Goal: Communication & Community: Answer question/provide support

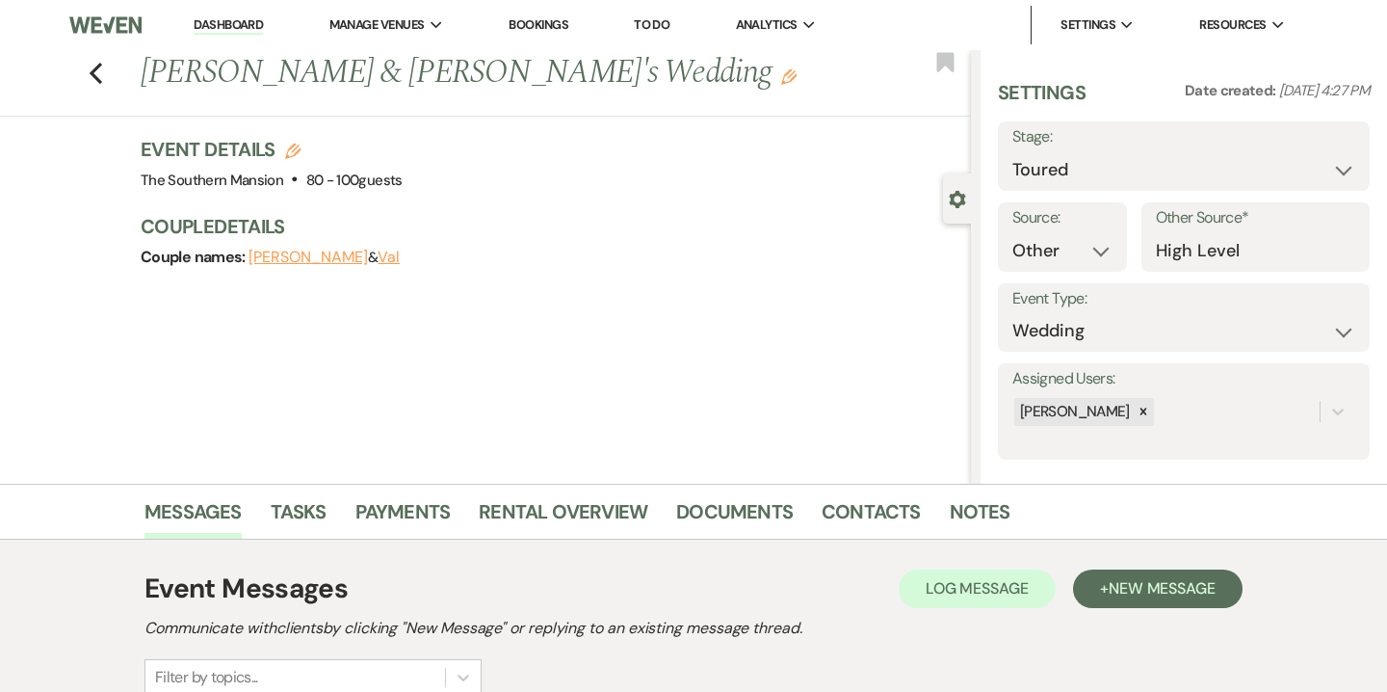
select select "5"
select select "14"
click at [965, 528] on link "Notes" at bounding box center [980, 517] width 61 height 42
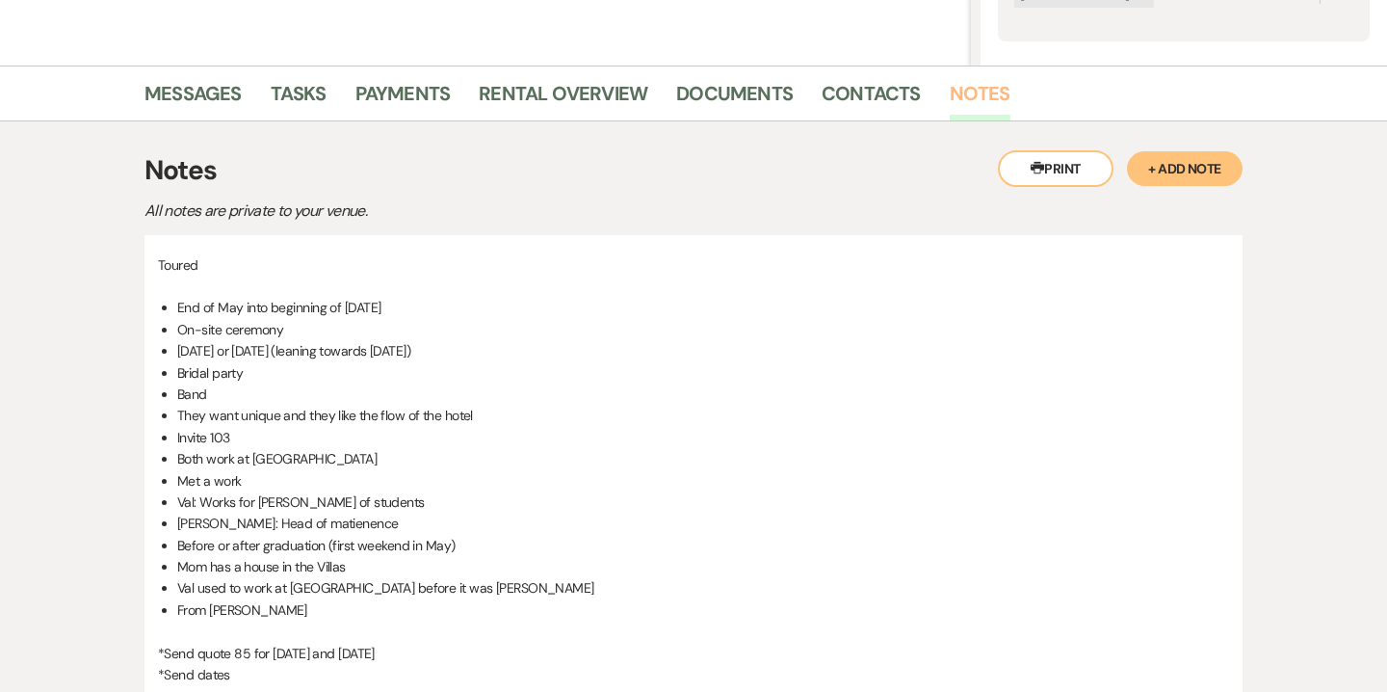
scroll to position [523, 0]
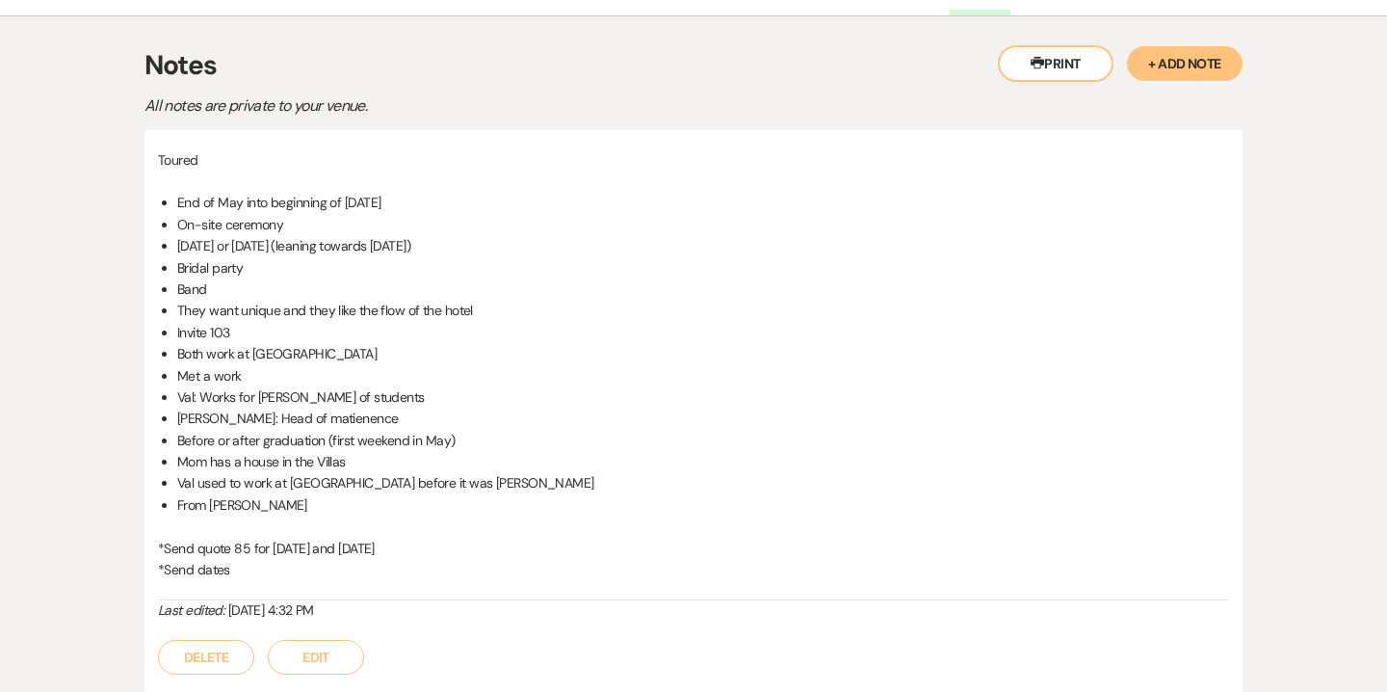
click at [345, 652] on button "Edit" at bounding box center [316, 657] width 96 height 35
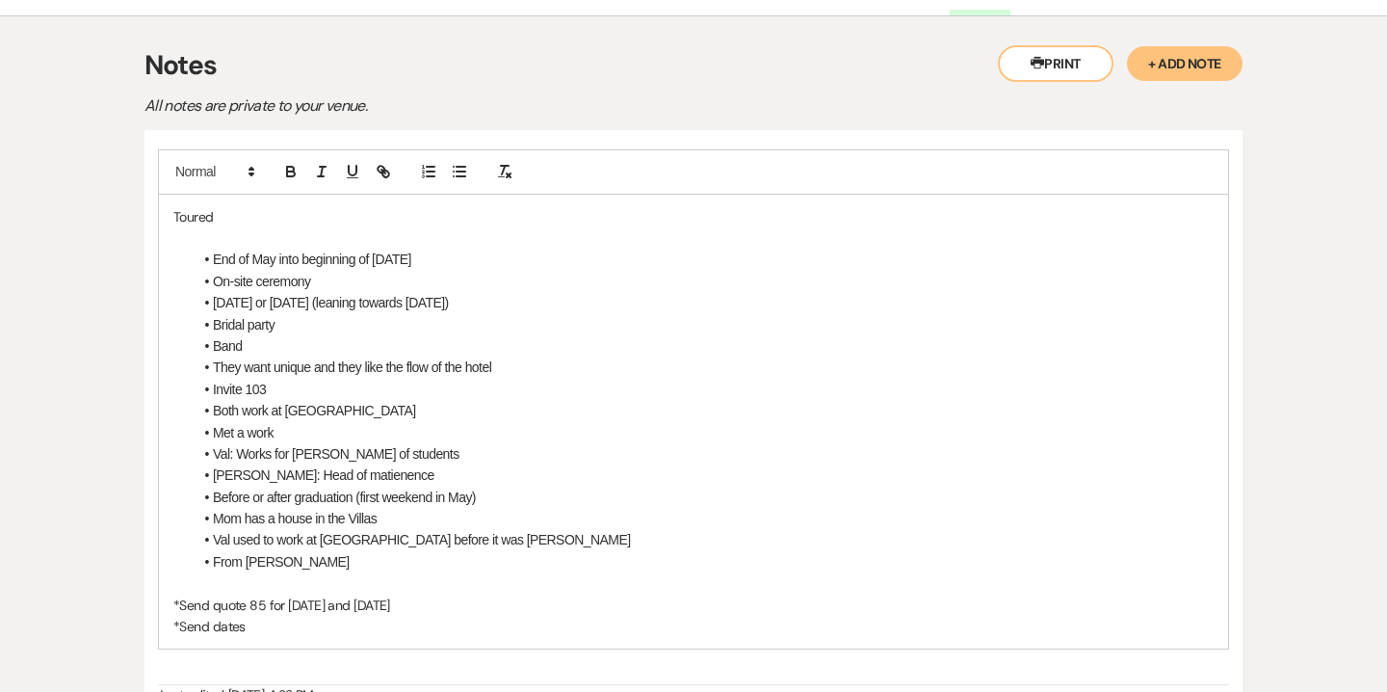
click at [242, 221] on p "Toured" at bounding box center [693, 216] width 1040 height 21
click at [220, 518] on li "Mom has a house in the Villas" at bounding box center [703, 518] width 1021 height 21
click at [306, 551] on li "From Pitman" at bounding box center [703, 561] width 1021 height 21
drag, startPoint x: 251, startPoint y: 259, endPoint x: 273, endPoint y: 258, distance: 21.2
click at [273, 258] on li "End of May into beginning of June 2026" at bounding box center [703, 259] width 1021 height 21
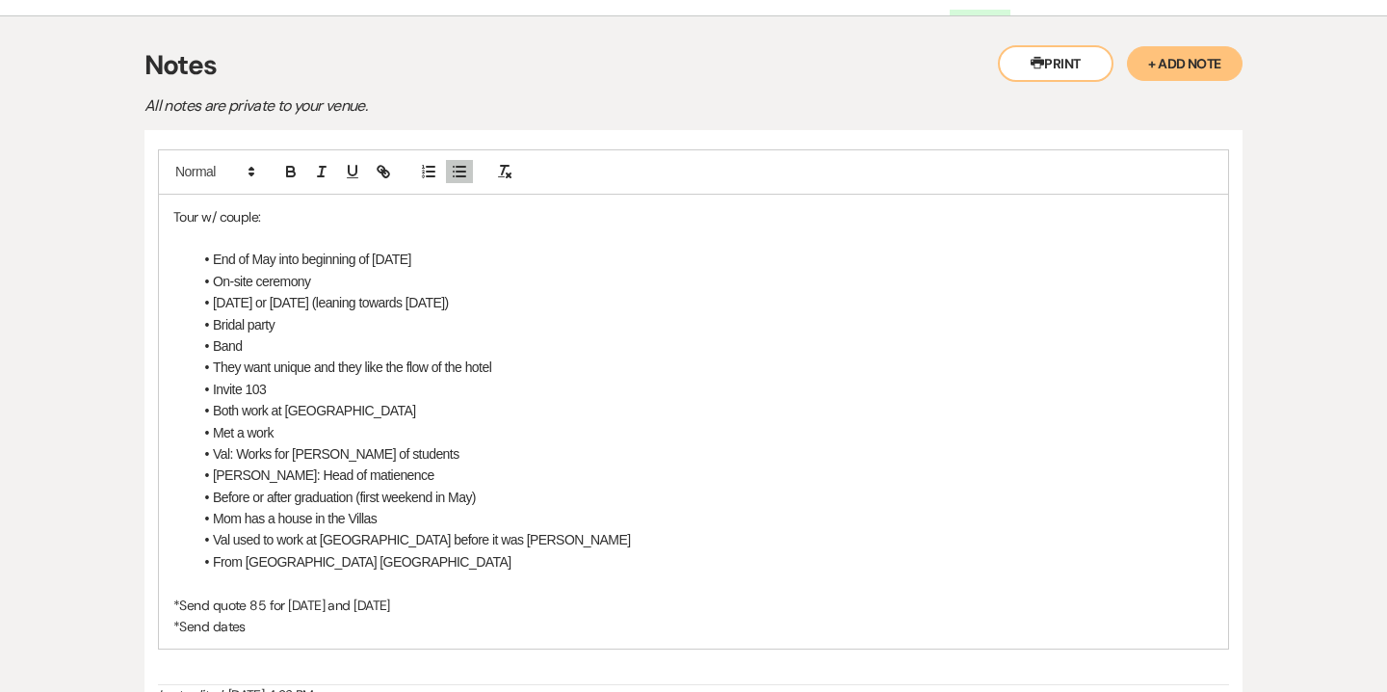
click at [254, 259] on li "End of May into beginning of June 2026" at bounding box center [703, 259] width 1021 height 21
click at [465, 257] on li "End of April into beginning of June 2026" at bounding box center [703, 259] width 1021 height 21
click at [306, 558] on li "From Pitman NJ" at bounding box center [703, 561] width 1021 height 21
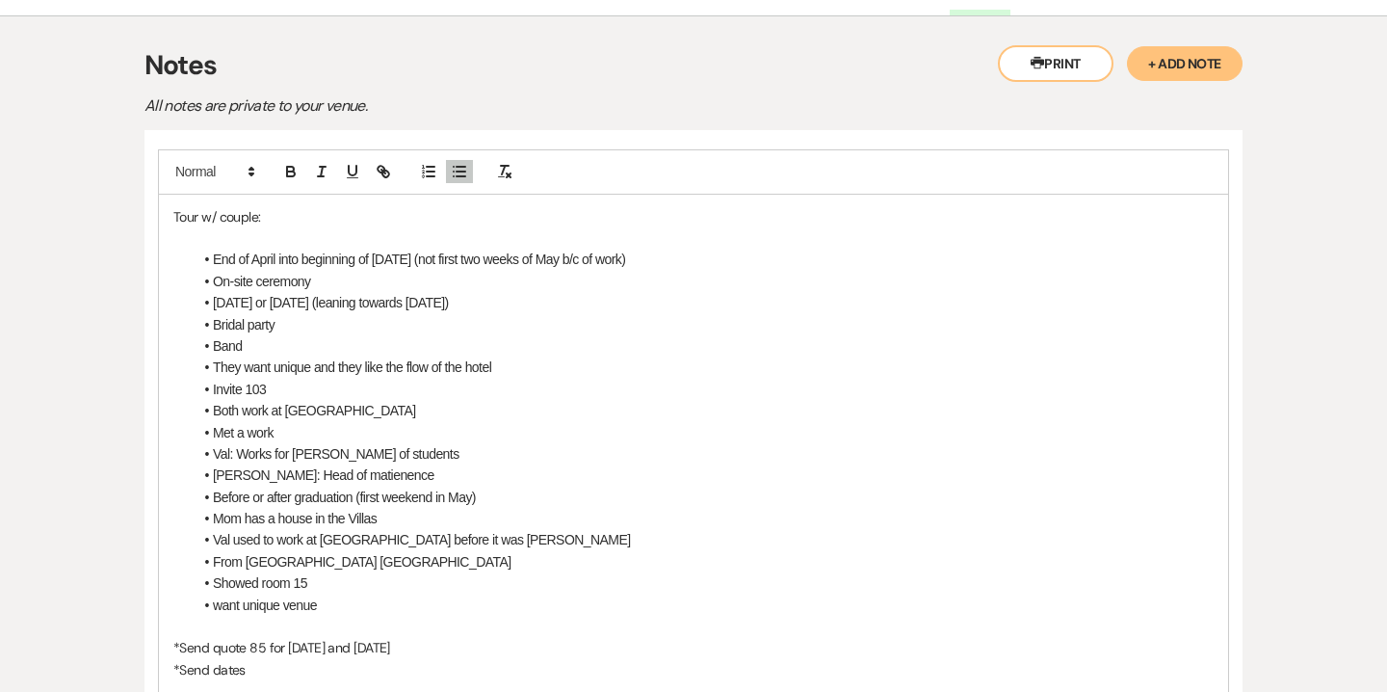
click at [644, 261] on li "End of April into beginning of June 2026 (not first two weeks of May b/c of wor…" at bounding box center [703, 259] width 1021 height 21
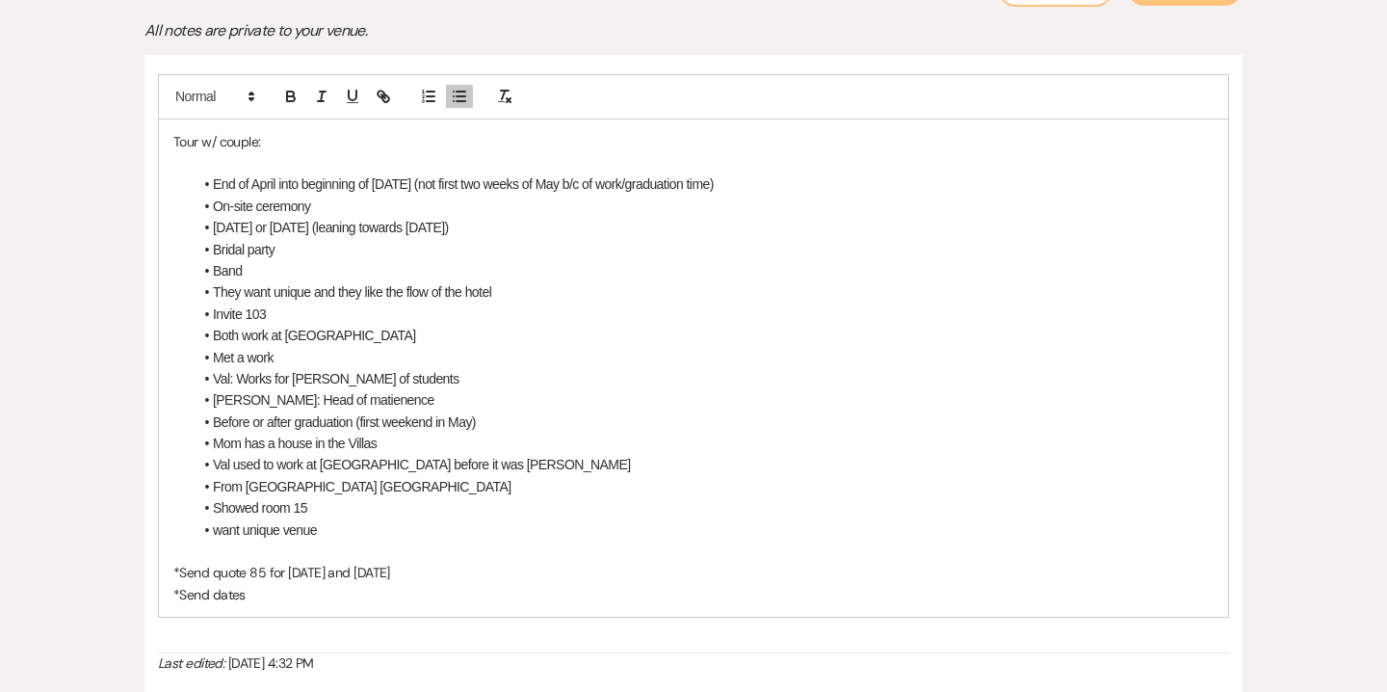
scroll to position [599, 0]
click at [301, 312] on li "Invite 103" at bounding box center [703, 312] width 1021 height 21
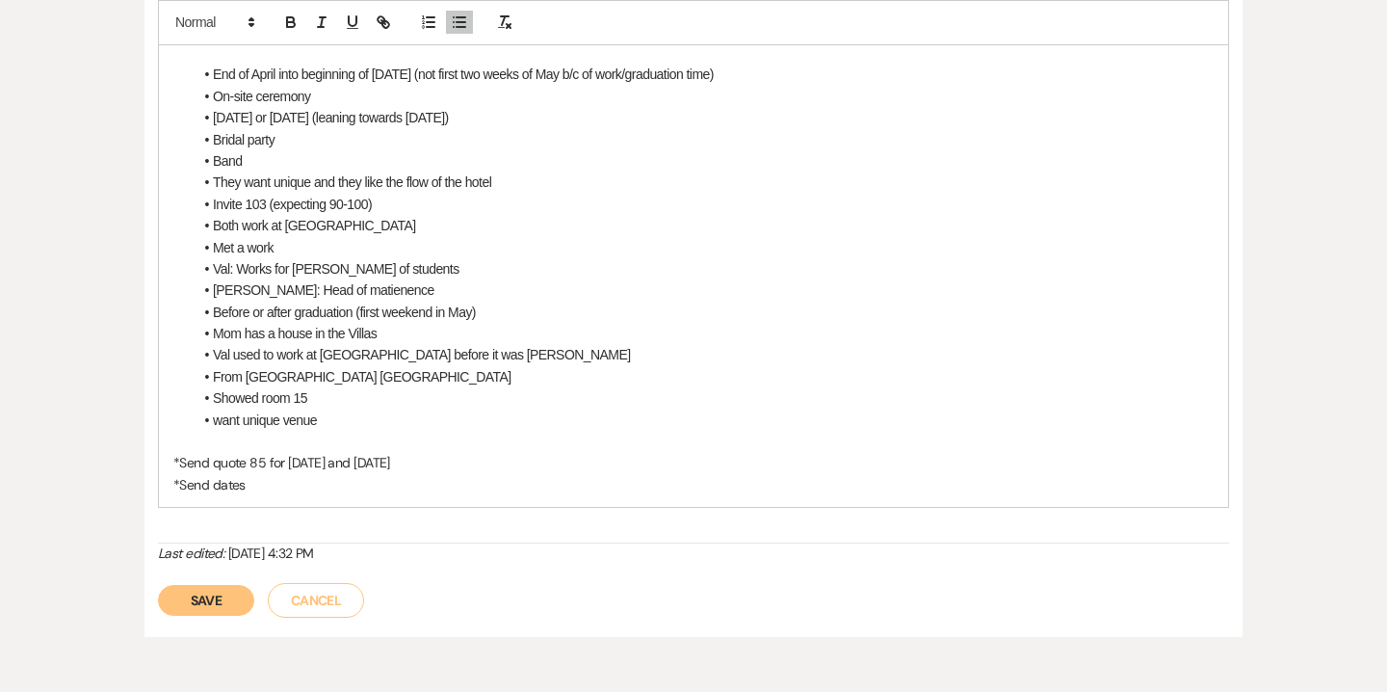
scroll to position [710, 0]
click at [227, 594] on button "Save" at bounding box center [206, 598] width 96 height 31
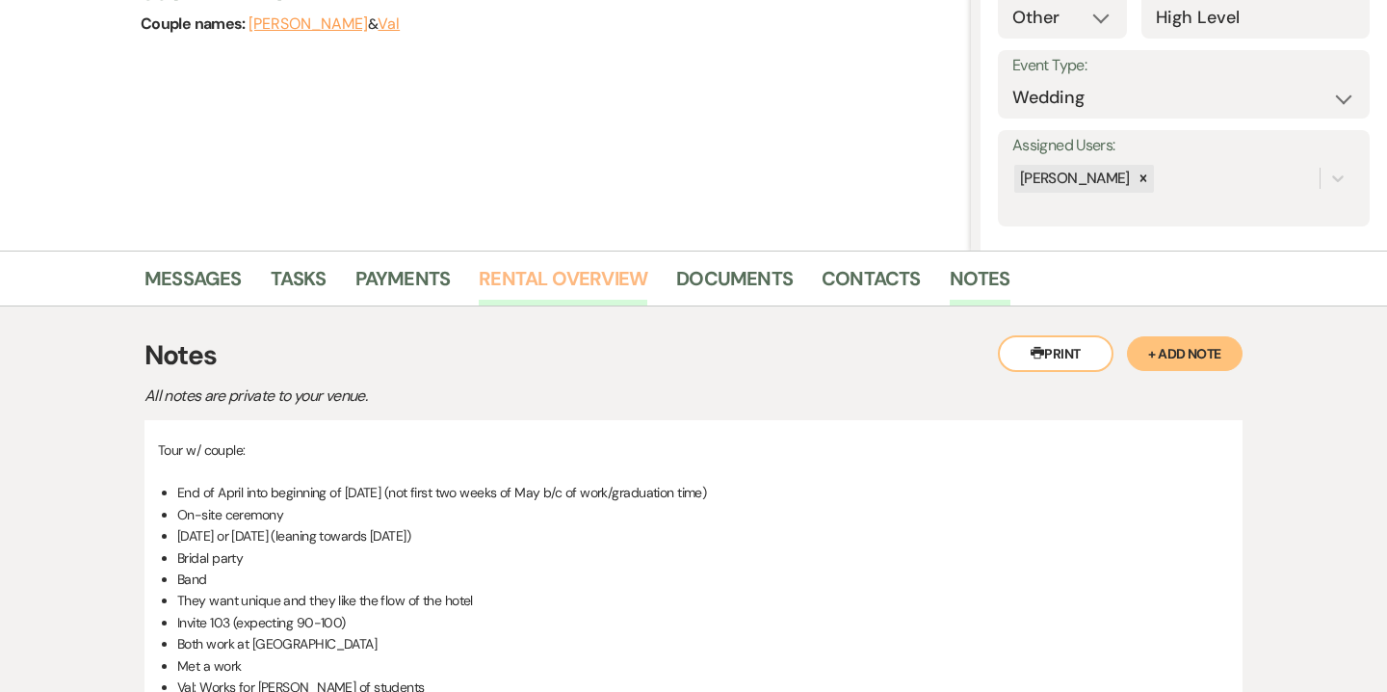
click at [616, 276] on link "Rental Overview" at bounding box center [563, 284] width 169 height 42
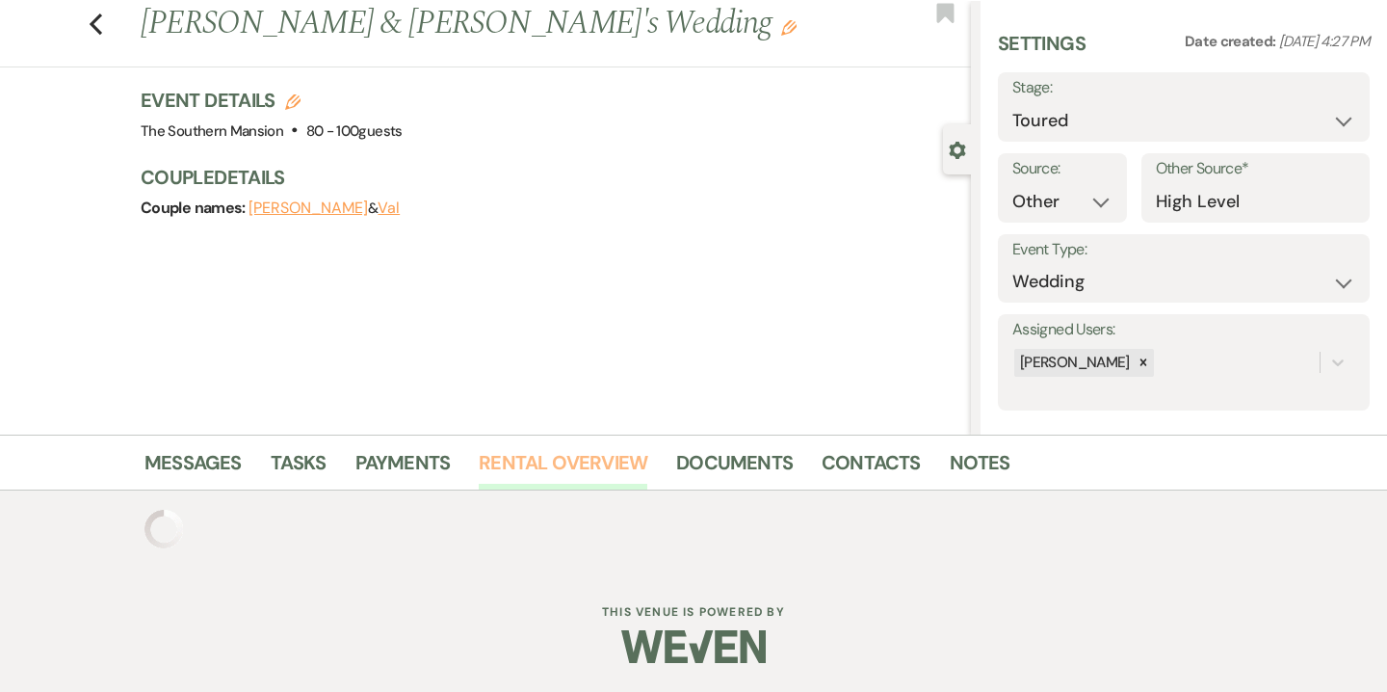
scroll to position [202, 0]
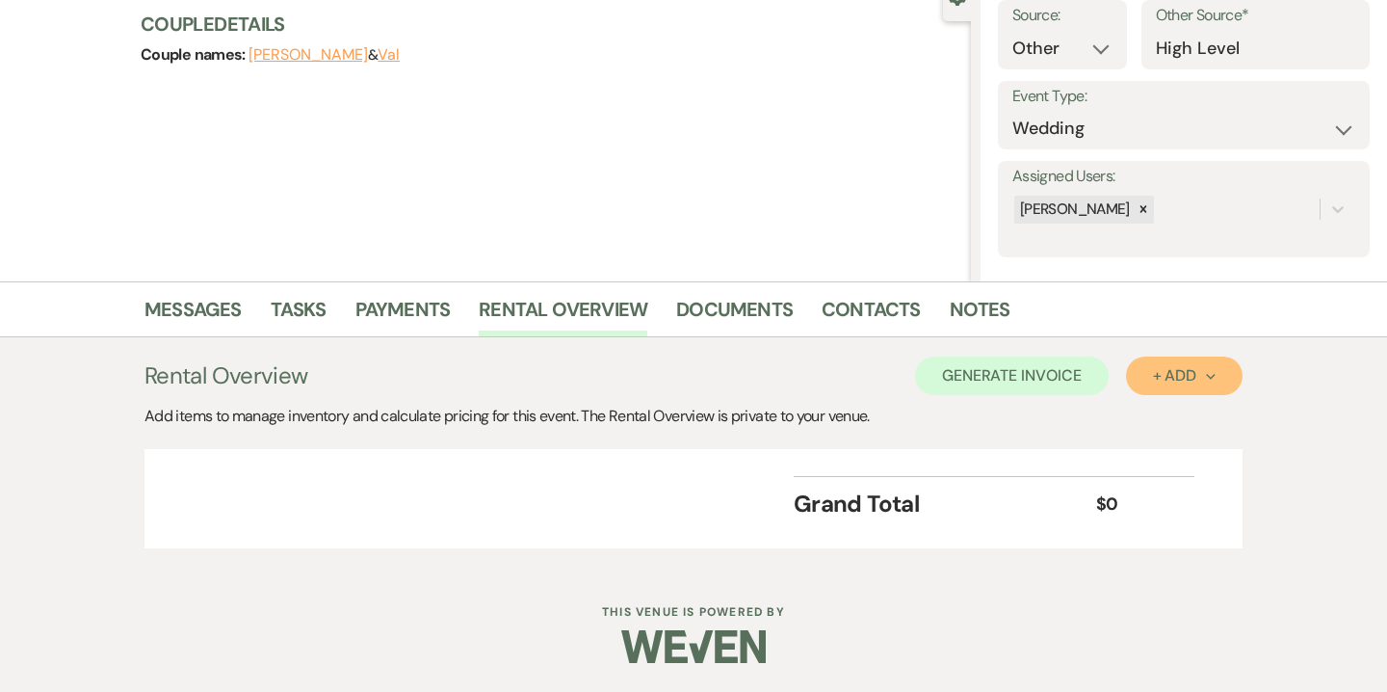
click at [1186, 372] on div "+ Add Next" at bounding box center [1184, 375] width 63 height 15
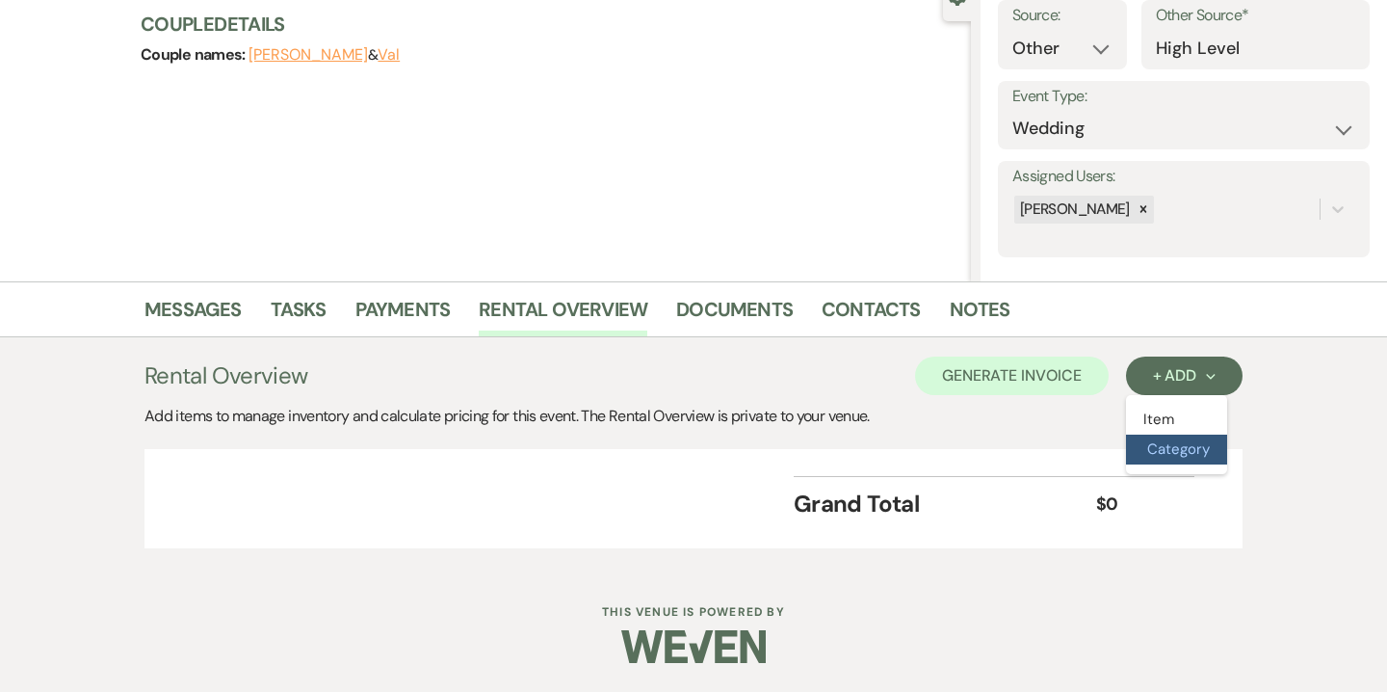
click at [1181, 461] on button "Category" at bounding box center [1176, 449] width 101 height 30
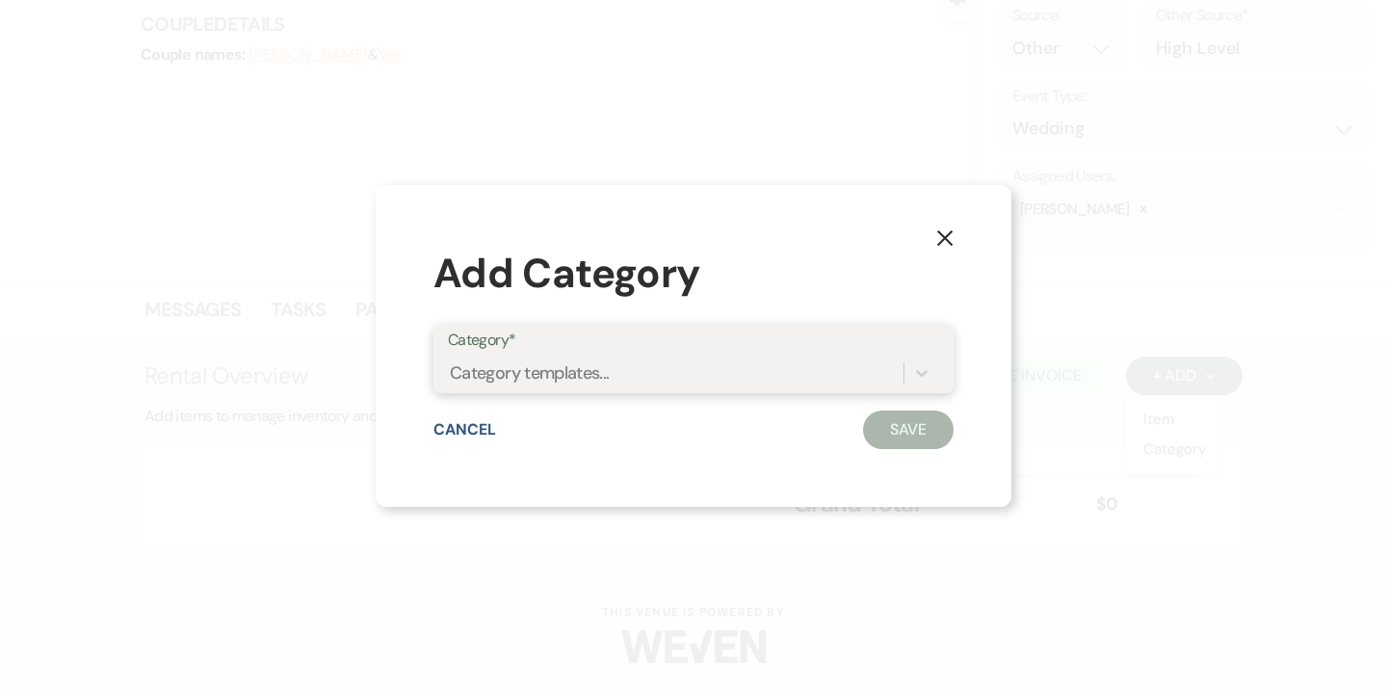
click at [842, 371] on div "Category templates..." at bounding box center [676, 372] width 456 height 34
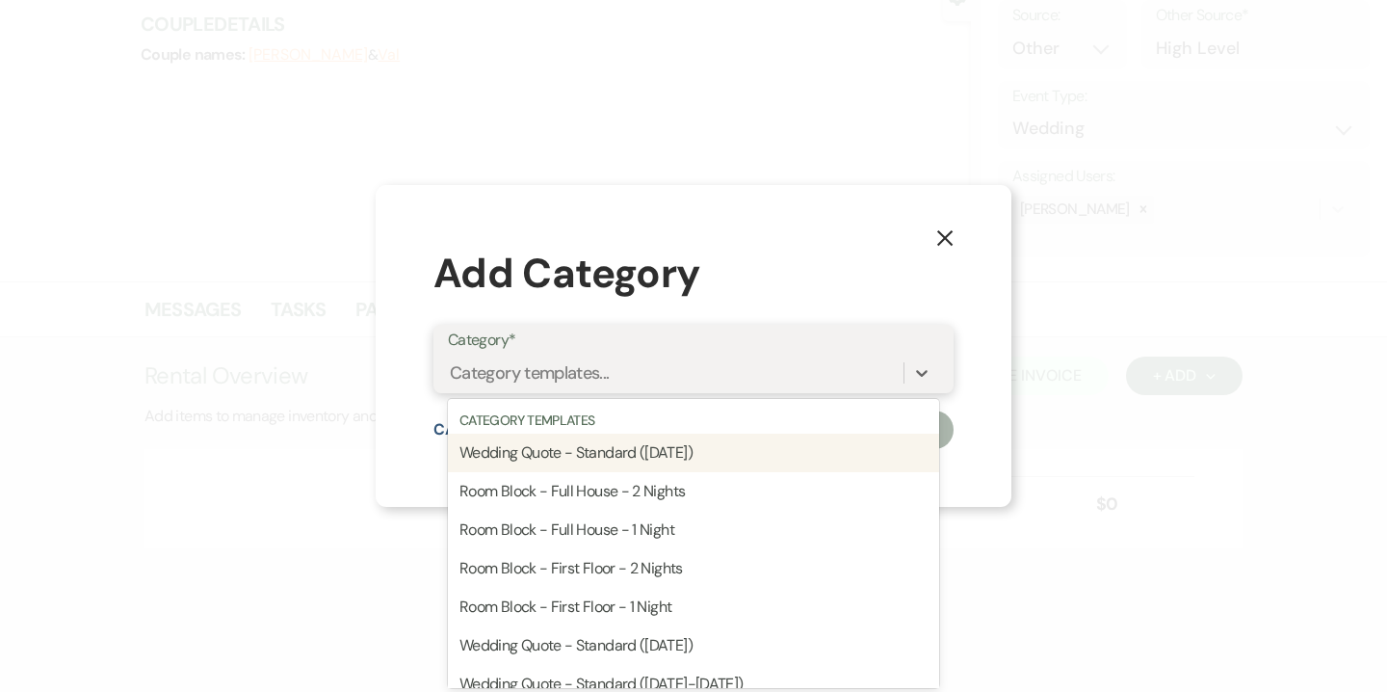
click at [698, 461] on div "Wedding Quote - Standard (Saturday)" at bounding box center [693, 452] width 491 height 39
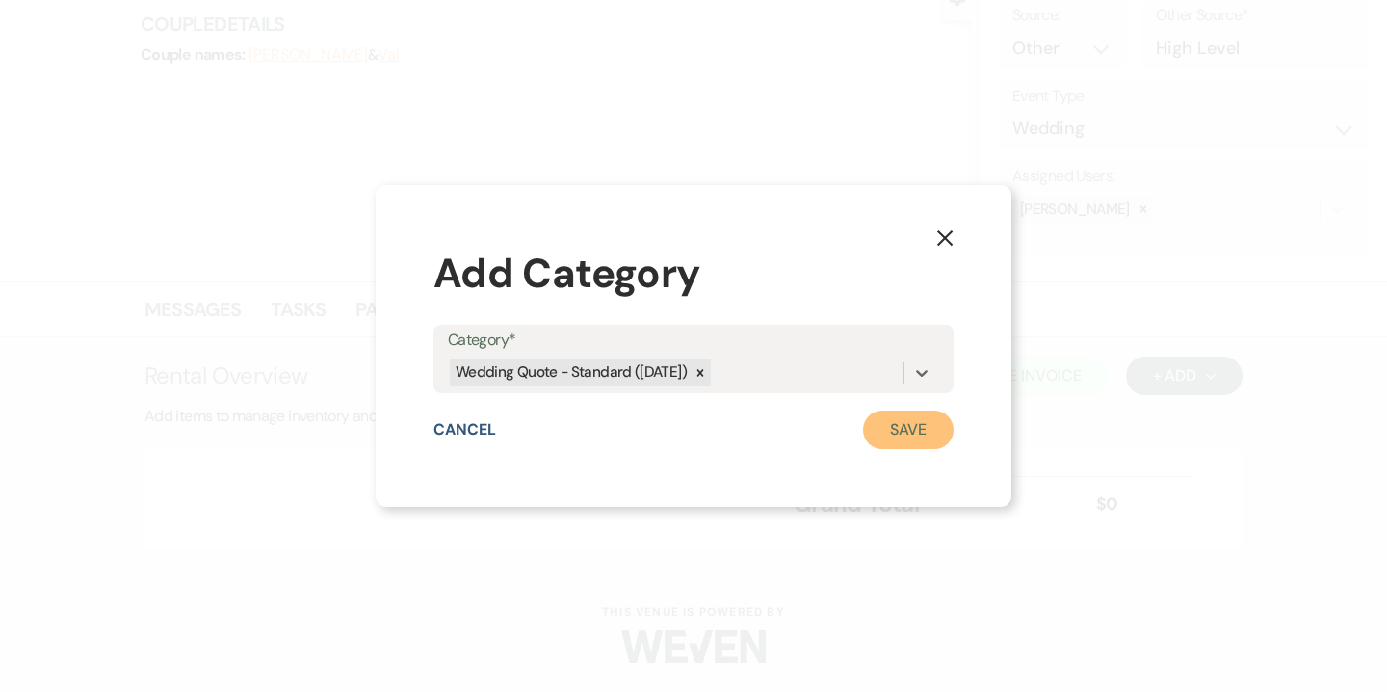
click at [914, 421] on button "Save" at bounding box center [908, 429] width 91 height 39
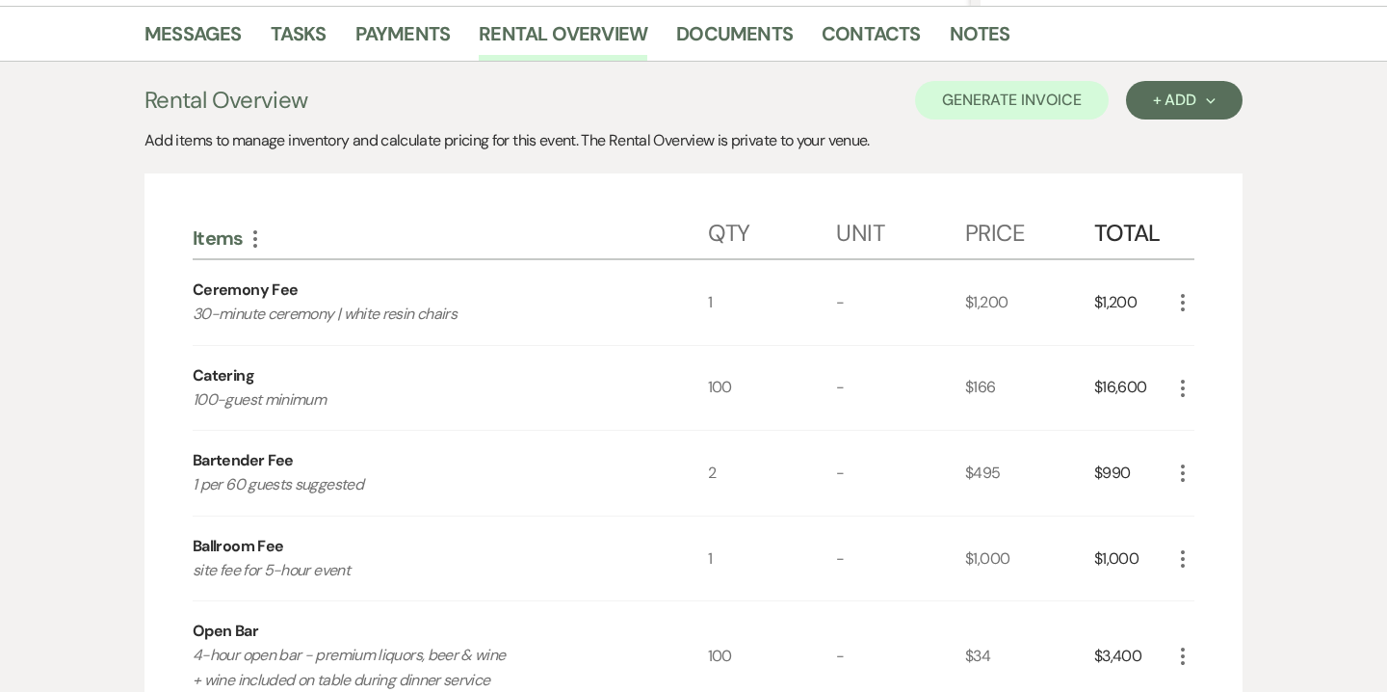
scroll to position [480, 0]
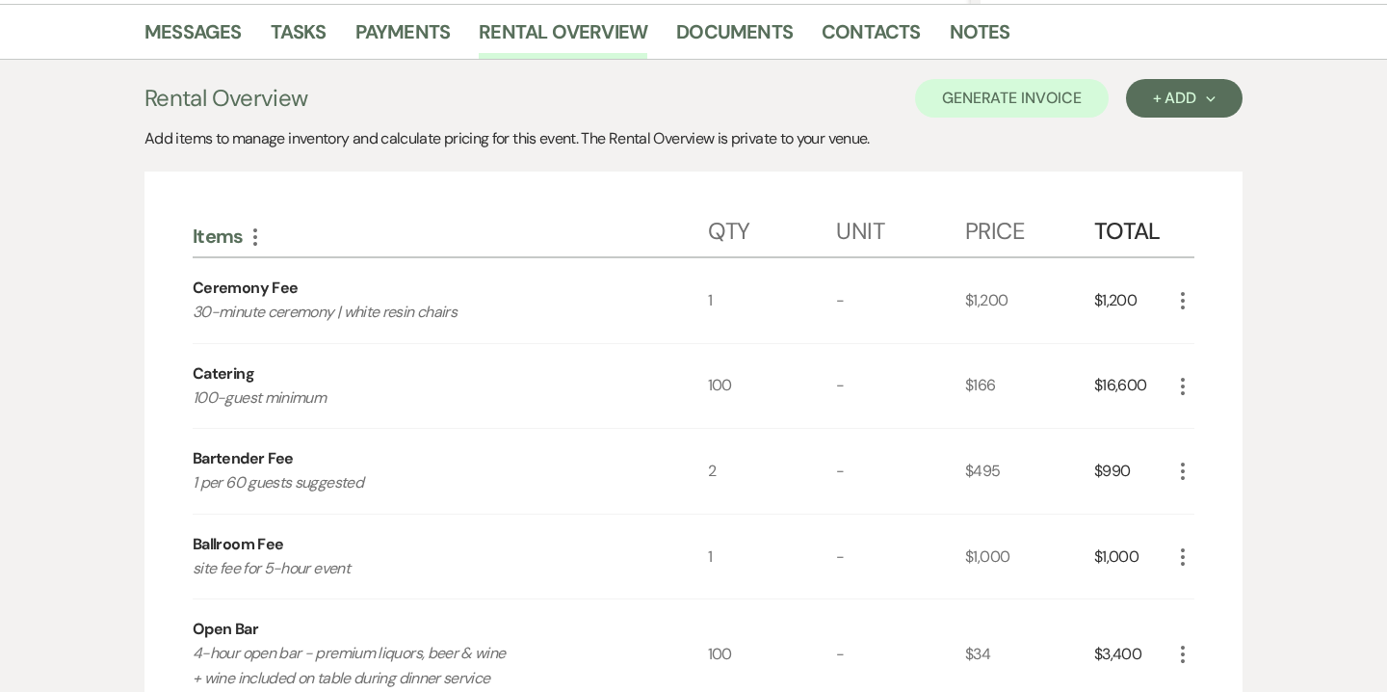
click at [1187, 383] on icon "More" at bounding box center [1182, 386] width 23 height 23
click at [1216, 416] on button "Pencil Edit" at bounding box center [1221, 423] width 100 height 31
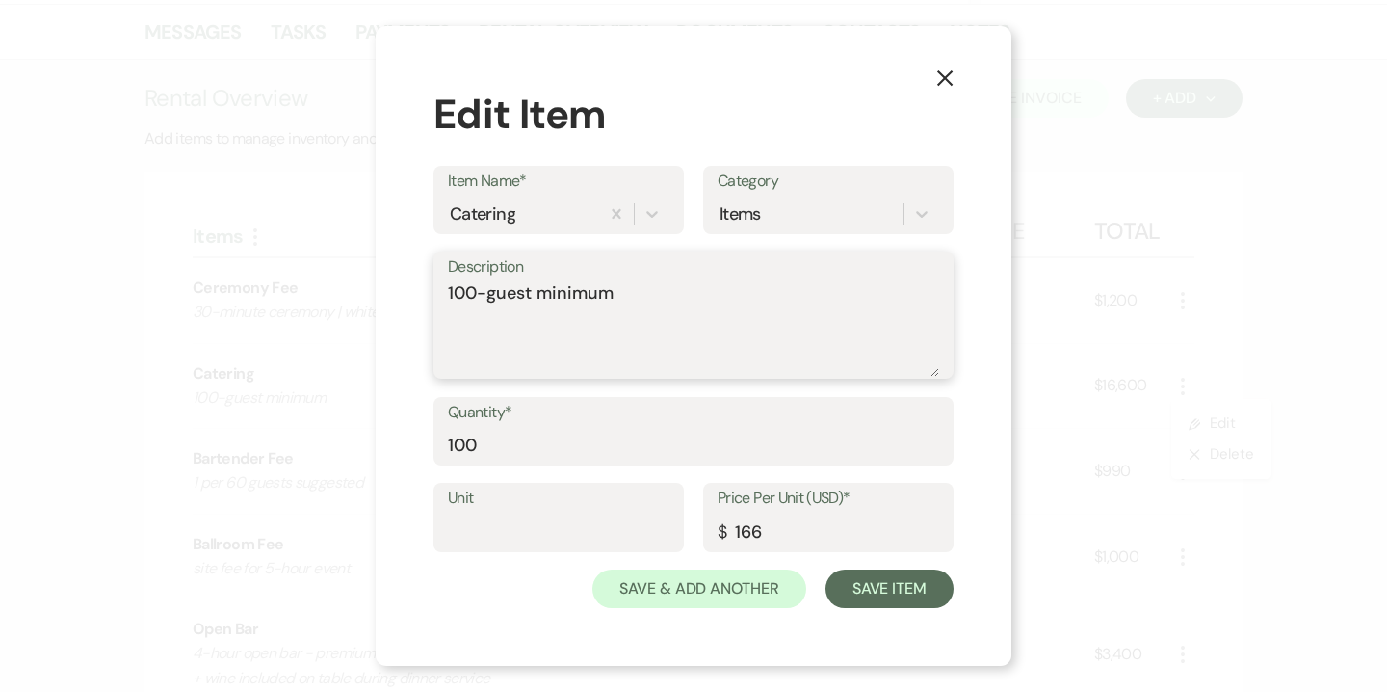
click at [475, 290] on textarea "100-guest minimum" at bounding box center [693, 328] width 491 height 96
type textarea "85-guest minimum"
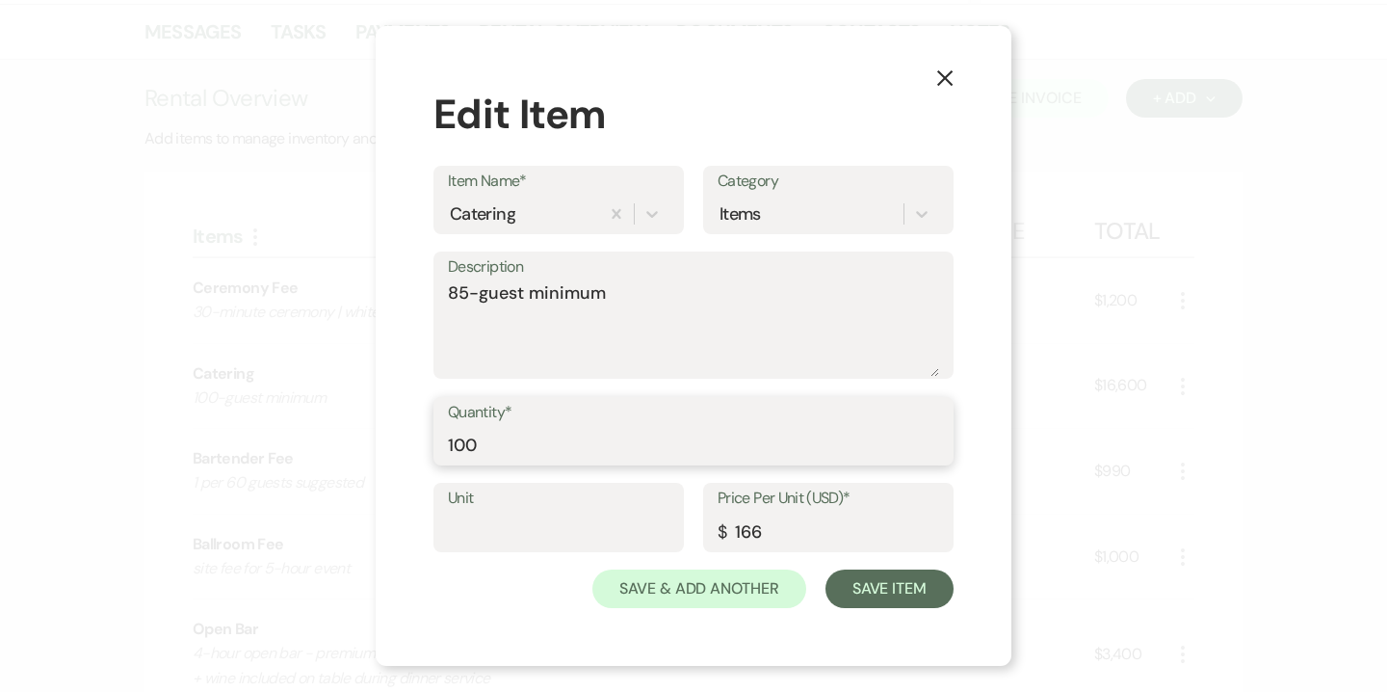
click at [482, 433] on input "100" at bounding box center [693, 445] width 491 height 38
type input "85"
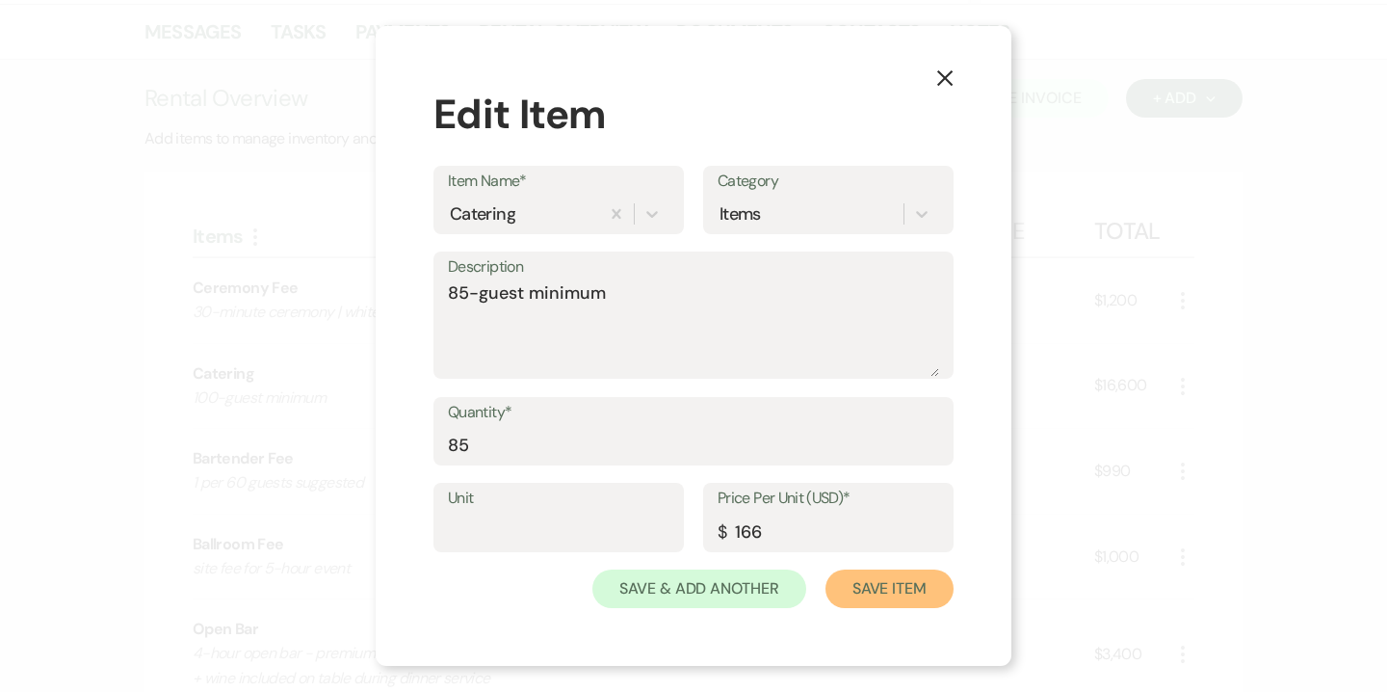
click at [899, 588] on button "Save Item" at bounding box center [890, 588] width 128 height 39
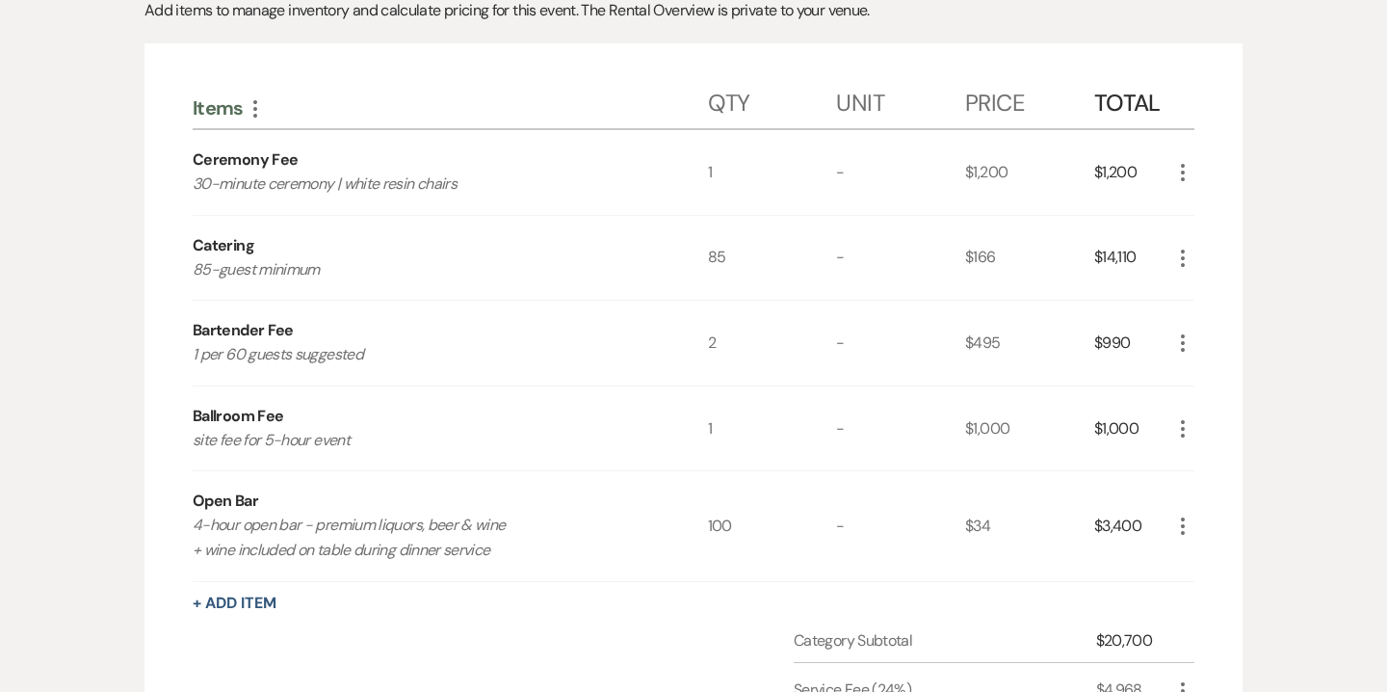
scroll to position [619, 0]
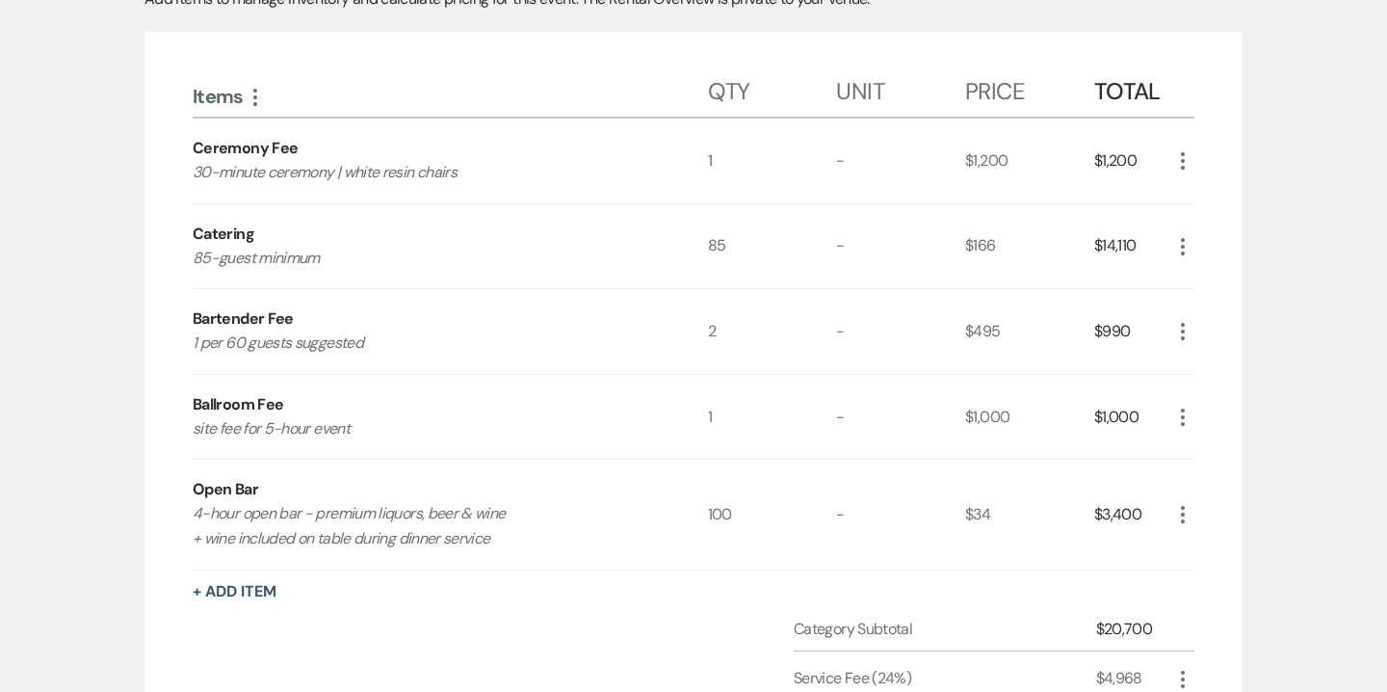
click at [1185, 518] on icon "More" at bounding box center [1182, 514] width 23 height 23
click at [1221, 551] on button "Pencil Edit" at bounding box center [1221, 552] width 100 height 31
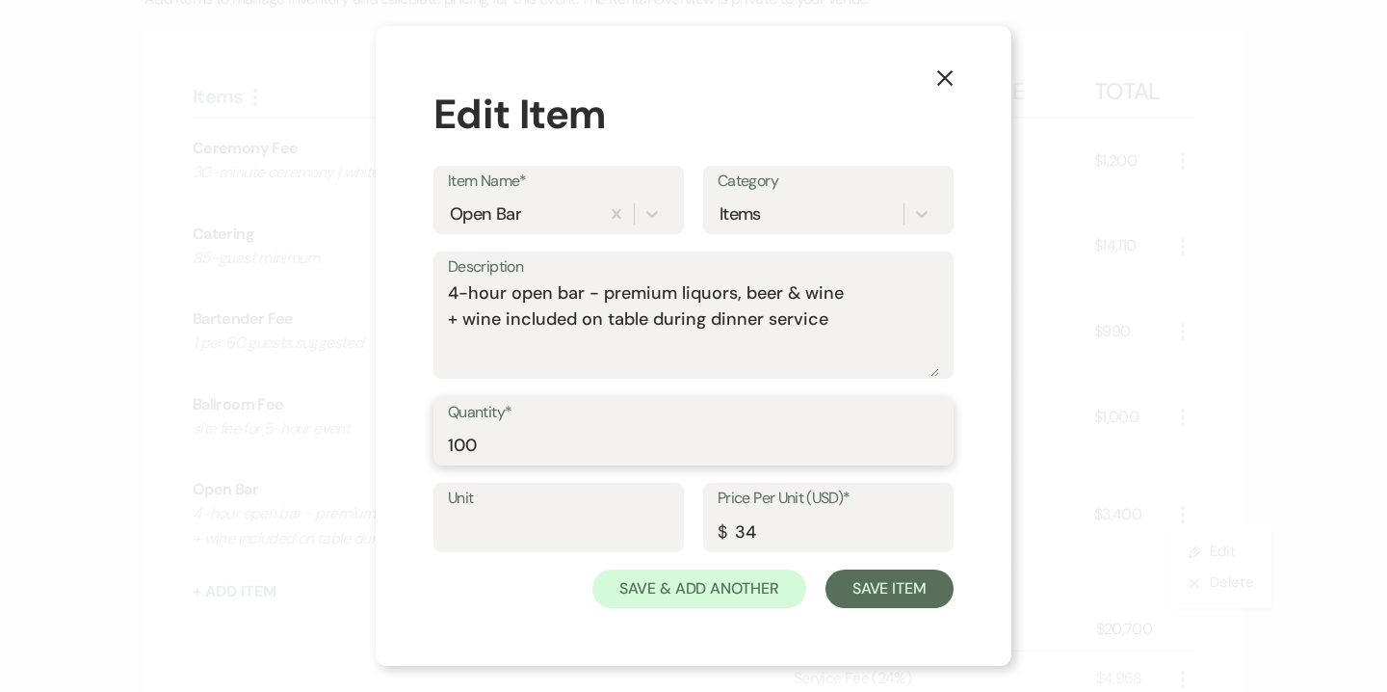
click at [460, 450] on input "100" at bounding box center [693, 445] width 491 height 38
type input "85"
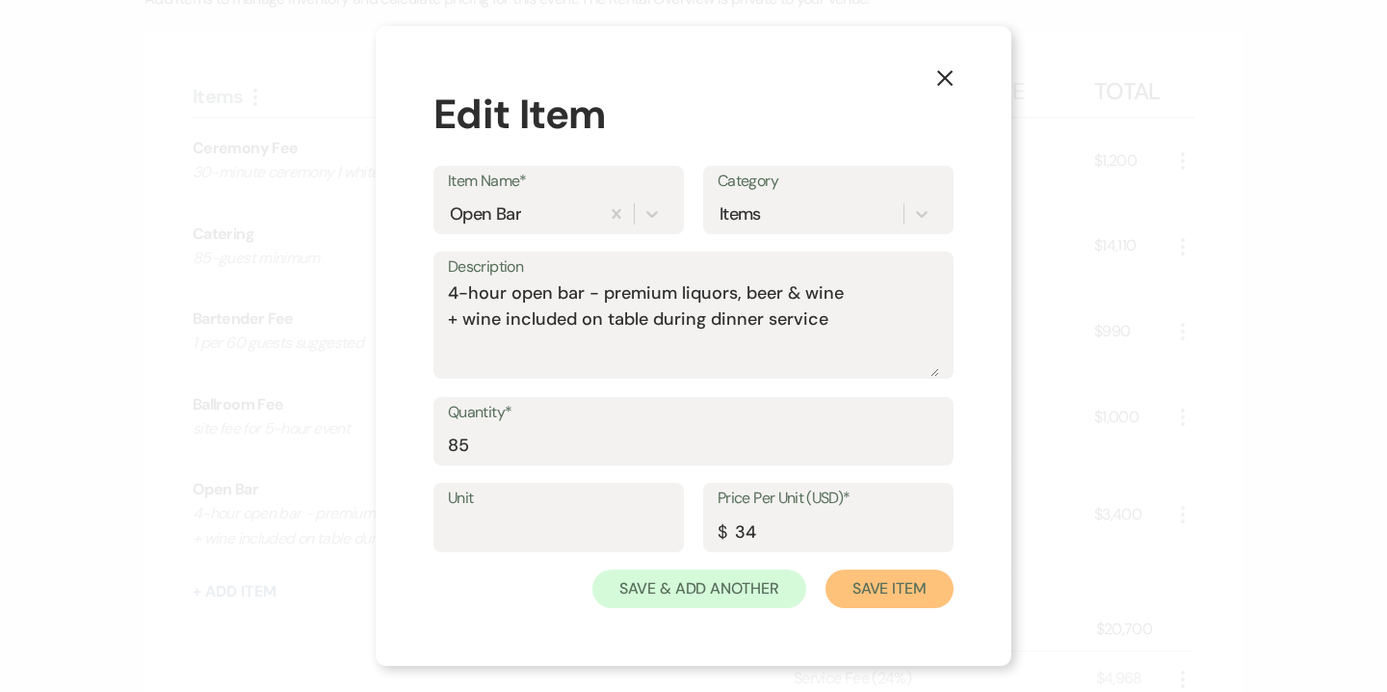
click at [920, 577] on button "Save Item" at bounding box center [890, 588] width 128 height 39
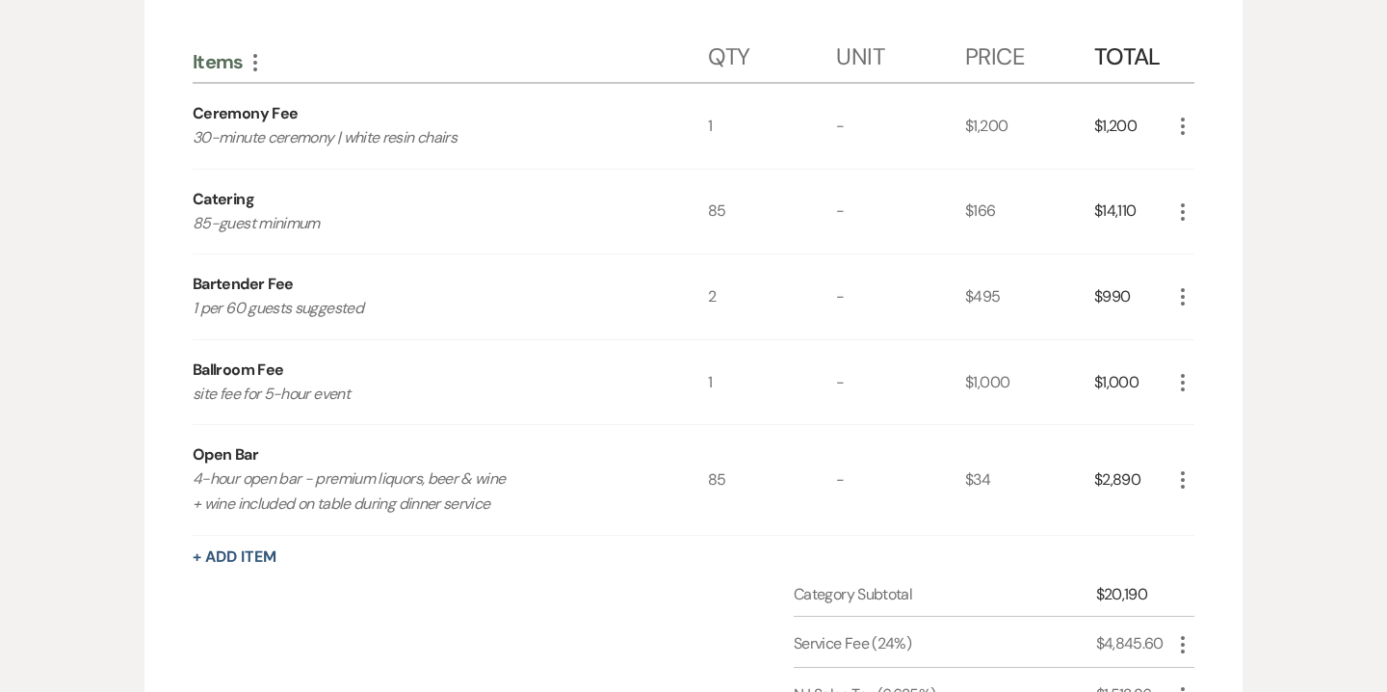
scroll to position [234, 0]
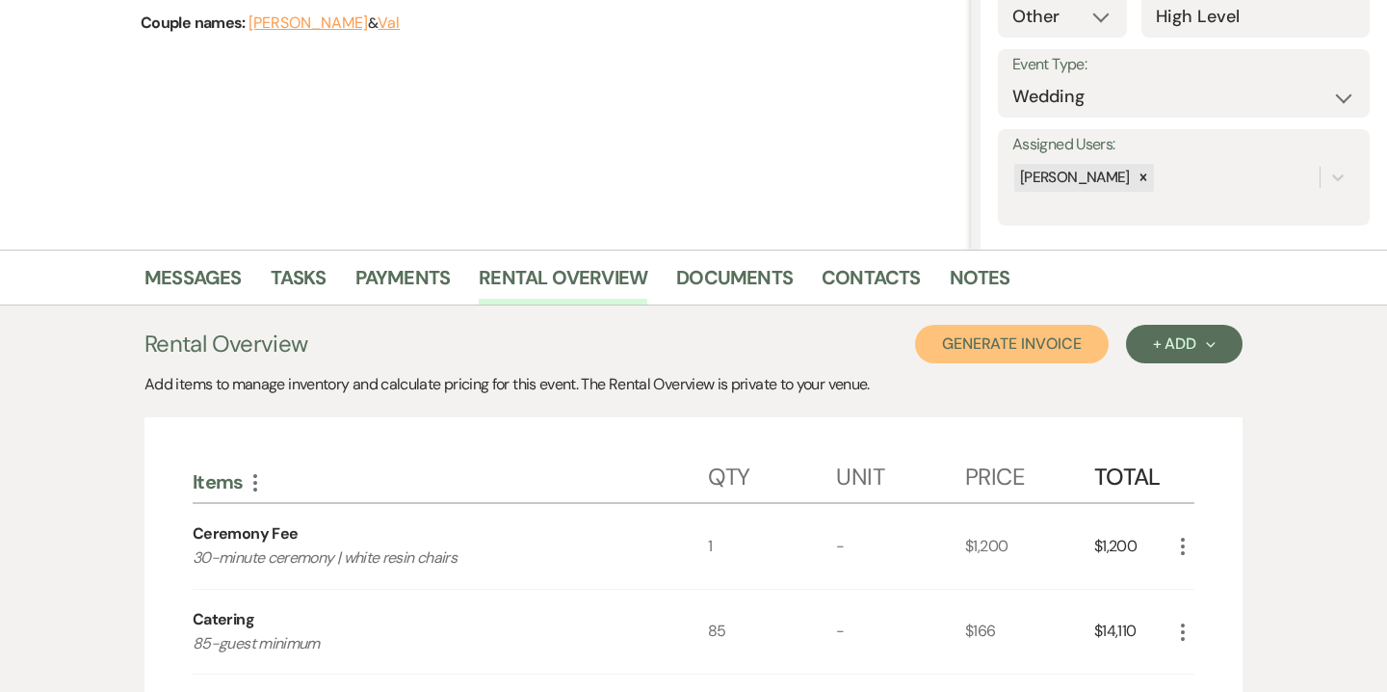
click at [1080, 346] on button "Generate Invoice" at bounding box center [1012, 344] width 194 height 39
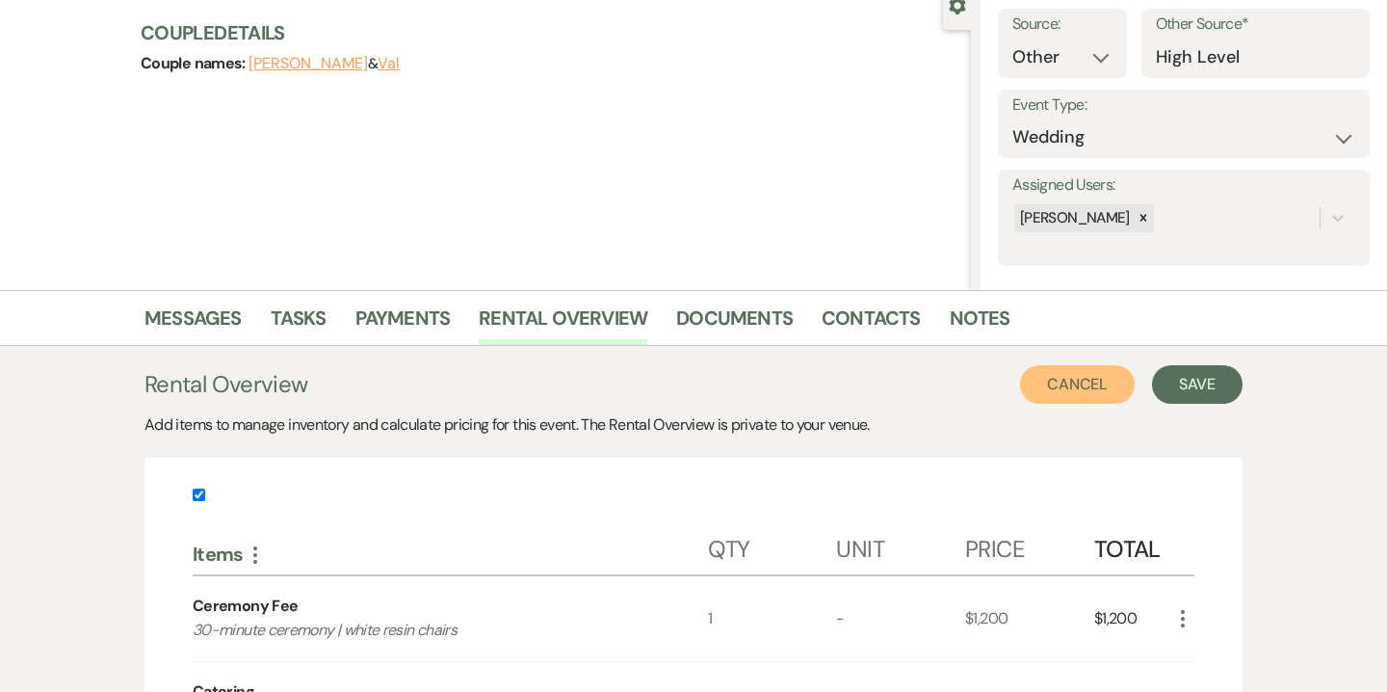
scroll to position [155, 0]
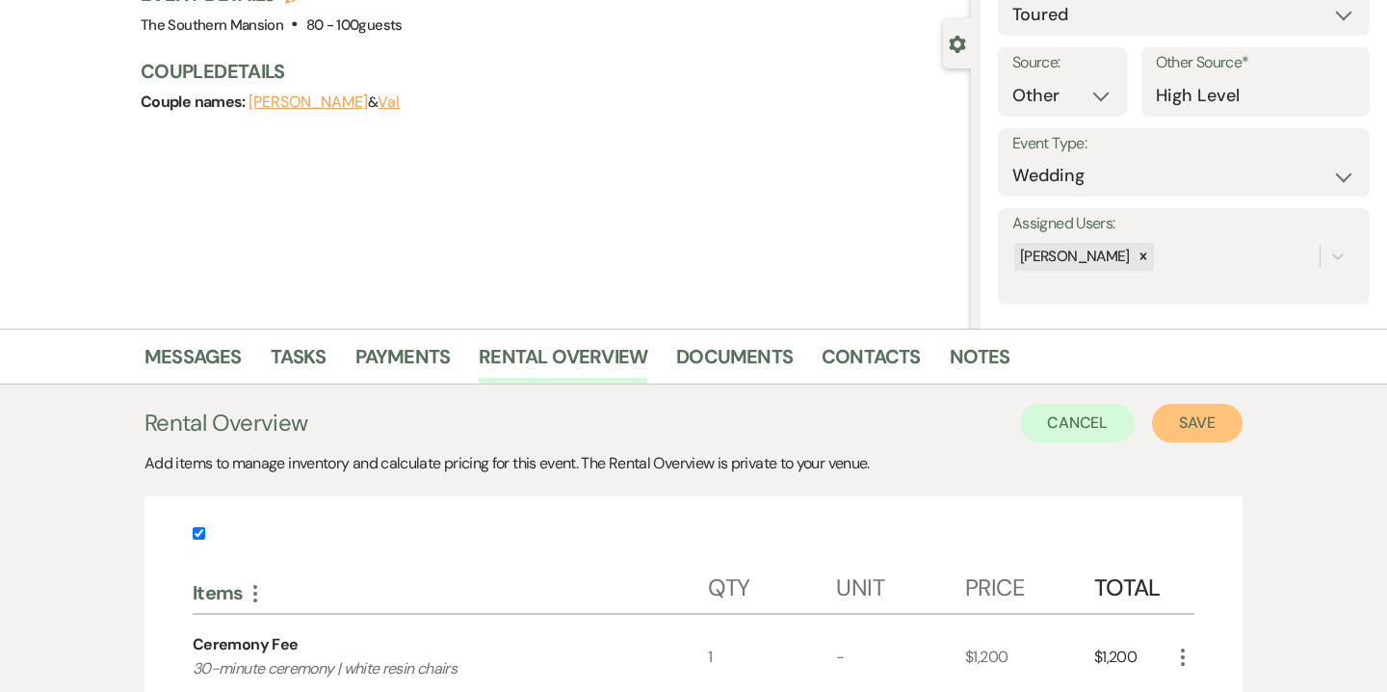
click at [1211, 406] on button "Save" at bounding box center [1197, 423] width 91 height 39
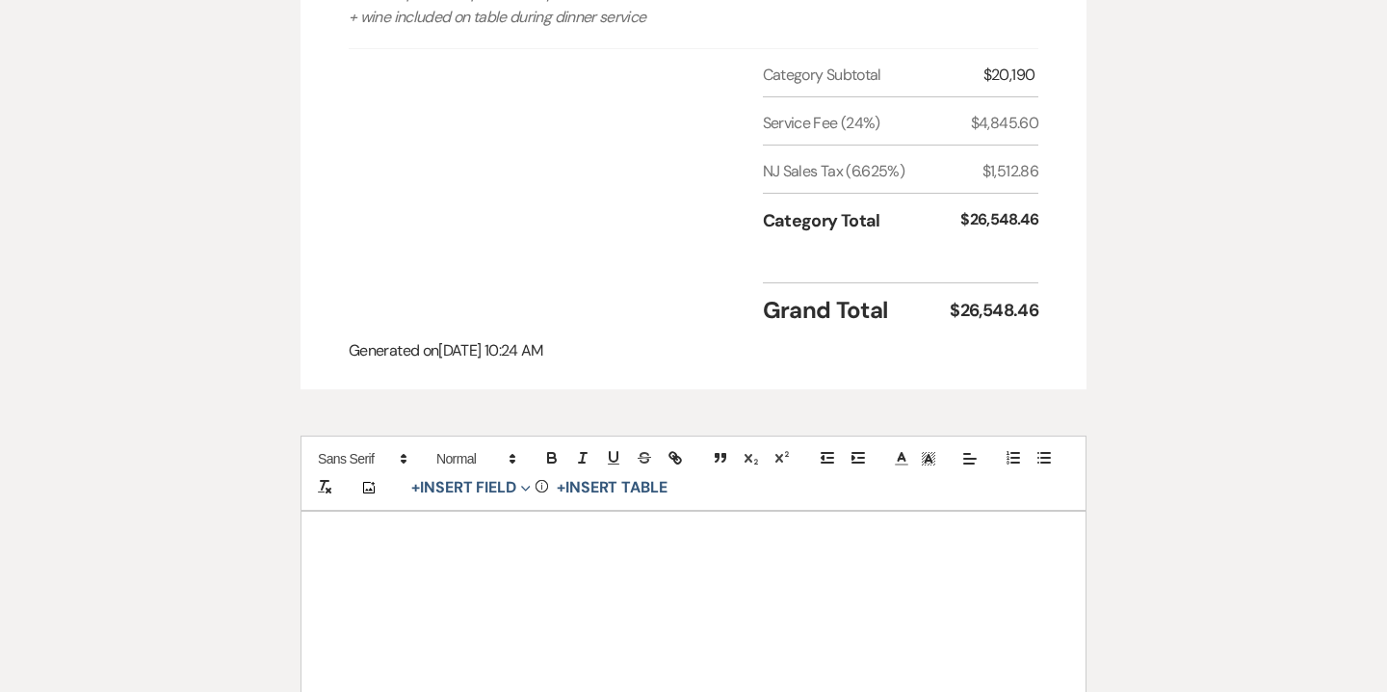
scroll to position [1073, 0]
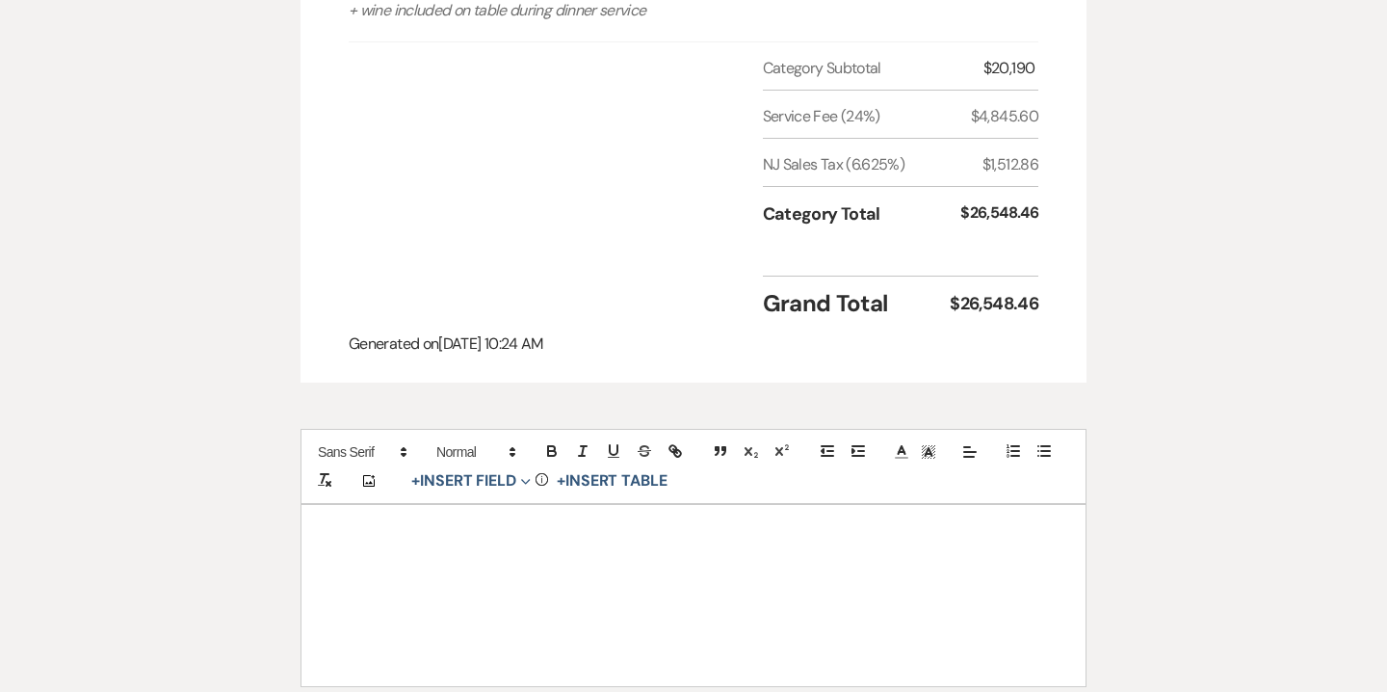
click at [869, 569] on p at bounding box center [694, 581] width 692 height 24
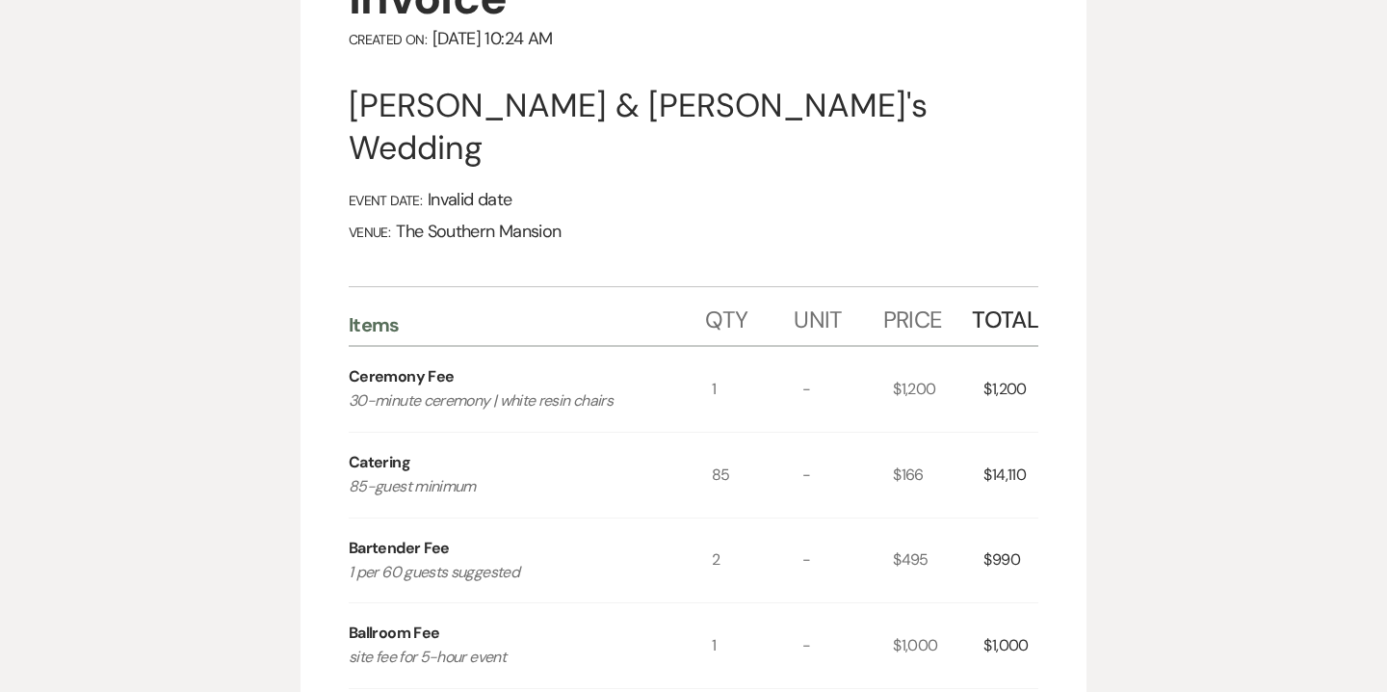
scroll to position [0, 0]
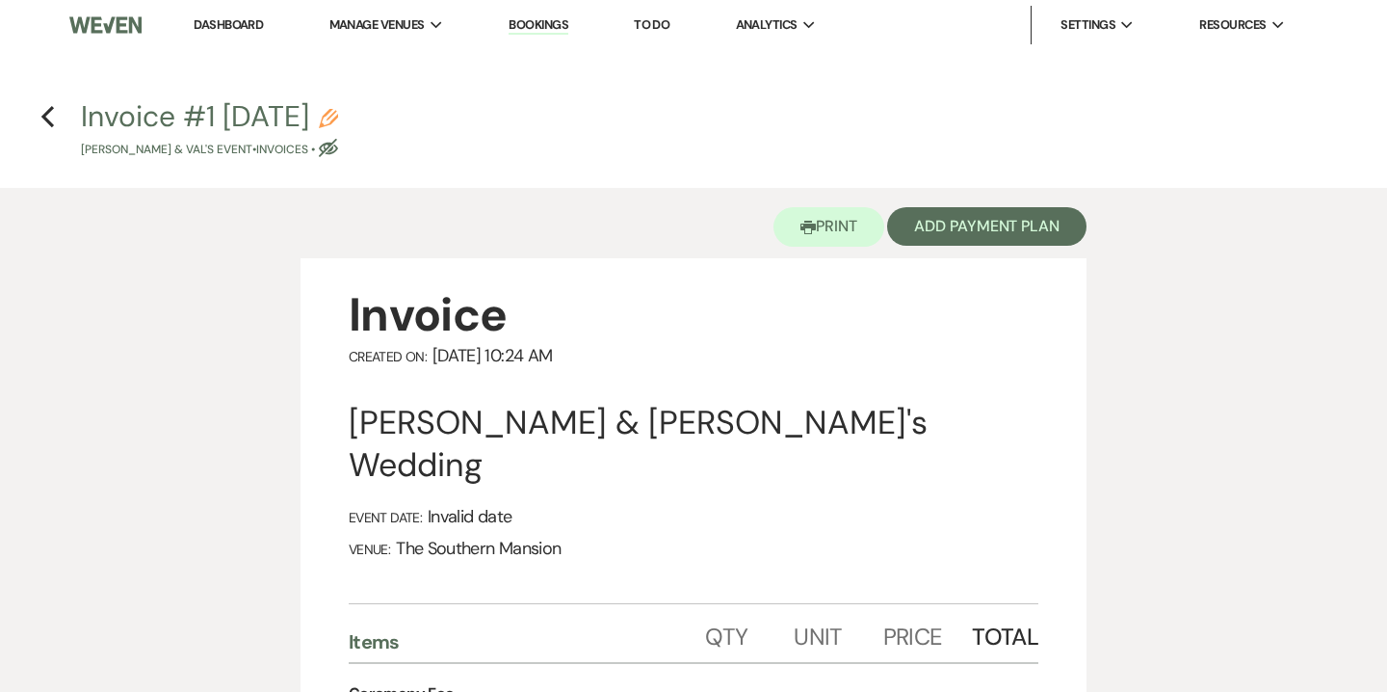
click at [338, 124] on use "button" at bounding box center [328, 118] width 19 height 19
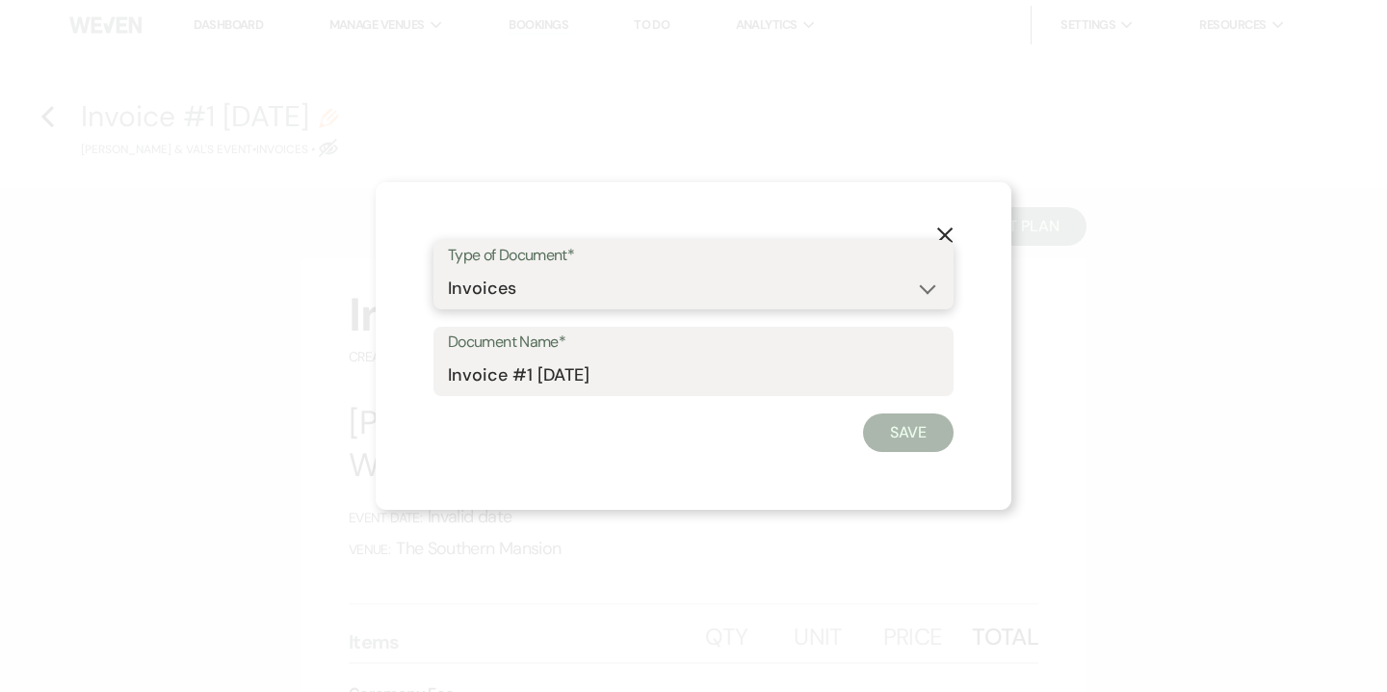
click at [504, 302] on select "Special Event Insurance Vendor Certificate of Insurance Contracts / Rental Agre…" at bounding box center [693, 289] width 491 height 38
select select "8"
click at [448, 270] on select "Special Event Insurance Vendor Certificate of Insurance Contracts / Rental Agre…" at bounding box center [693, 289] width 491 height 38
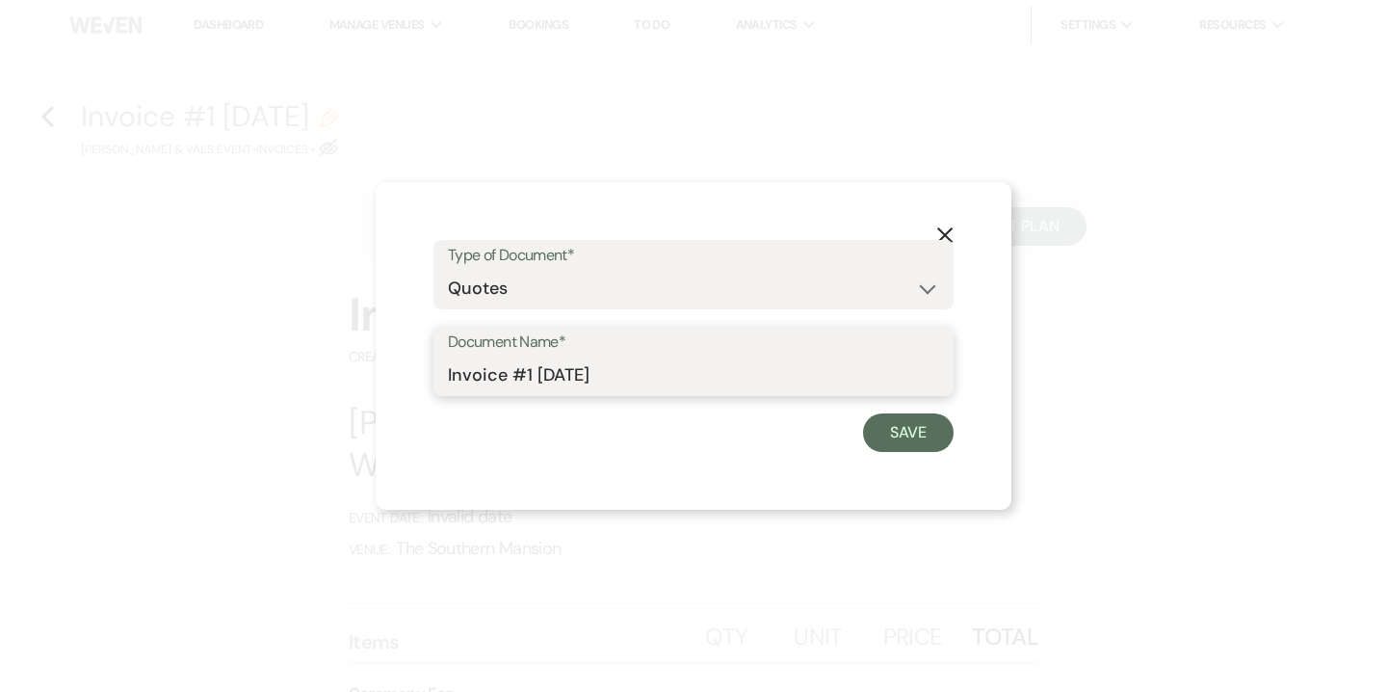
drag, startPoint x: 495, startPoint y: 372, endPoint x: 403, endPoint y: 372, distance: 92.5
click at [403, 372] on div "X Type of Document* Special Event Insurance Vendor Certificate of Insurance Con…" at bounding box center [694, 346] width 636 height 328
click at [527, 381] on input "Quote #1 8-26-2025" at bounding box center [693, 375] width 491 height 38
click at [642, 378] on input "Quote #1 (8-26-2025" at bounding box center [693, 375] width 491 height 38
type input "Quote #1 (8-26-2025) - Friday | 85 guests"
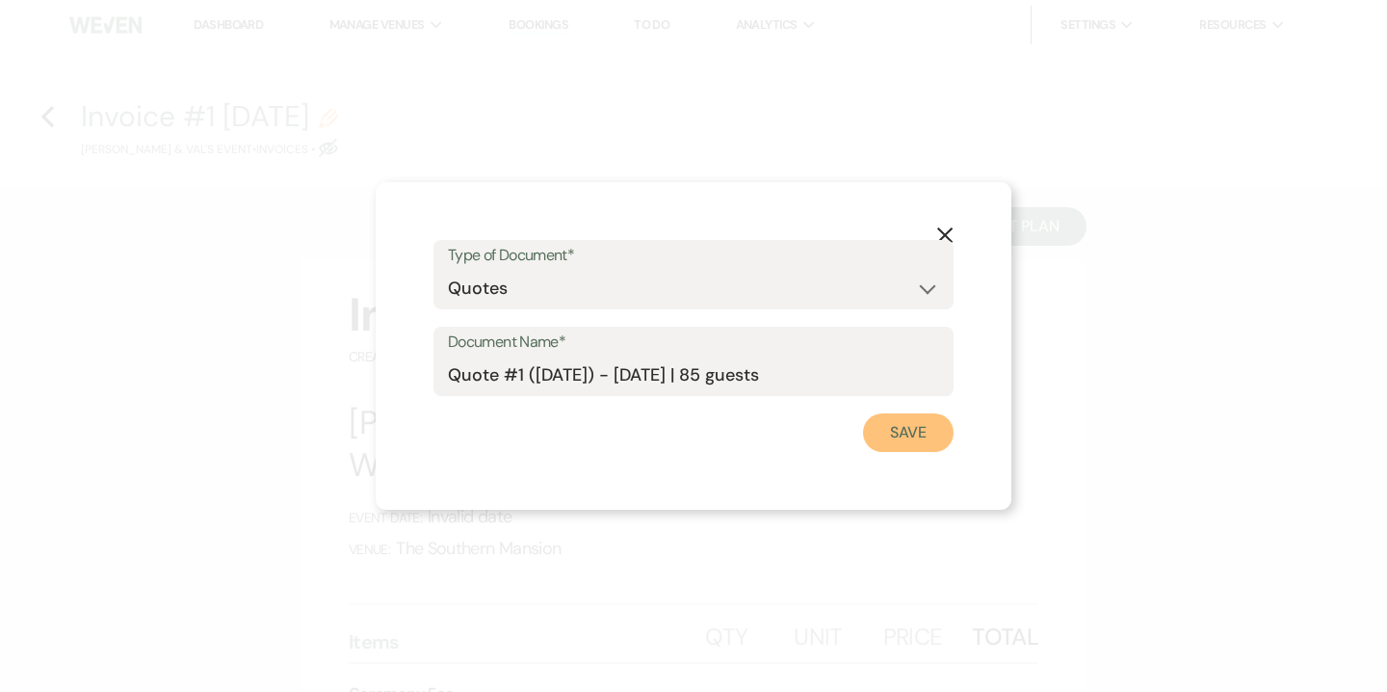
click at [898, 433] on button "Save" at bounding box center [908, 432] width 91 height 39
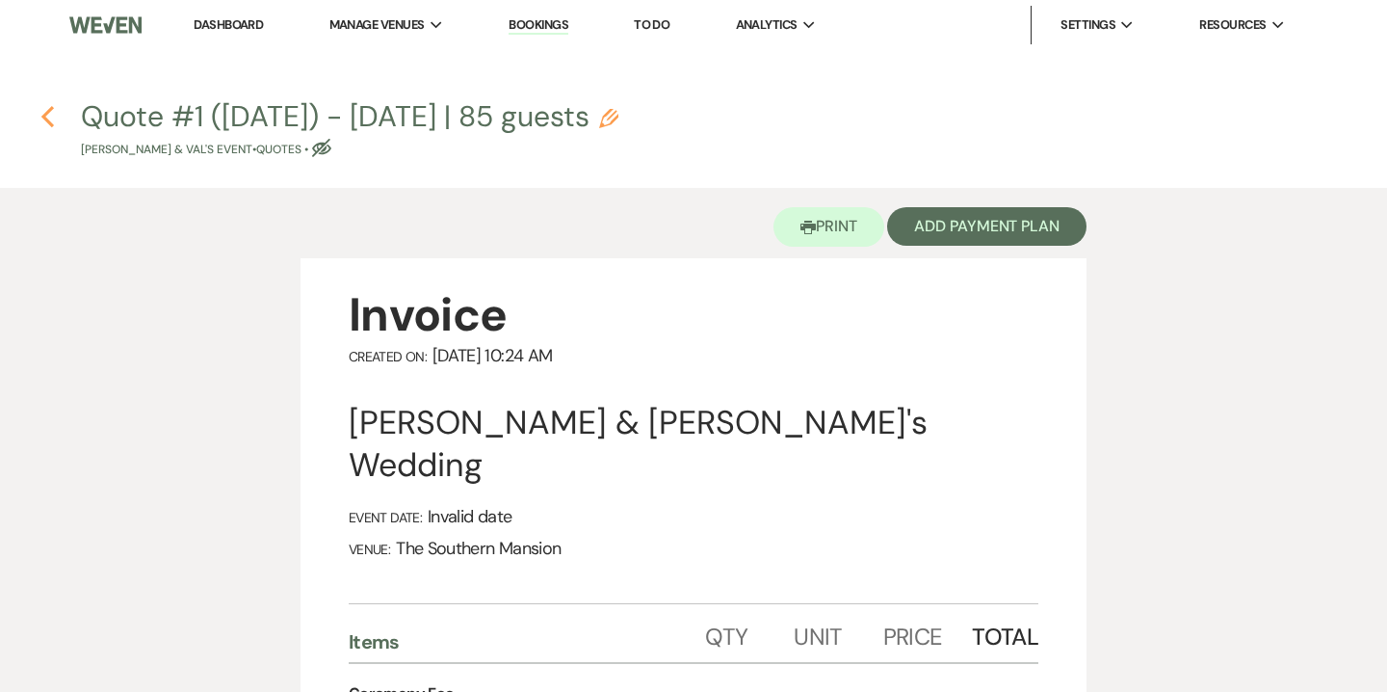
click at [44, 119] on use "button" at bounding box center [47, 116] width 13 height 21
select select "5"
select select "14"
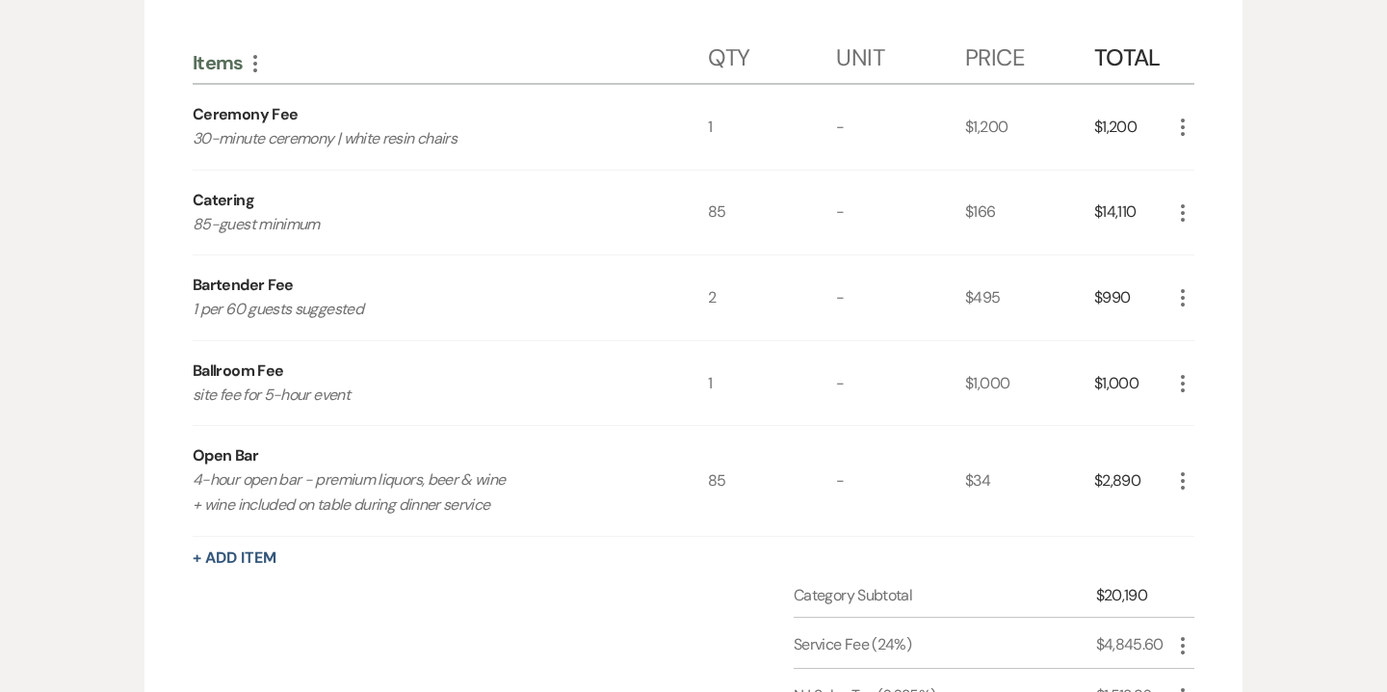
scroll to position [667, 0]
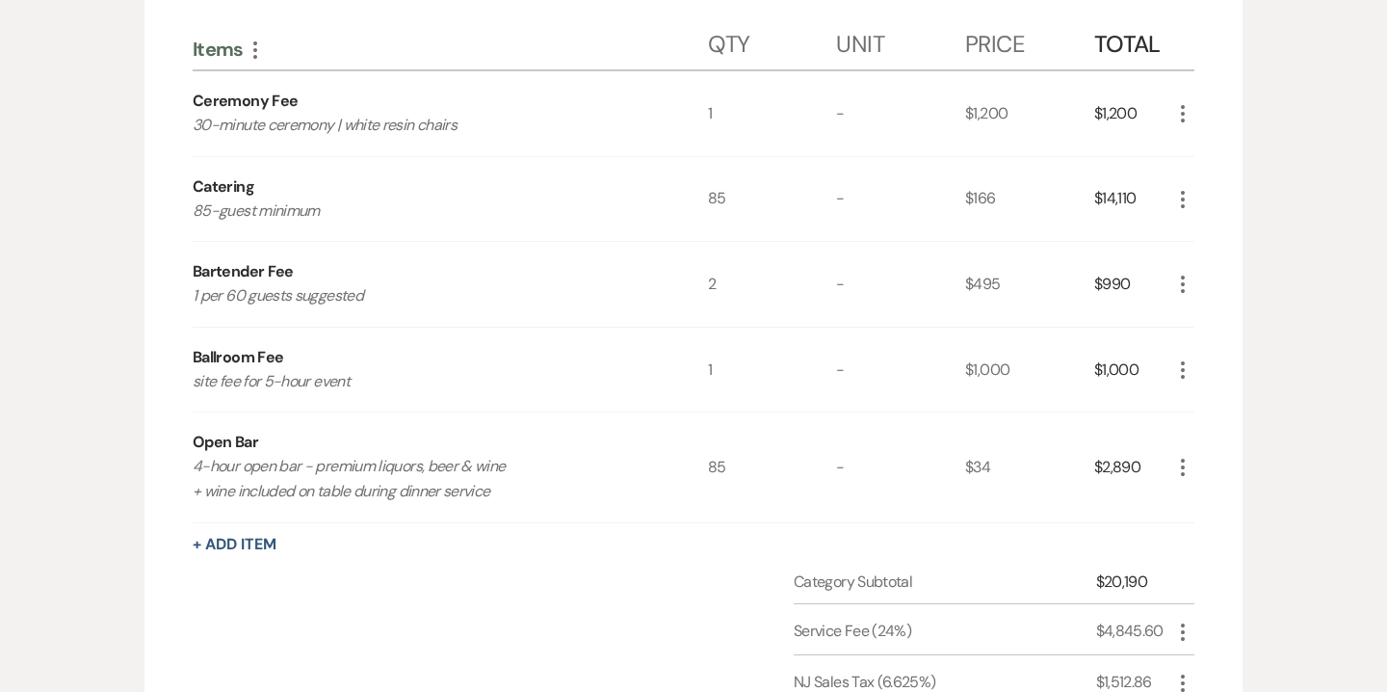
click at [1189, 197] on icon "More" at bounding box center [1182, 199] width 23 height 23
click at [1227, 242] on button "Pencil Edit" at bounding box center [1221, 237] width 100 height 31
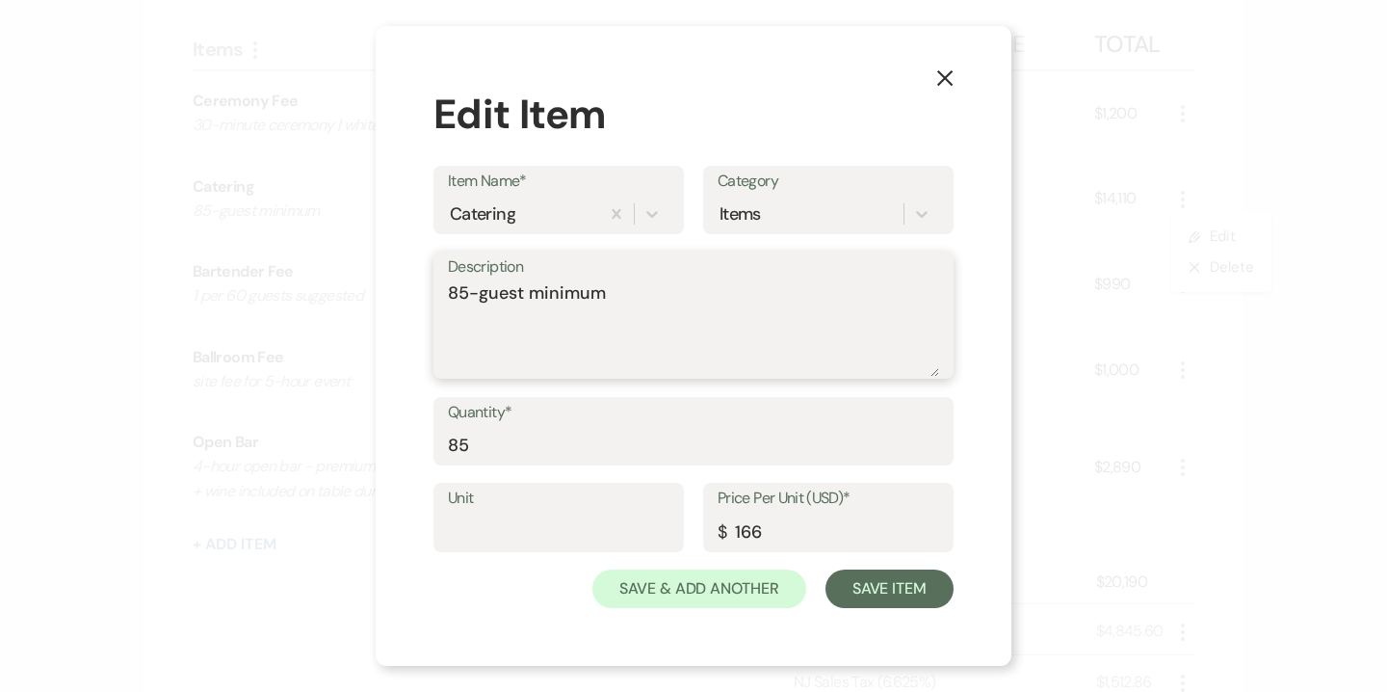
click at [456, 293] on textarea "85-guest minimum" at bounding box center [693, 328] width 491 height 96
type textarea "75-guest minimum"
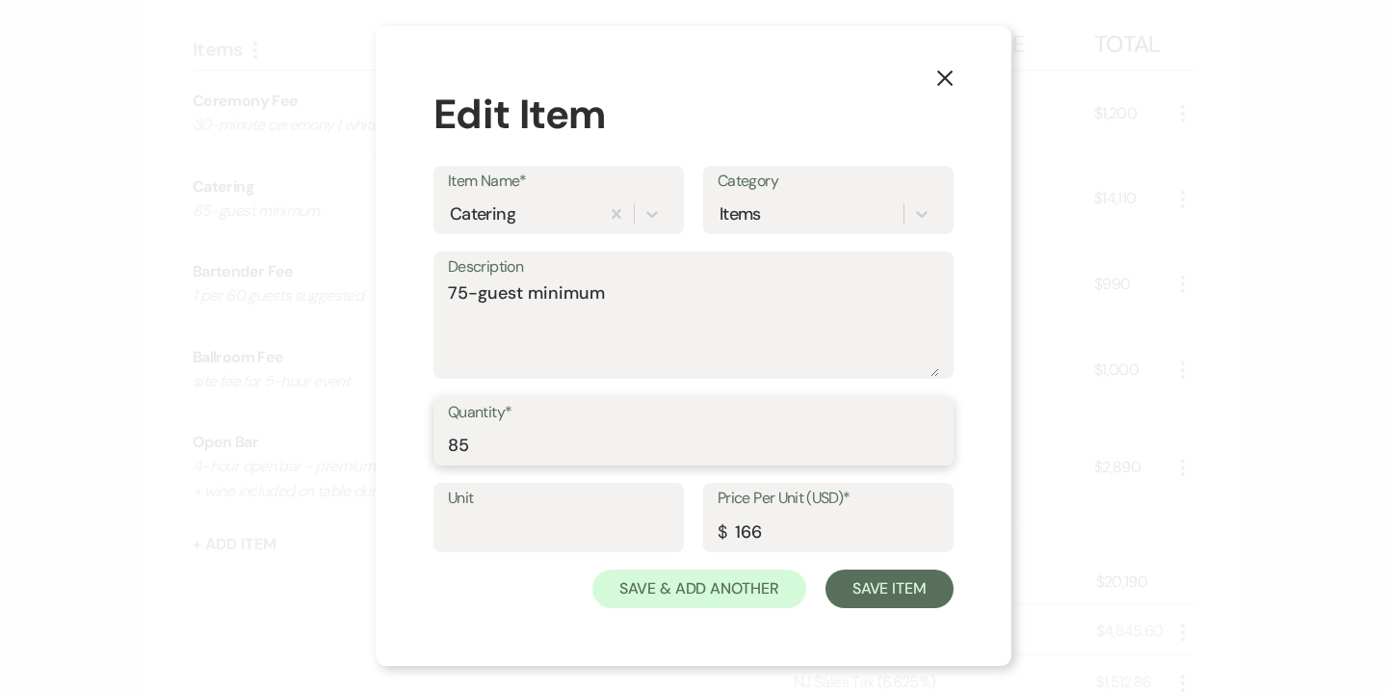
click at [455, 441] on input "85" at bounding box center [693, 445] width 491 height 38
type input "75"
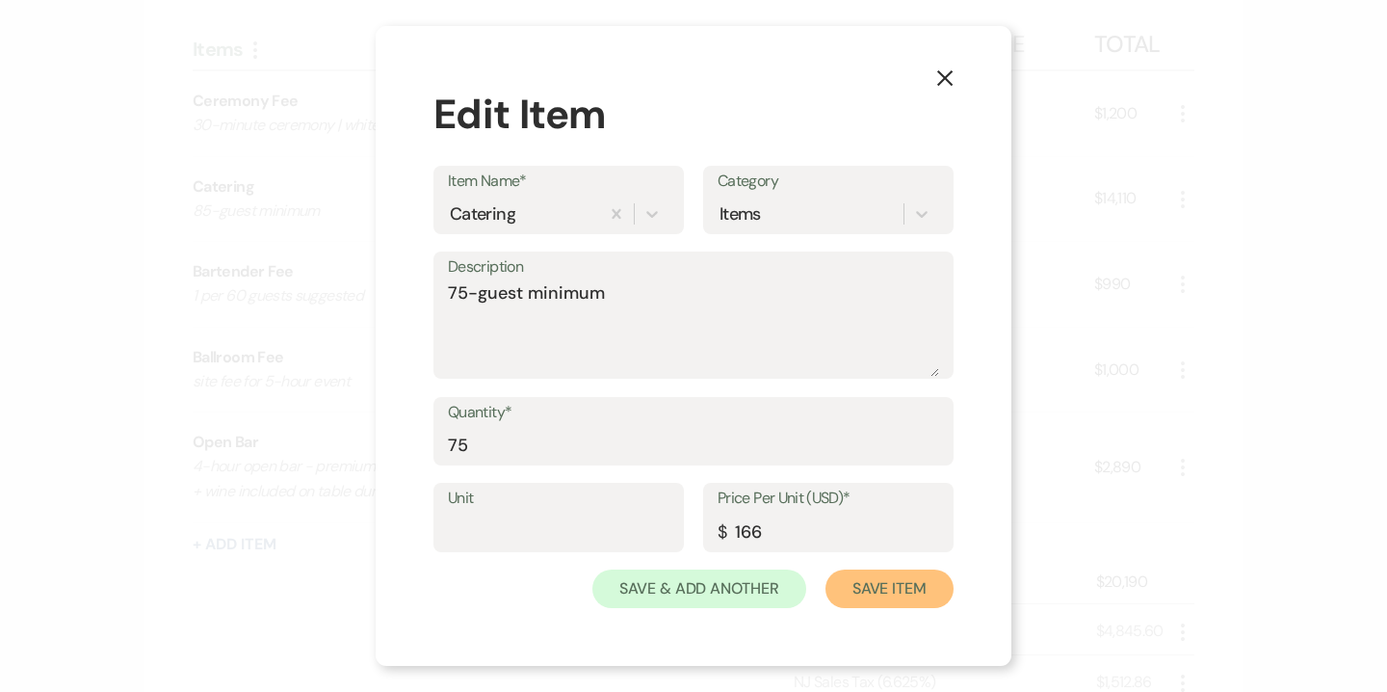
click at [882, 590] on button "Save Item" at bounding box center [890, 588] width 128 height 39
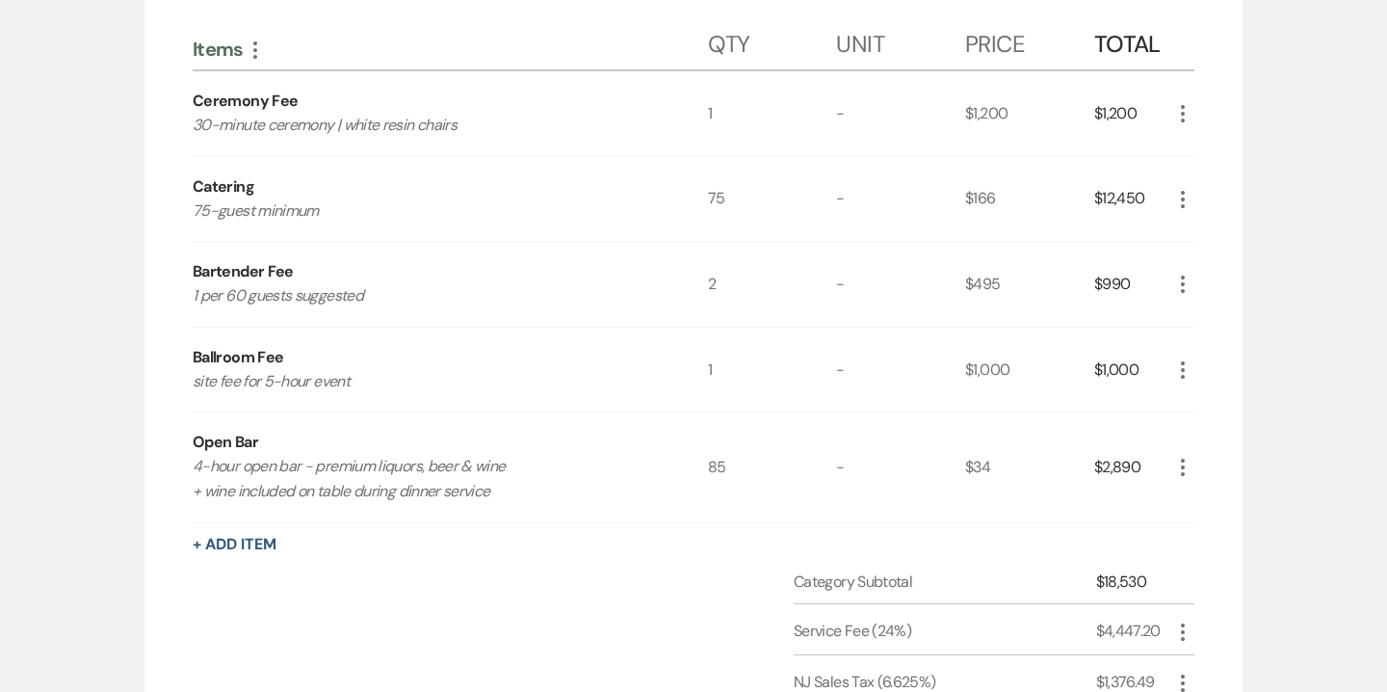
click at [1177, 474] on icon "More" at bounding box center [1182, 467] width 23 height 23
click at [1230, 505] on button "Pencil Edit" at bounding box center [1221, 504] width 100 height 31
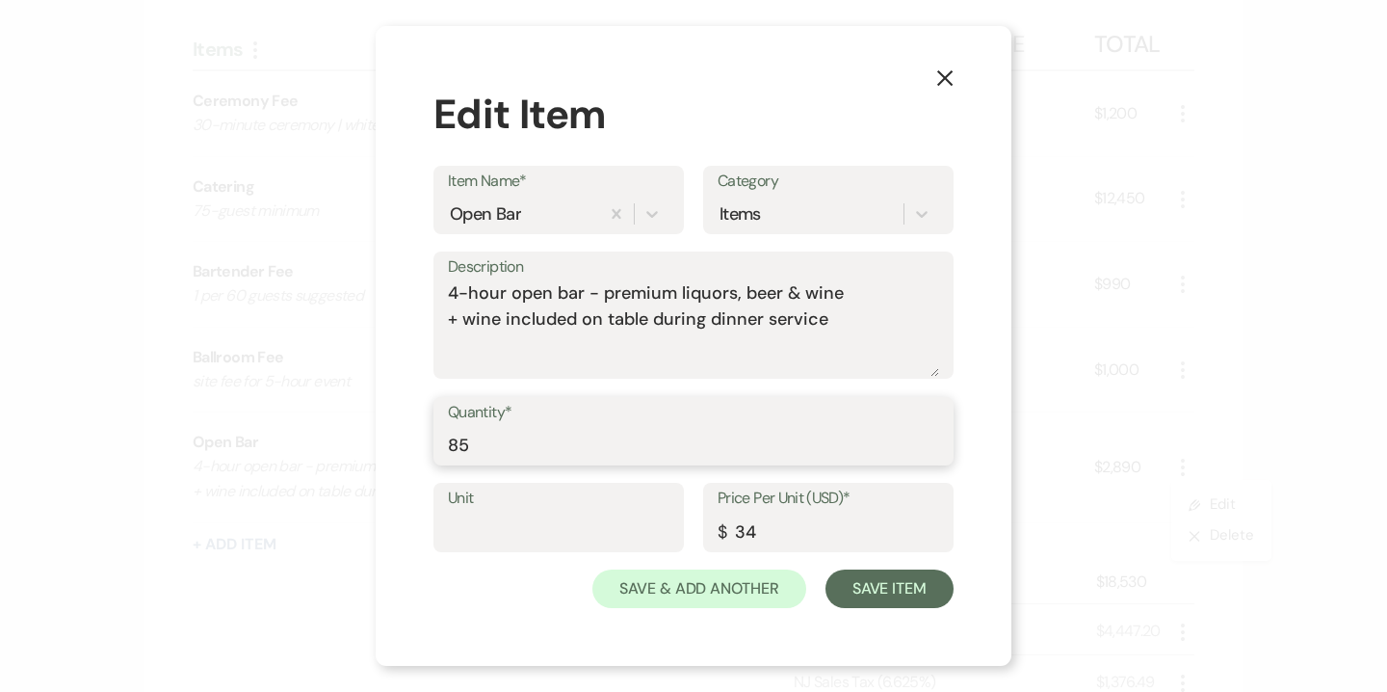
click at [449, 449] on input "85" at bounding box center [693, 445] width 491 height 38
type input "8"
type input "75"
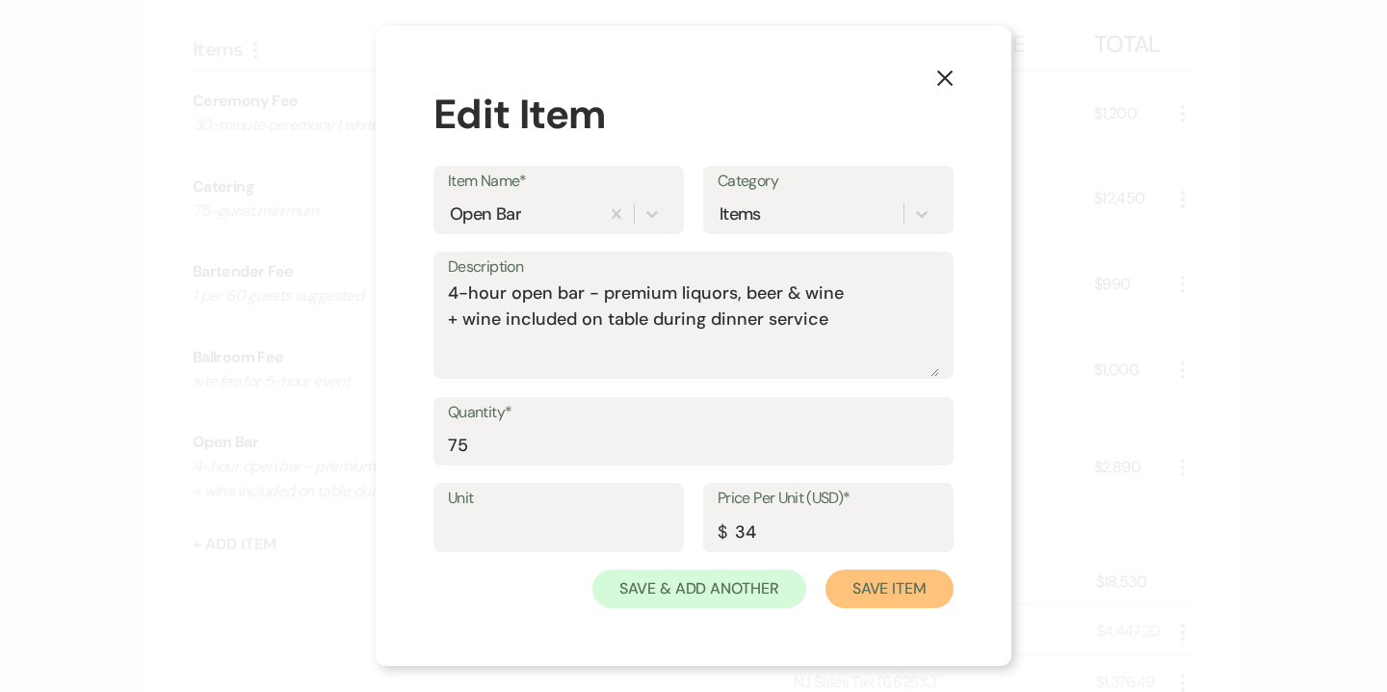
click at [872, 585] on button "Save Item" at bounding box center [890, 588] width 128 height 39
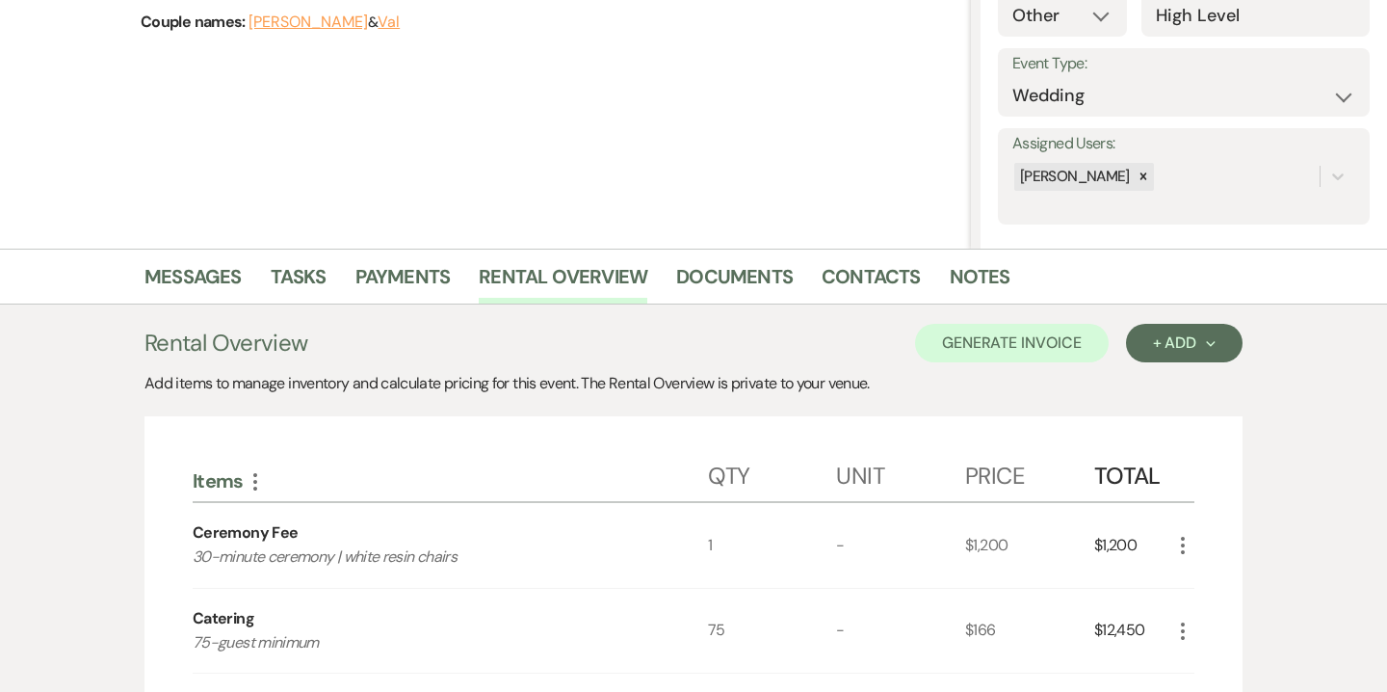
scroll to position [225, 0]
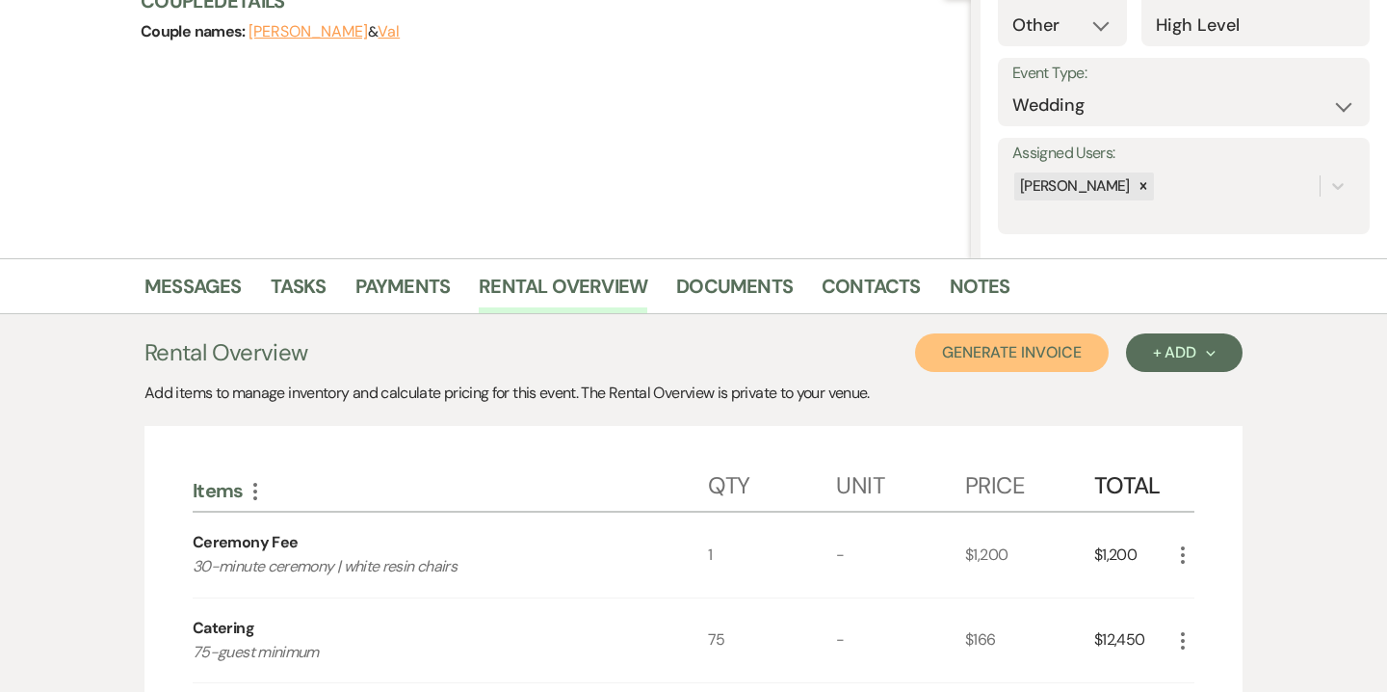
click at [1048, 343] on button "Generate Invoice" at bounding box center [1012, 352] width 194 height 39
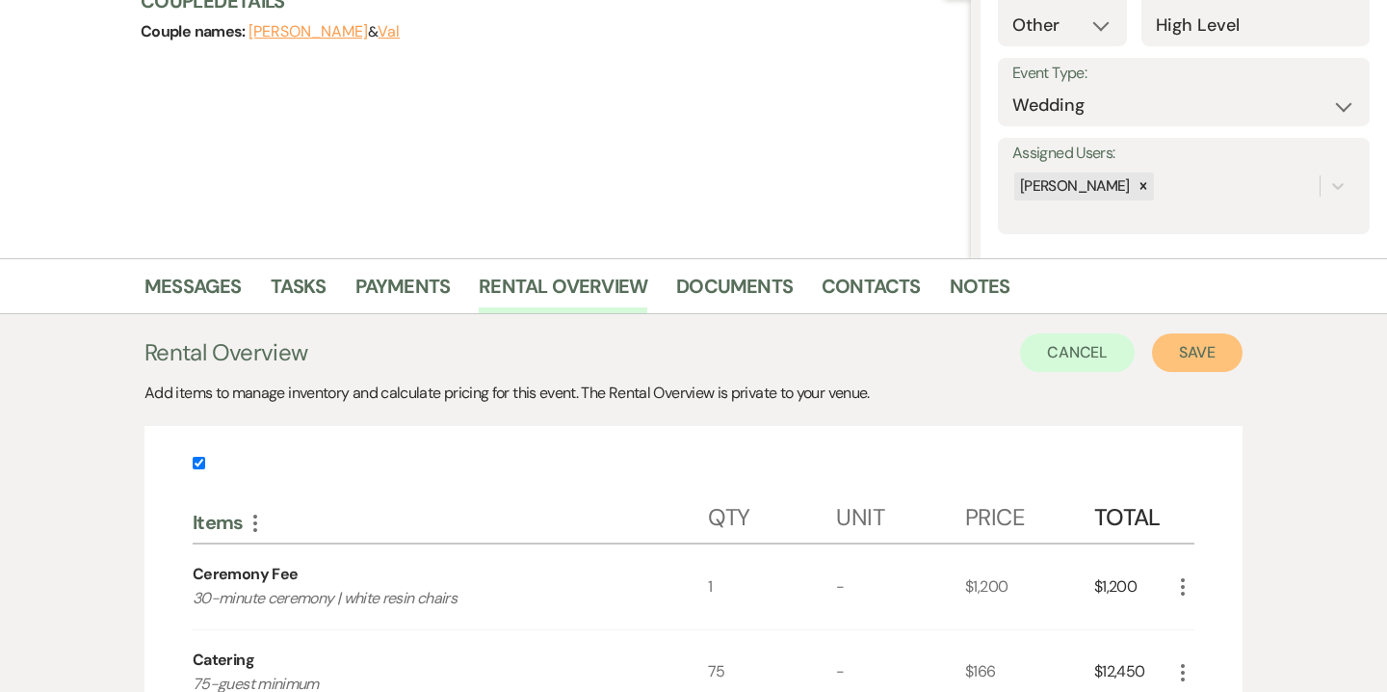
click at [1201, 354] on button "Save" at bounding box center [1197, 352] width 91 height 39
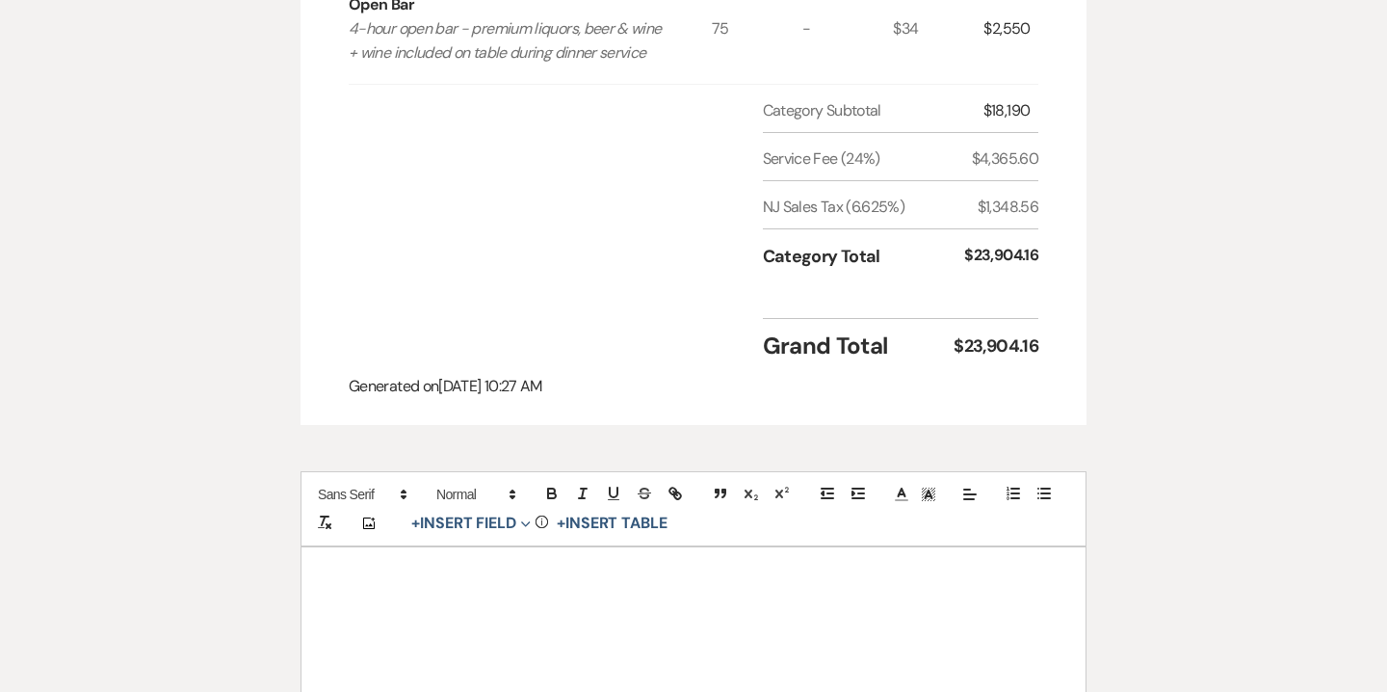
scroll to position [1206, 0]
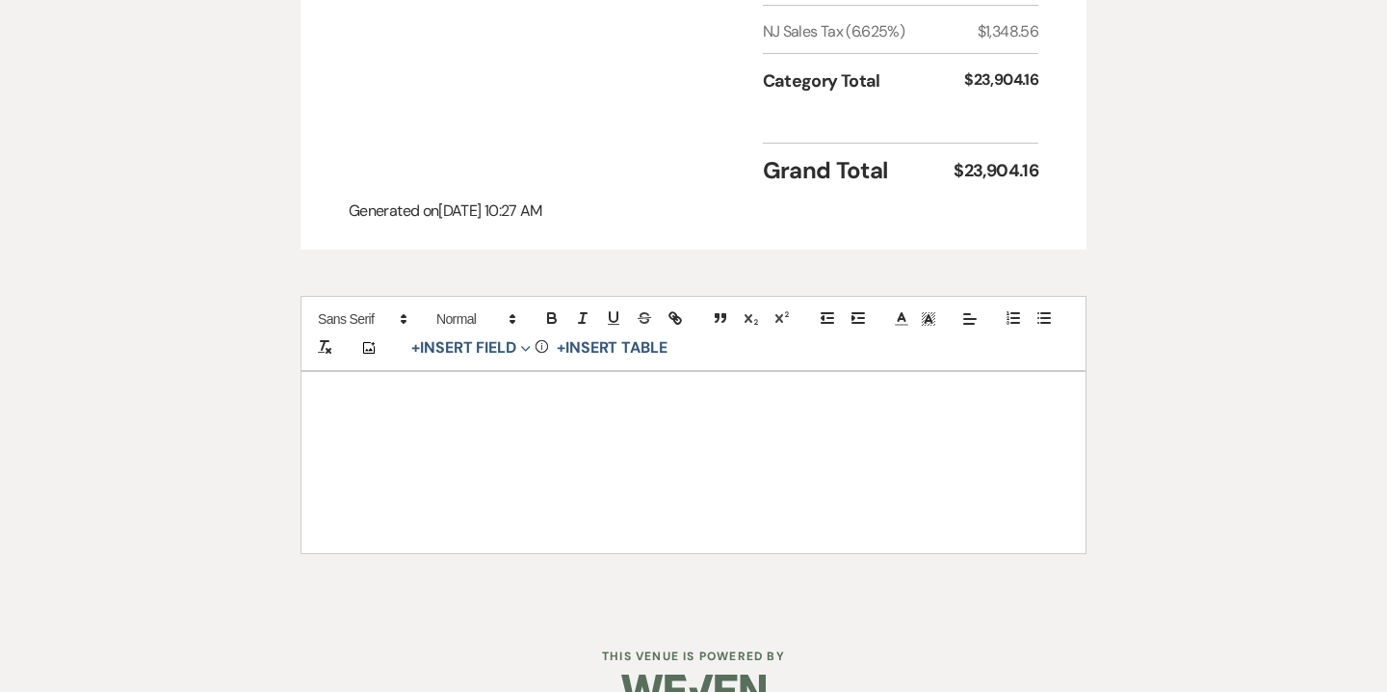
click at [545, 372] on div at bounding box center [694, 462] width 784 height 181
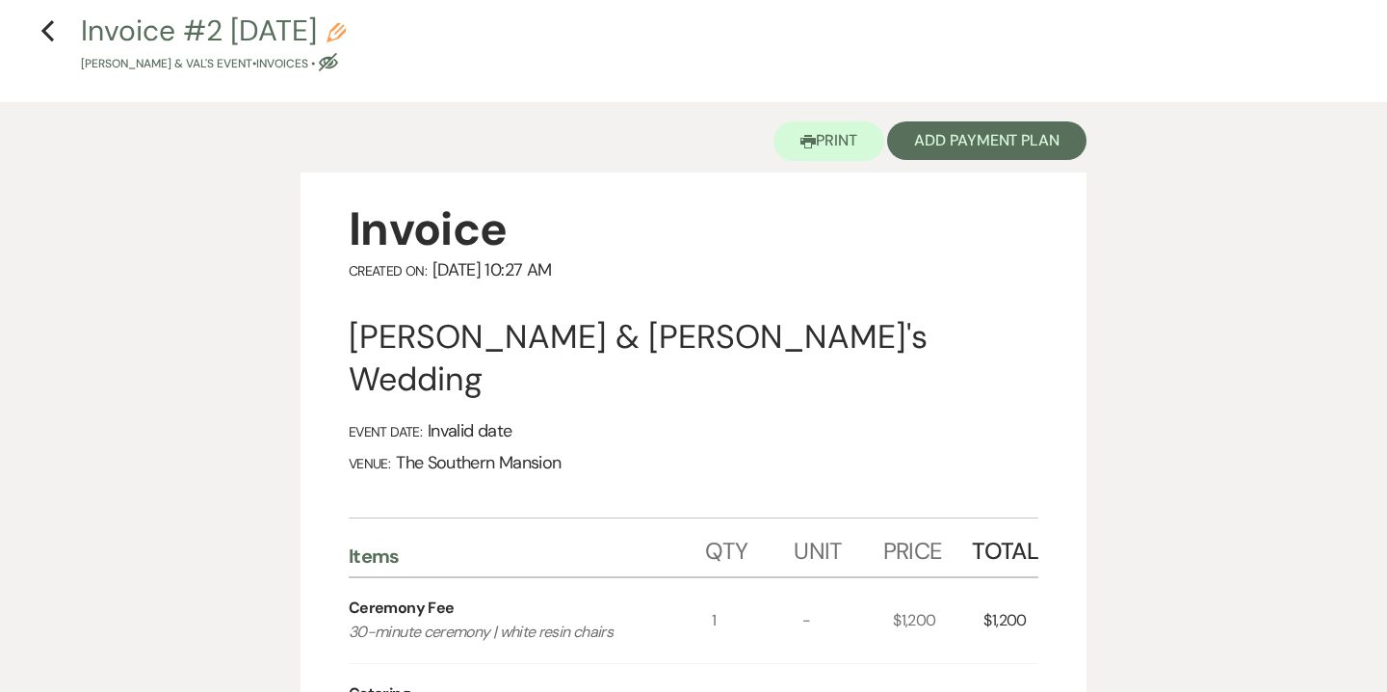
scroll to position [0, 0]
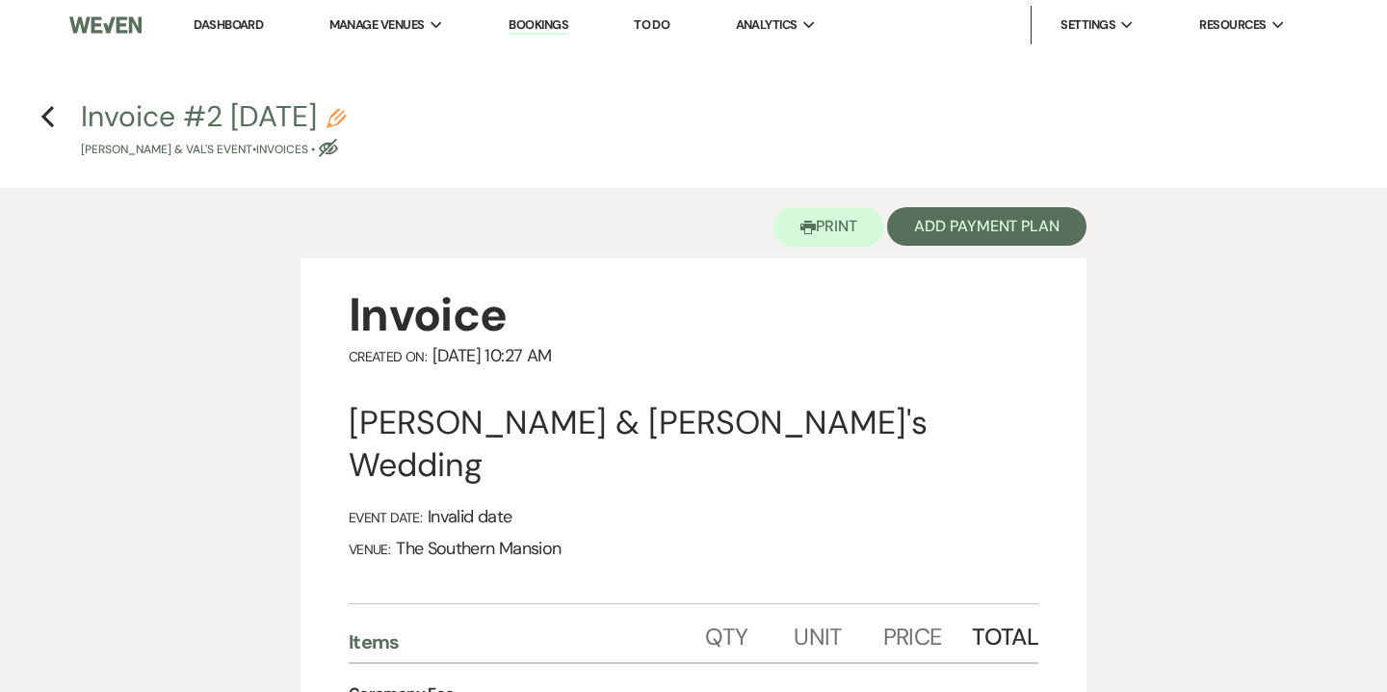
click at [346, 120] on use "button" at bounding box center [336, 118] width 19 height 19
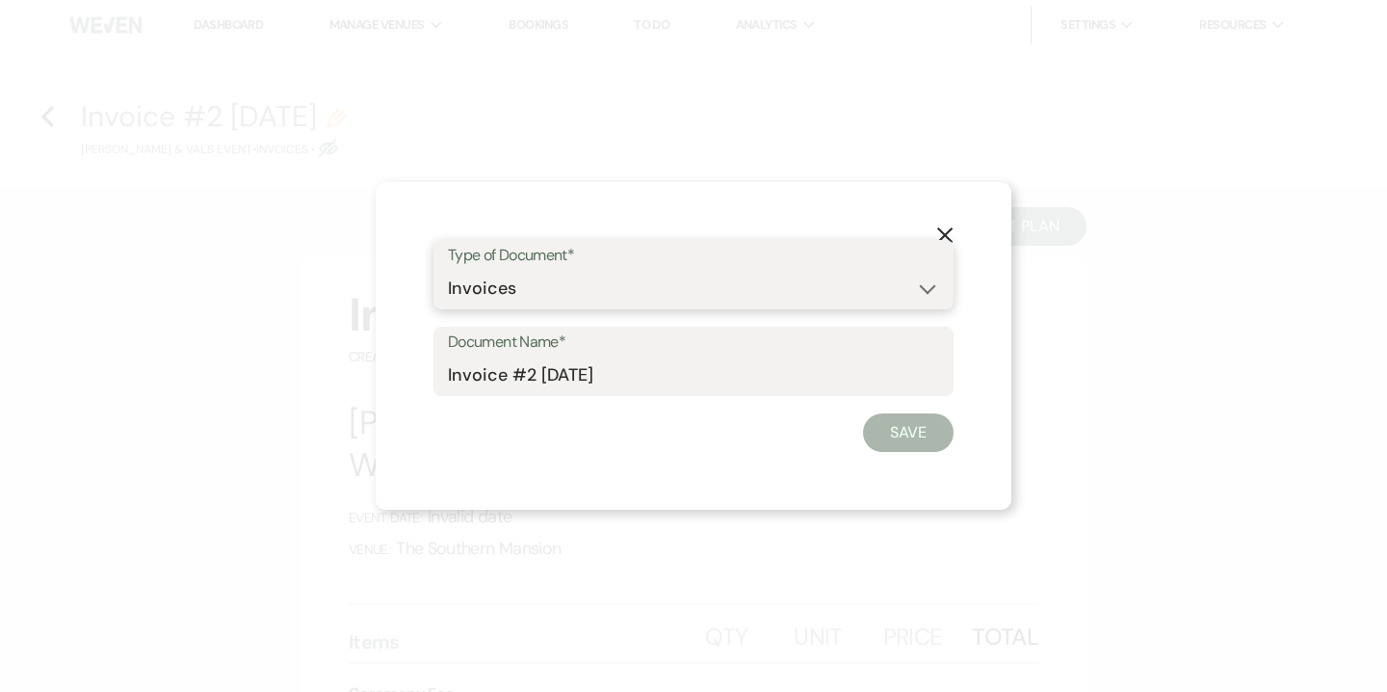
click at [488, 280] on select "Special Event Insurance Vendor Certificate of Insurance Contracts / Rental Agre…" at bounding box center [693, 289] width 491 height 38
select select "8"
click at [448, 270] on select "Special Event Insurance Vendor Certificate of Insurance Contracts / Rental Agre…" at bounding box center [693, 289] width 491 height 38
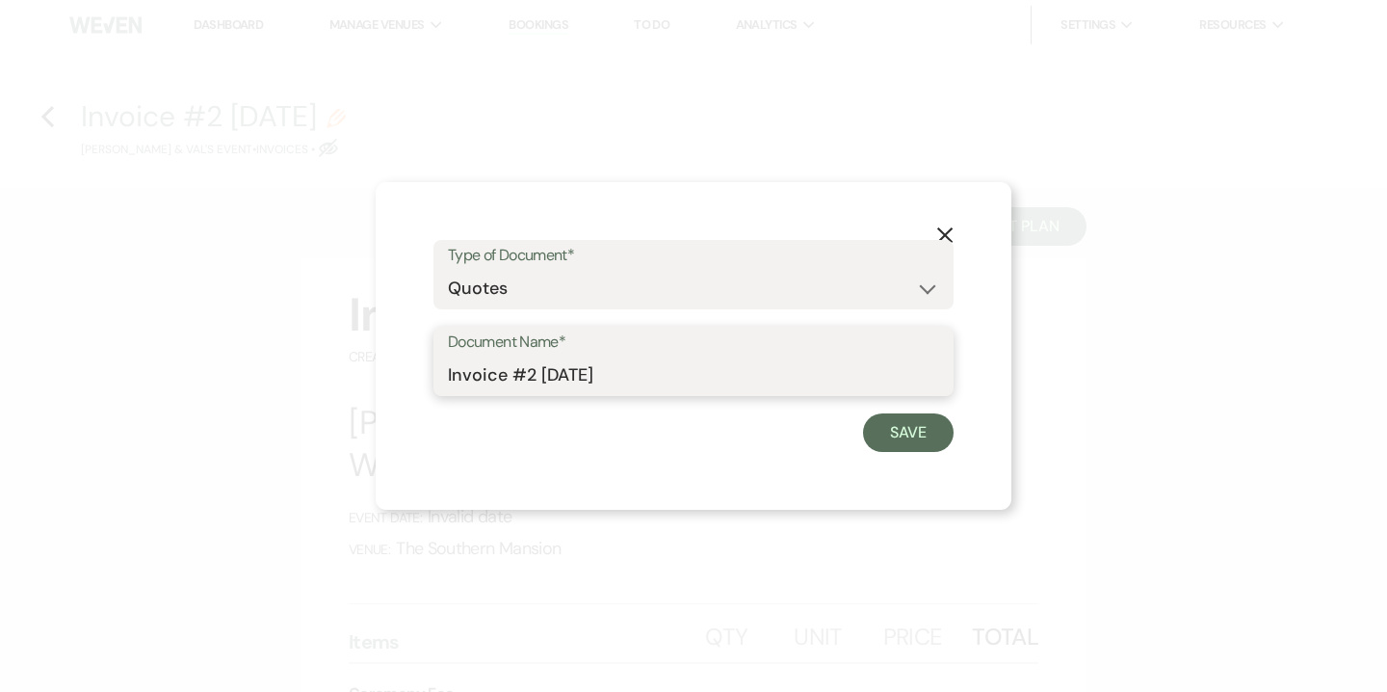
drag, startPoint x: 496, startPoint y: 370, endPoint x: 411, endPoint y: 363, distance: 85.0
click at [411, 363] on div "X Type of Document* Special Event Insurance Vendor Certificate of Insurance Con…" at bounding box center [694, 346] width 636 height 328
click at [531, 376] on input "Quote #2 8-26-2025" at bounding box center [693, 375] width 491 height 38
click at [661, 389] on input "Quote #2 (8-26-2025" at bounding box center [693, 375] width 491 height 38
type input "Quote #2 (8-26-2025) - 75 guests | Sunday"
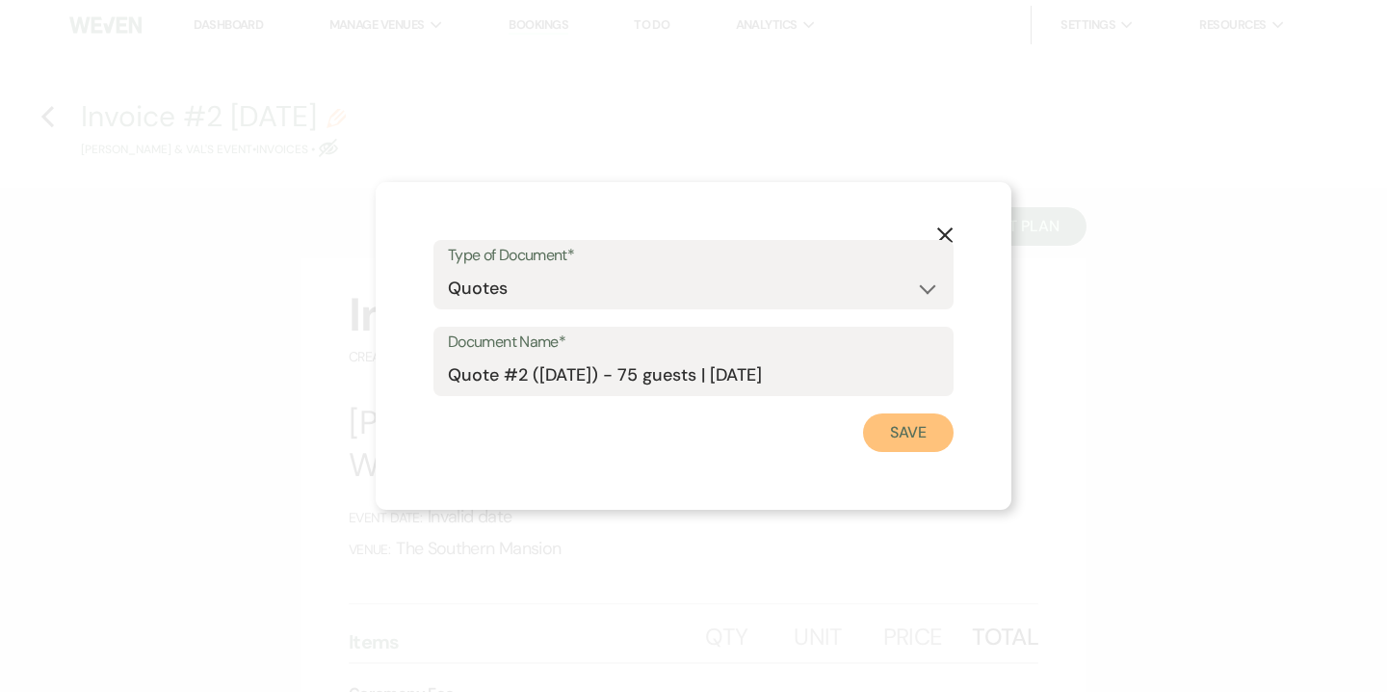
click at [913, 423] on button "Save" at bounding box center [908, 432] width 91 height 39
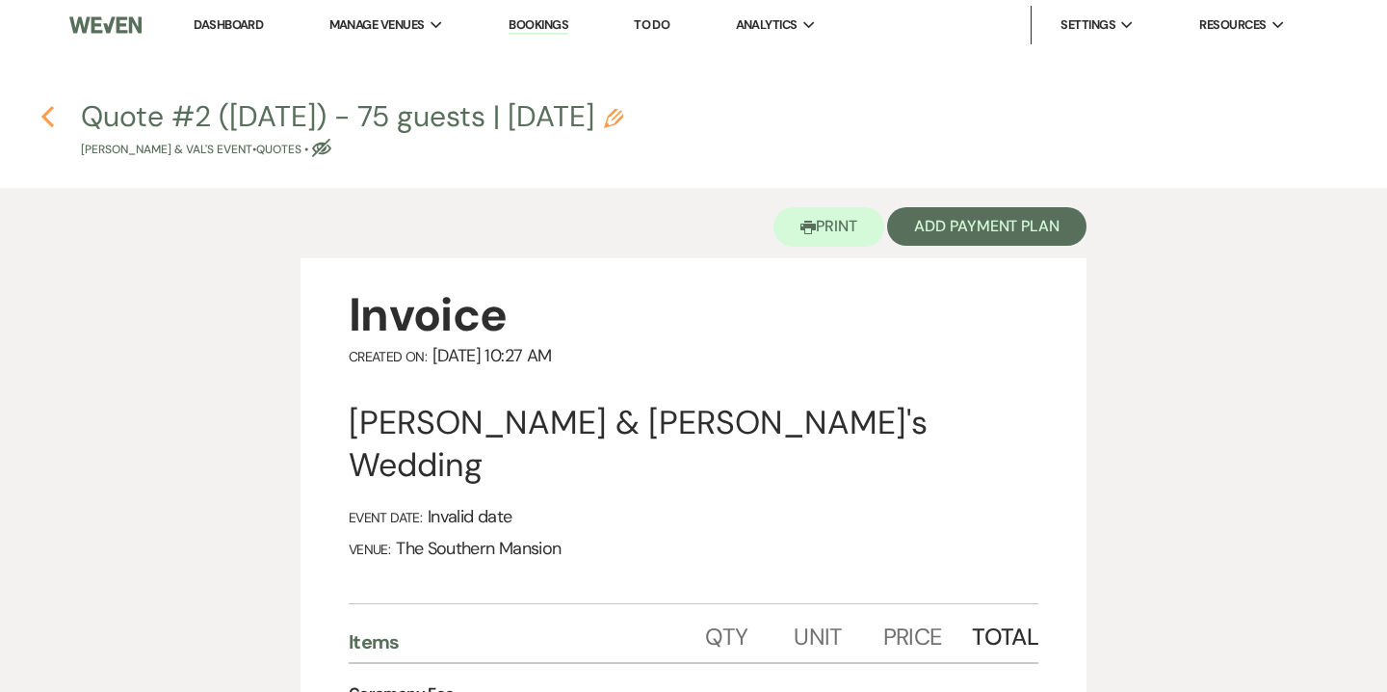
click at [50, 105] on icon "Previous" at bounding box center [47, 116] width 14 height 23
select select "5"
select select "14"
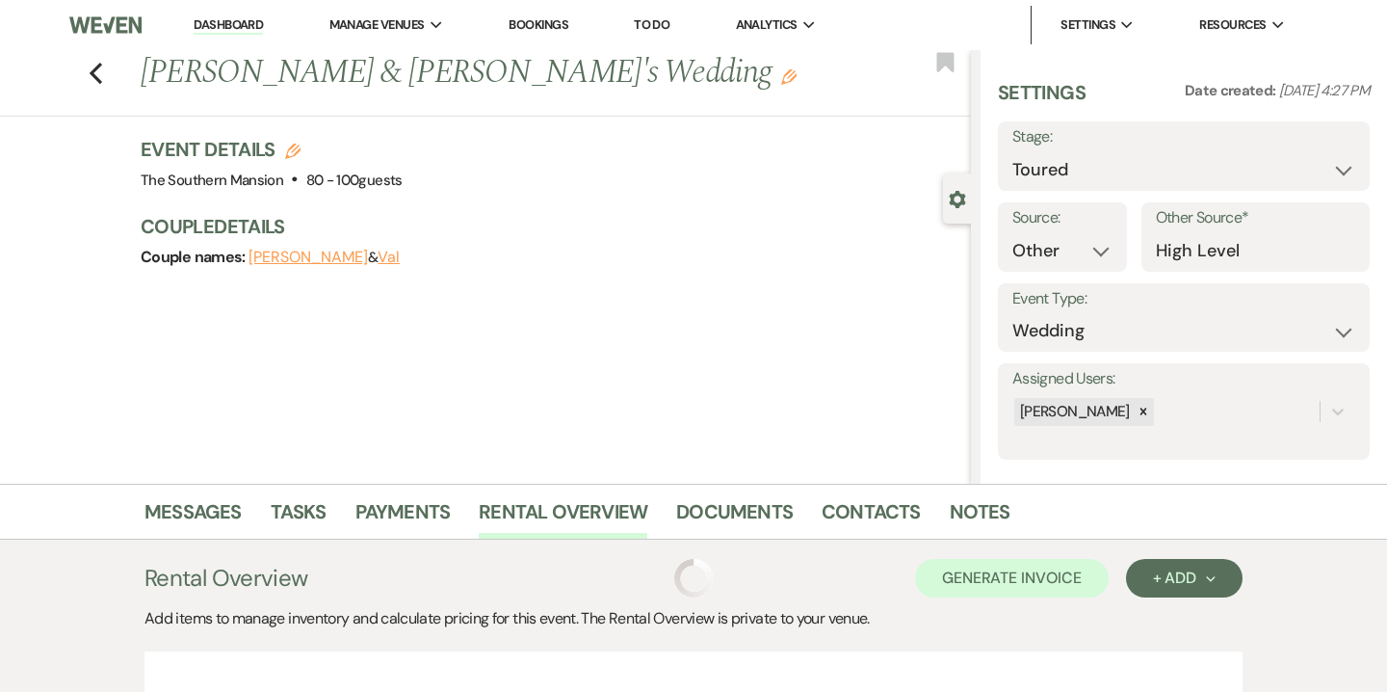
scroll to position [225, 0]
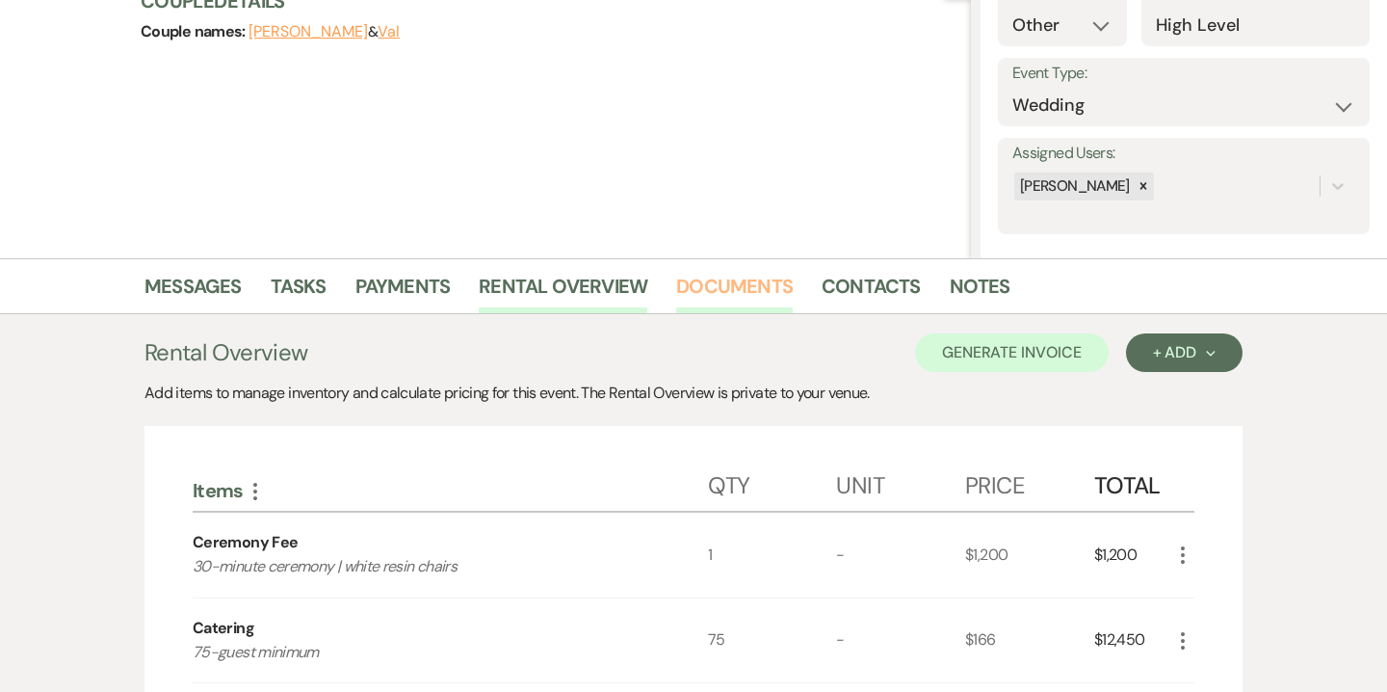
click at [728, 293] on link "Documents" at bounding box center [734, 292] width 117 height 42
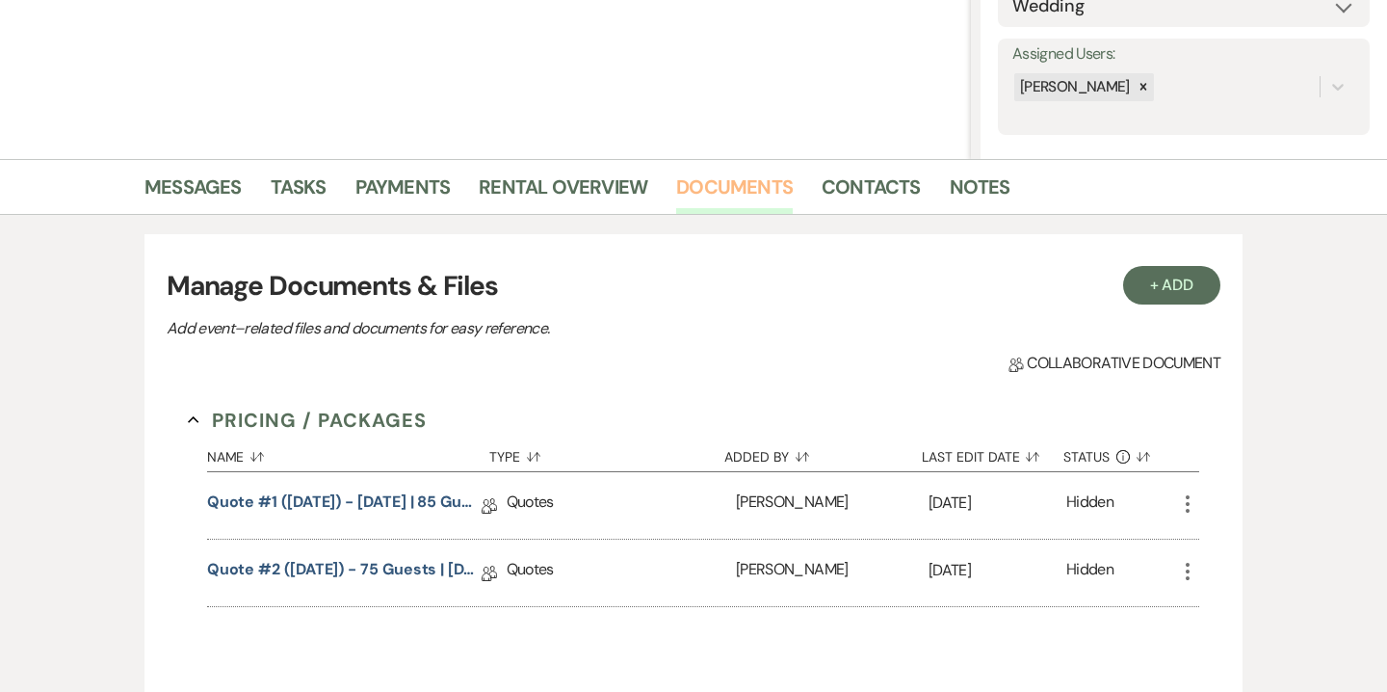
scroll to position [327, 0]
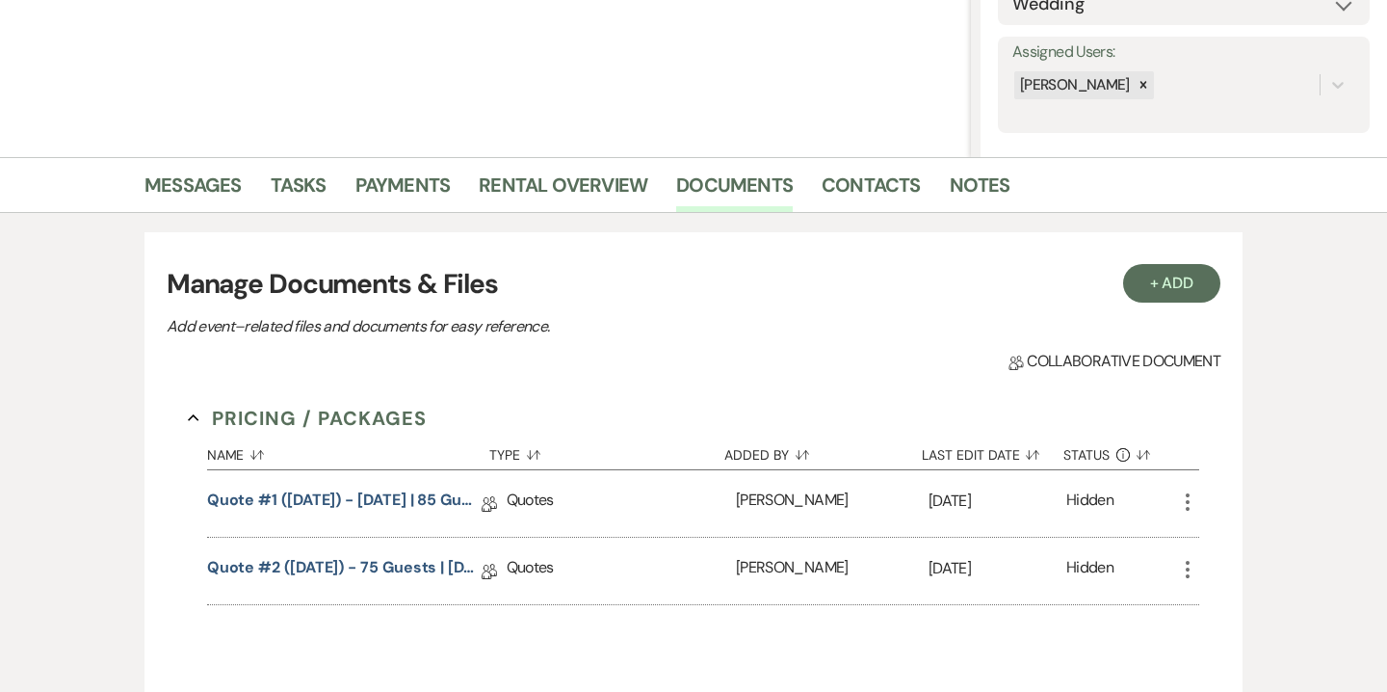
click at [1190, 569] on icon "More" at bounding box center [1187, 569] width 23 height 23
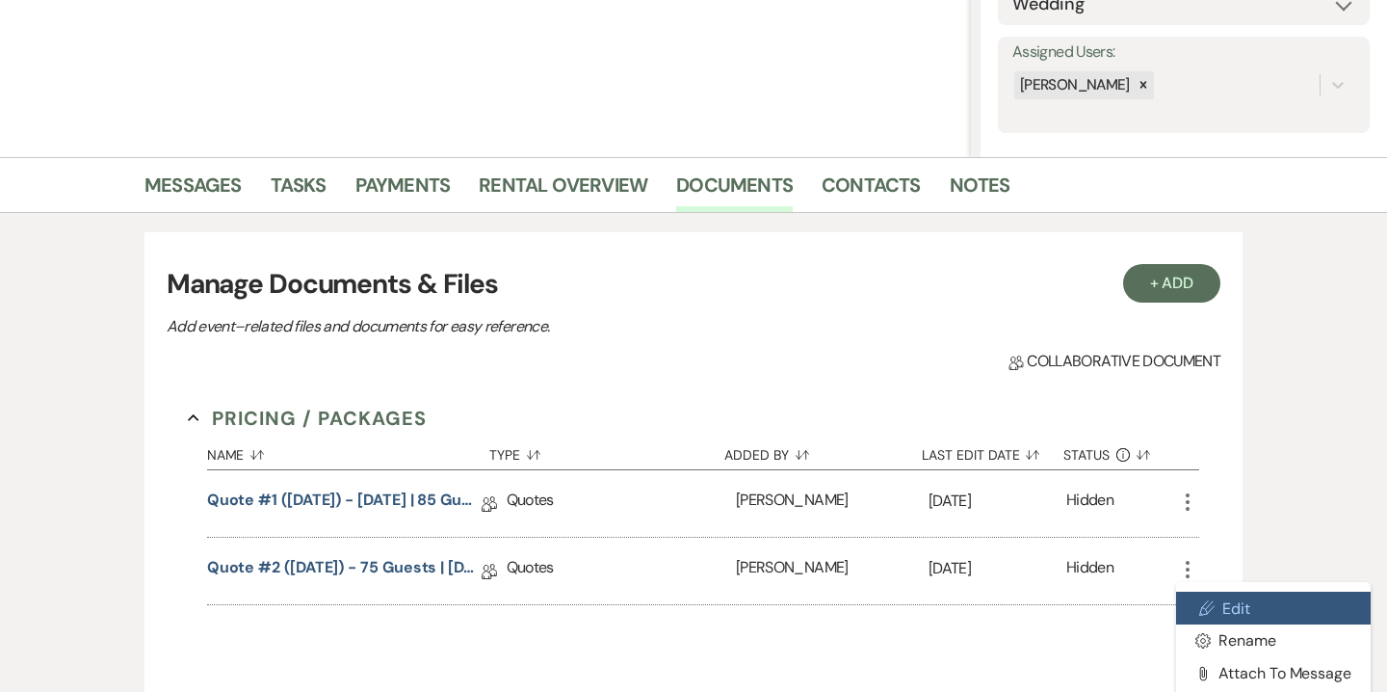
click at [1225, 603] on link "Pencil Edit" at bounding box center [1273, 607] width 195 height 33
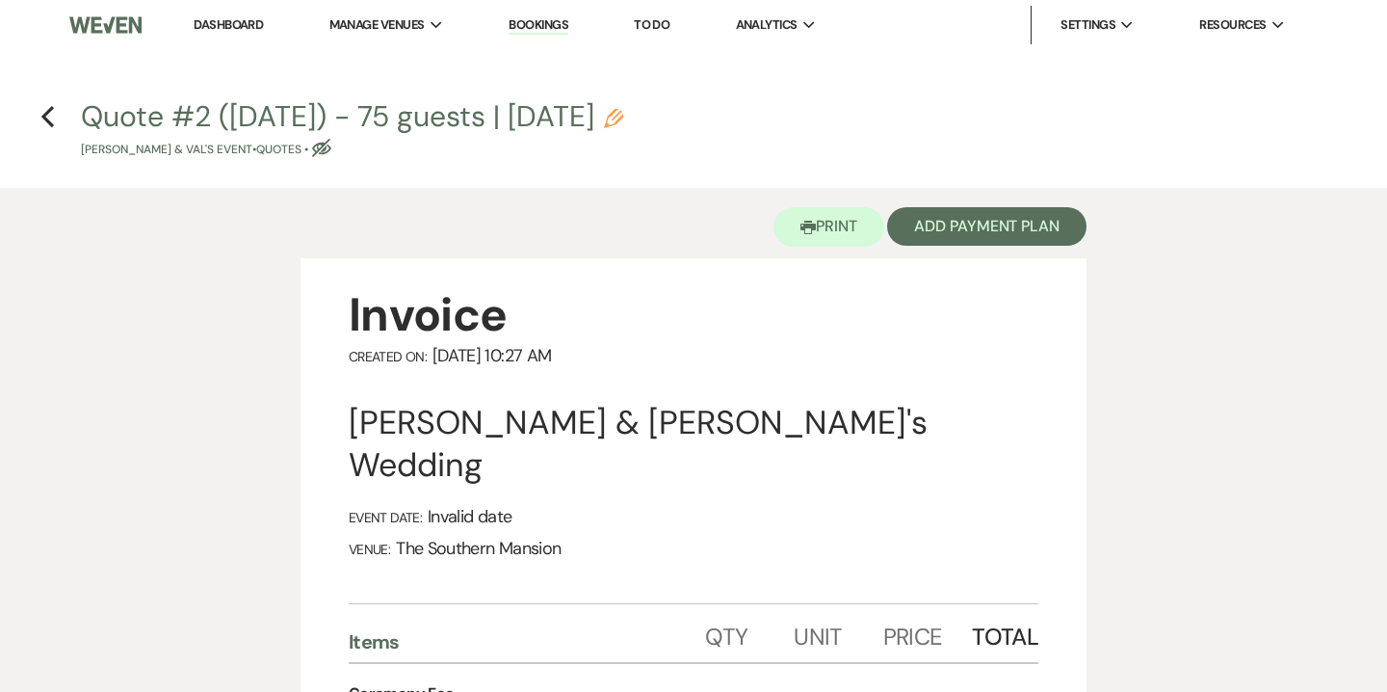
click at [623, 126] on icon "Pencil" at bounding box center [613, 118] width 19 height 19
select select "8"
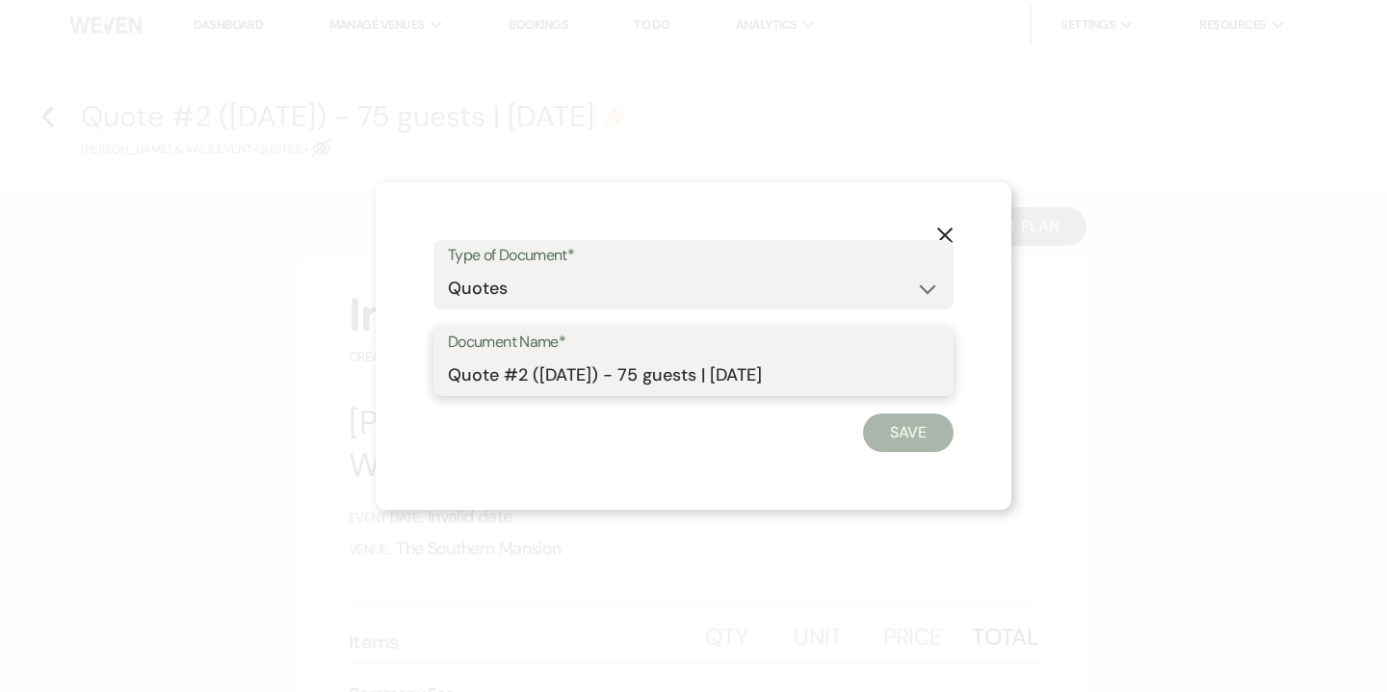
drag, startPoint x: 735, startPoint y: 373, endPoint x: 875, endPoint y: 378, distance: 139.8
click at [875, 378] on input "Quote #2 (8-26-2025) - 75 guests | Sunday" at bounding box center [693, 375] width 491 height 38
click at [654, 368] on input "Quote #2 (8-26-2025) - 75 guests" at bounding box center [693, 375] width 491 height 38
type input "Quote #2 (8-26-2025) - Sunday | 75 guests"
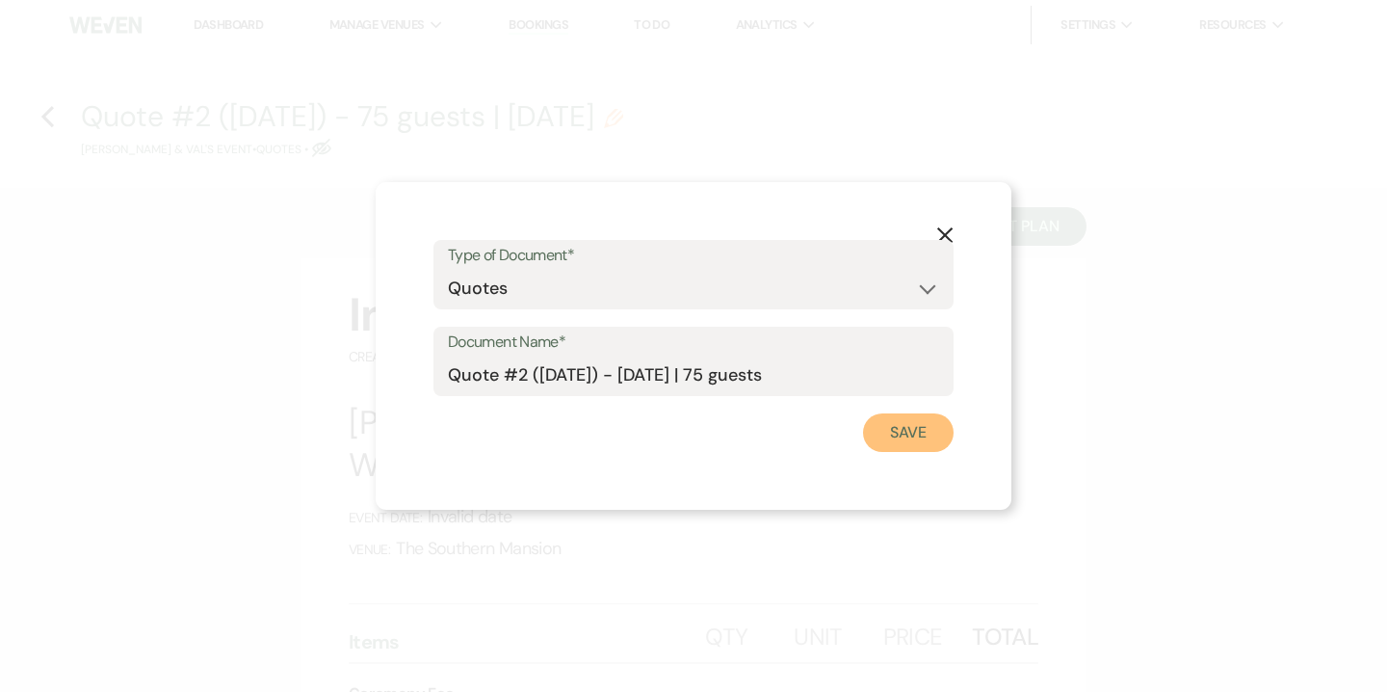
click at [936, 429] on button "Save" at bounding box center [908, 432] width 91 height 39
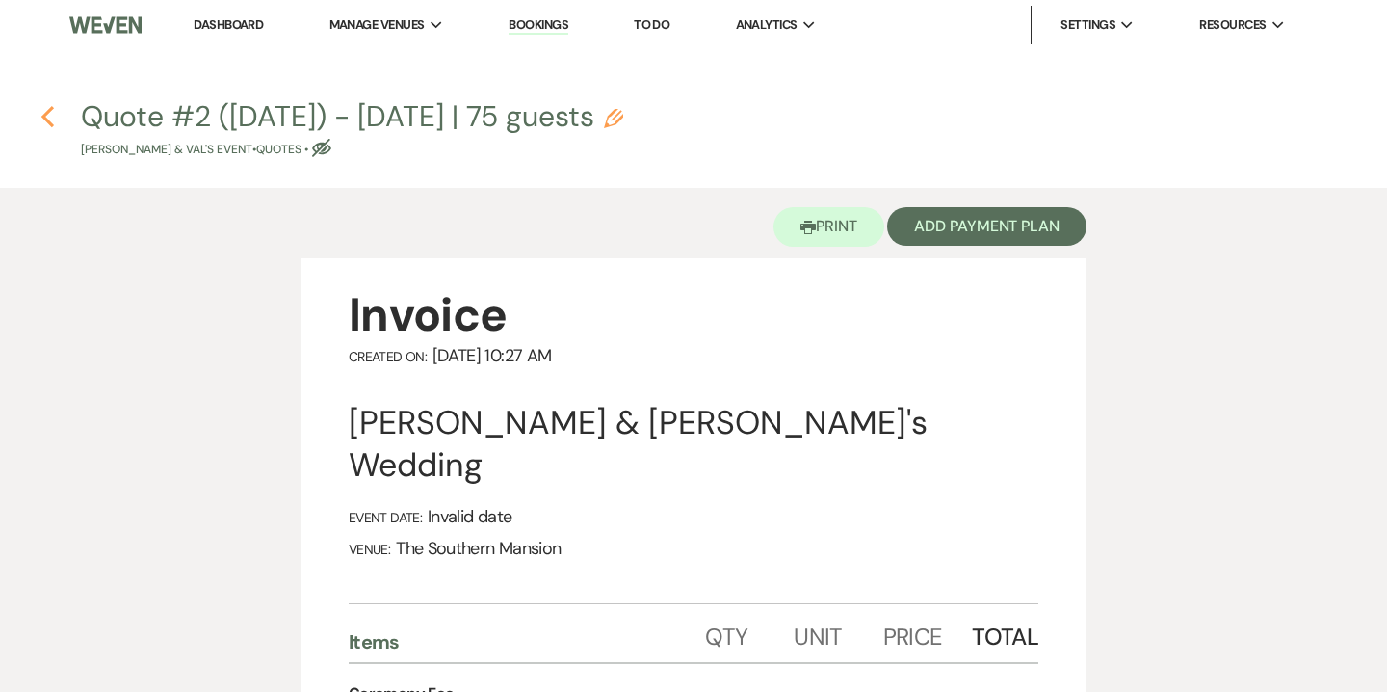
click at [49, 123] on use "button" at bounding box center [47, 116] width 13 height 21
select select "5"
select select "14"
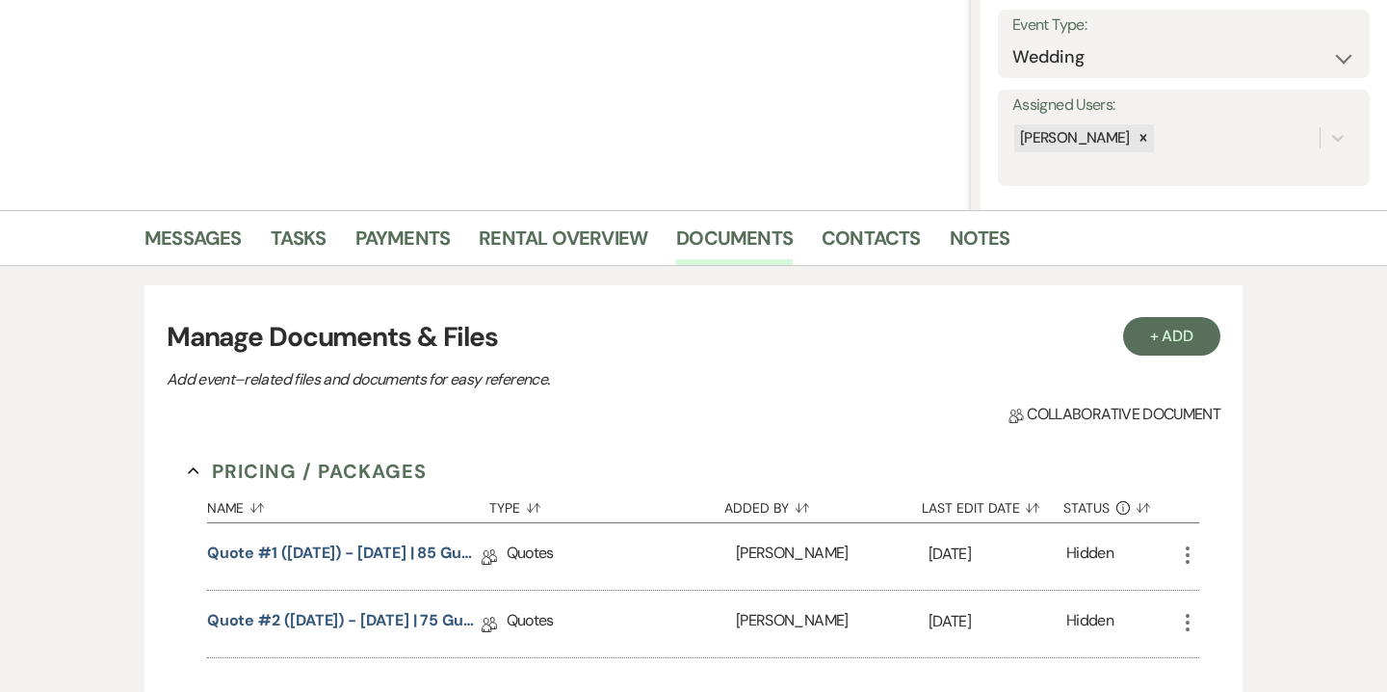
scroll to position [258, 0]
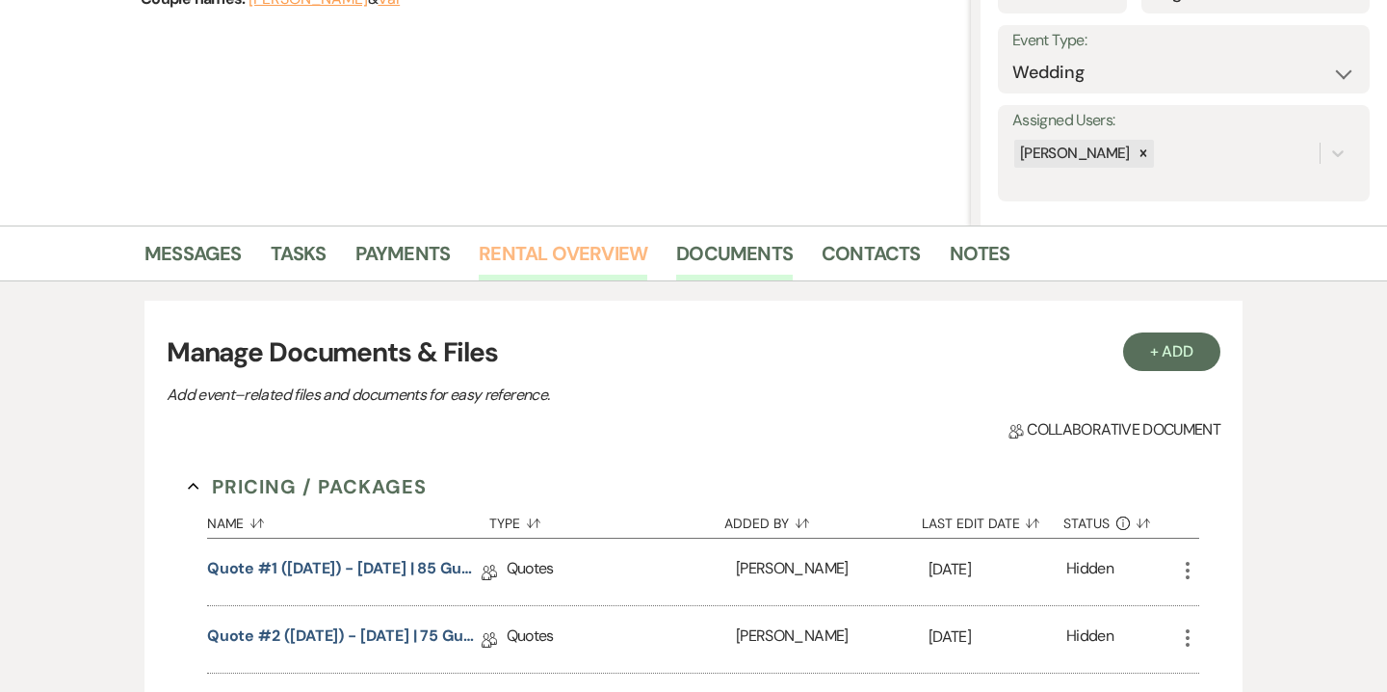
click at [570, 254] on link "Rental Overview" at bounding box center [563, 259] width 169 height 42
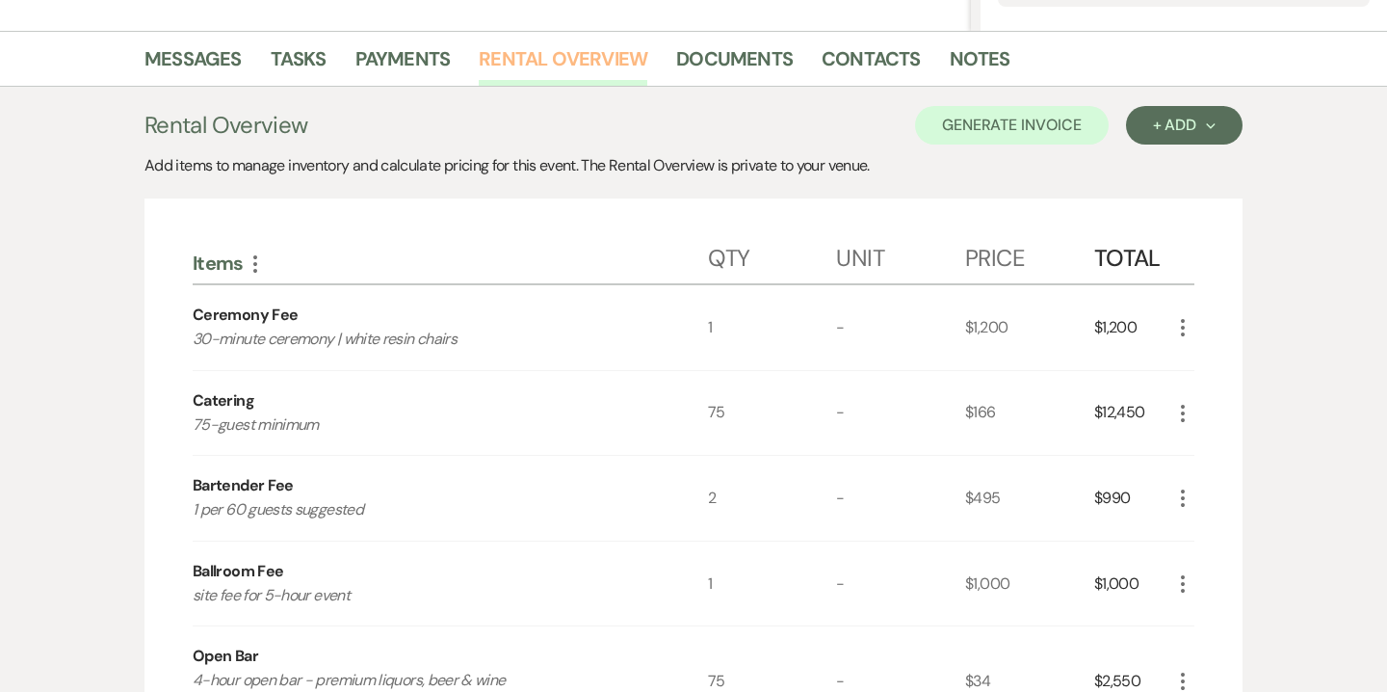
scroll to position [330, 0]
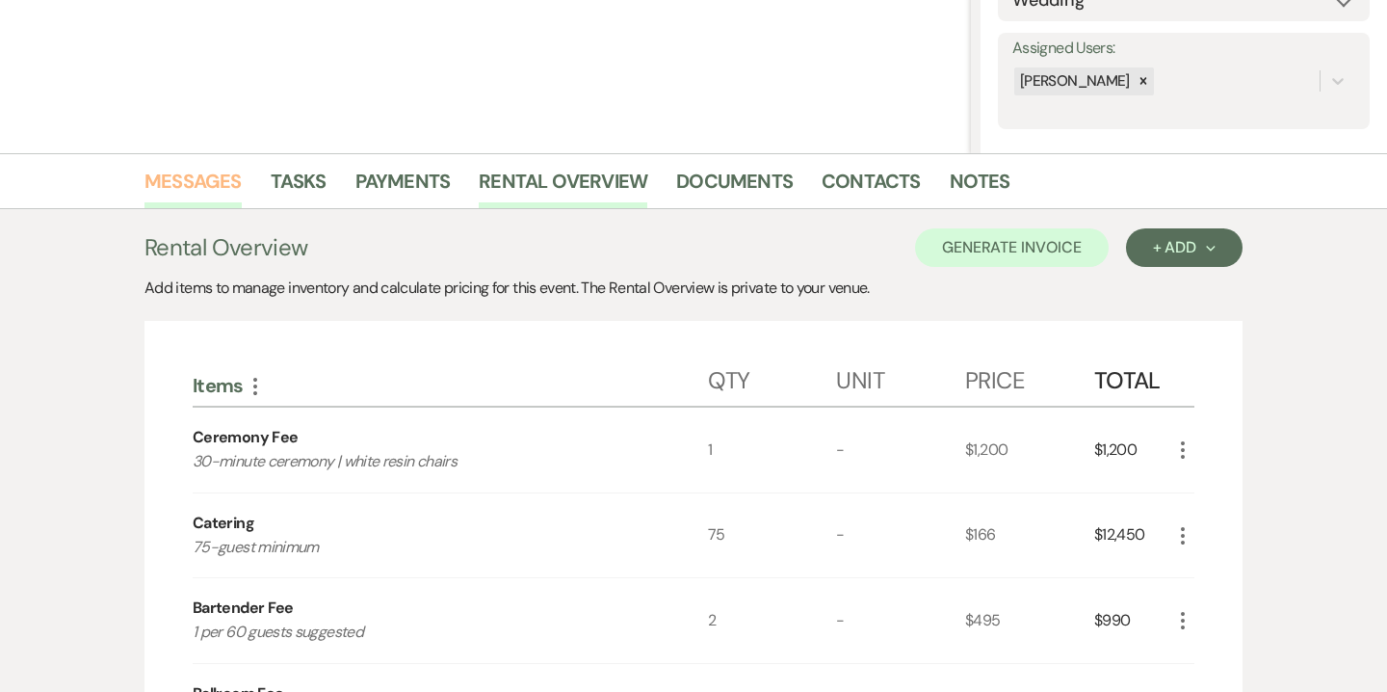
click at [223, 186] on link "Messages" at bounding box center [192, 187] width 97 height 42
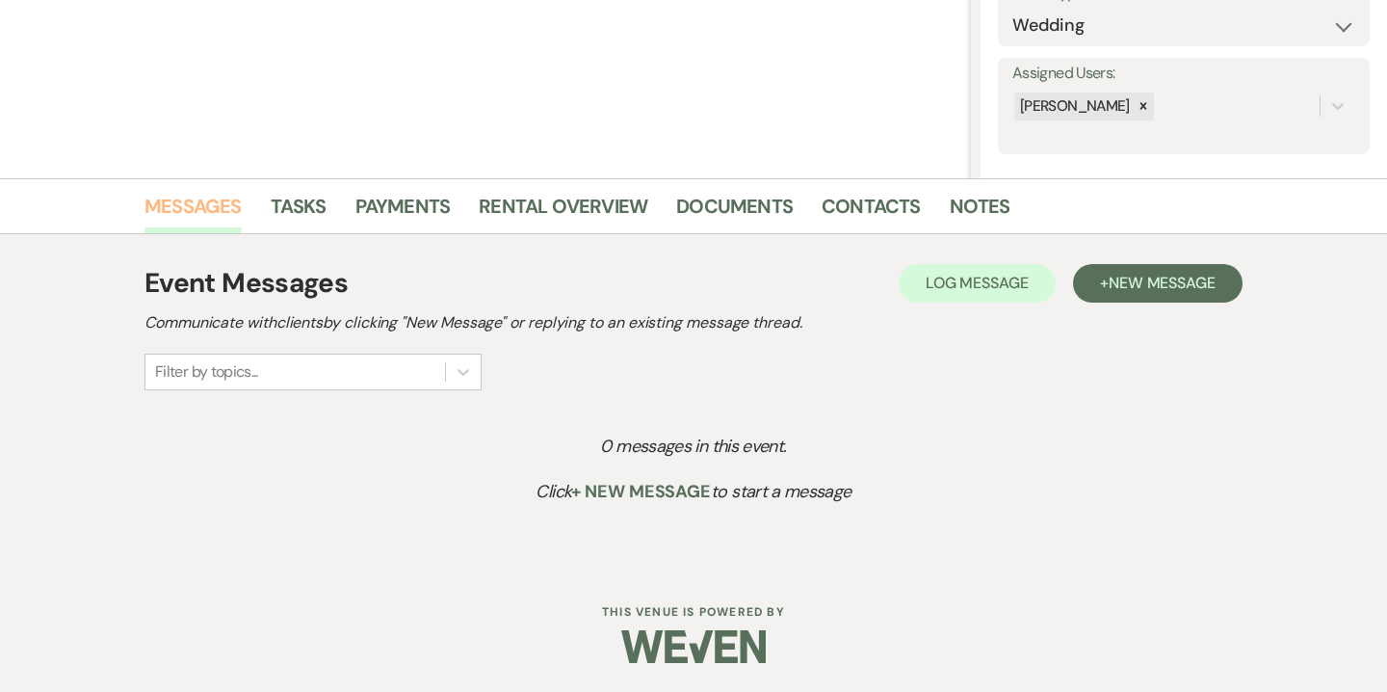
scroll to position [305, 0]
click at [1140, 282] on span "New Message" at bounding box center [1162, 283] width 107 height 20
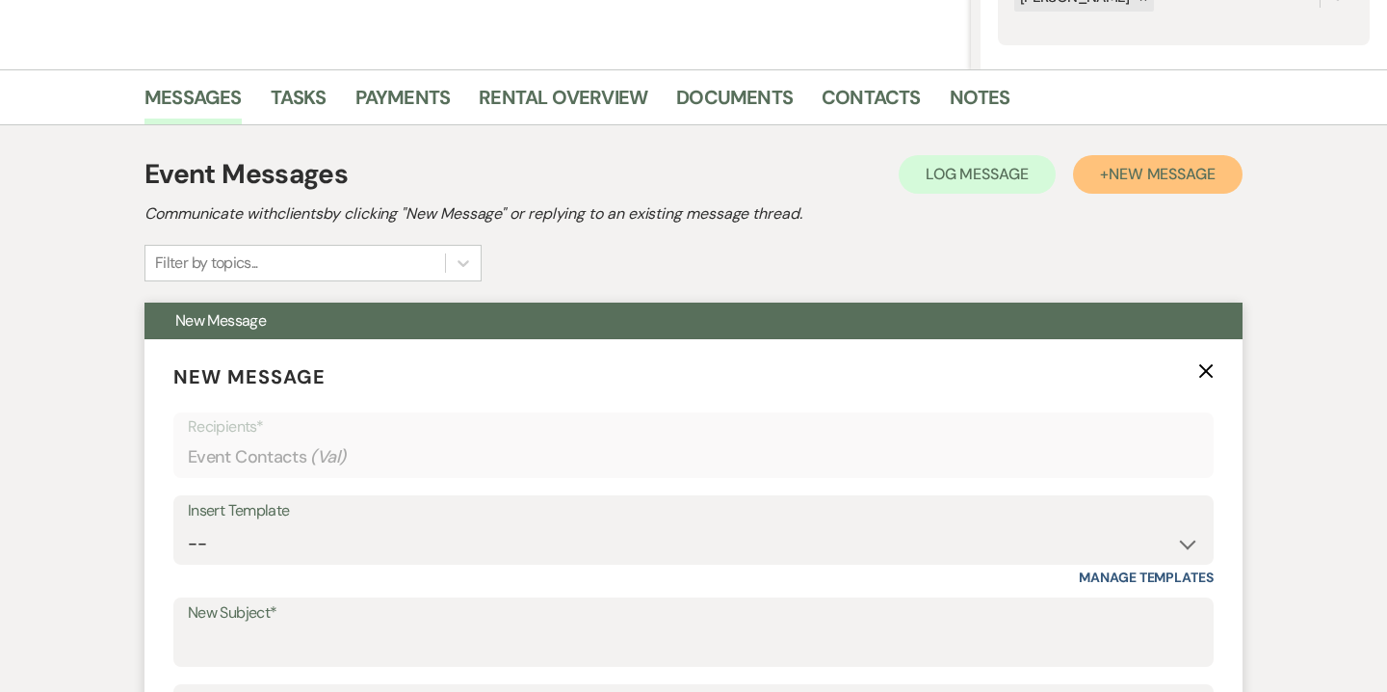
scroll to position [566, 0]
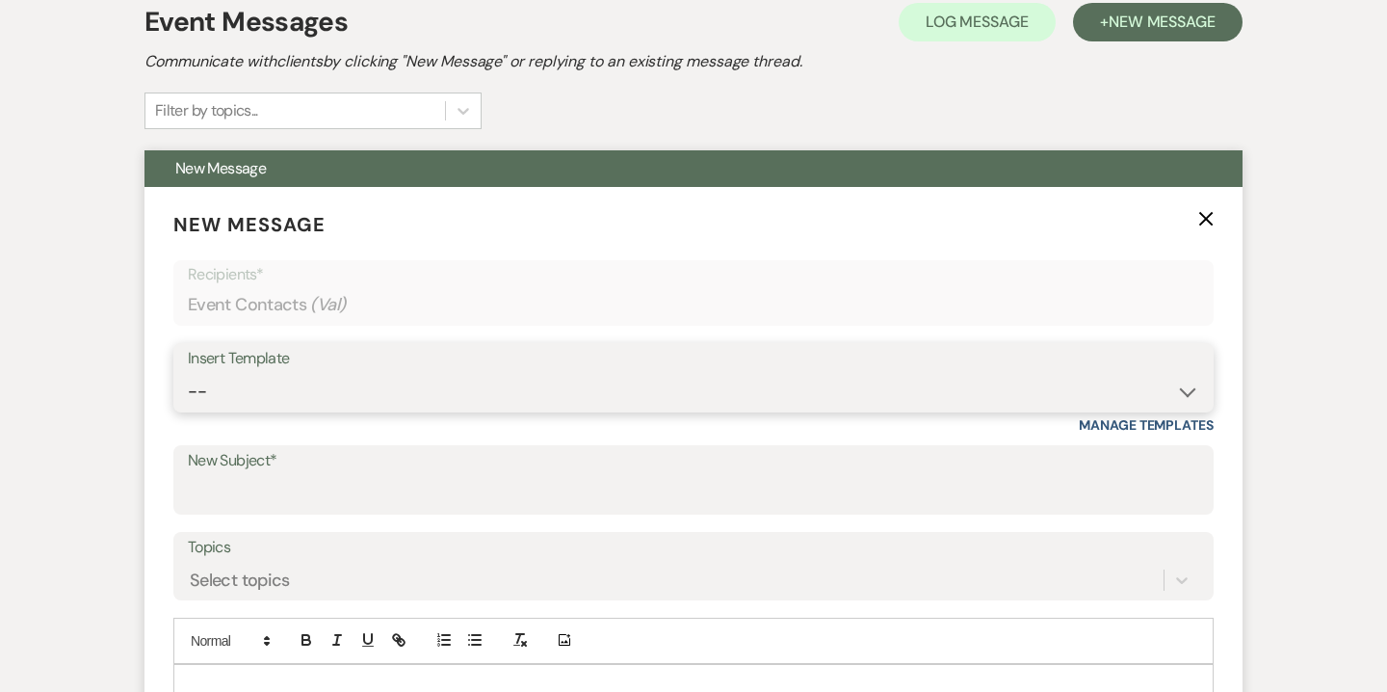
click at [835, 380] on select "-- Weven Planning Portal Introduction (Booked Events) Contract (Pre-Booked Lead…" at bounding box center [693, 392] width 1011 height 38
select select "3985"
click at [188, 373] on select "-- Weven Planning Portal Introduction (Booked Events) Contract (Pre-Booked Lead…" at bounding box center [693, 392] width 1011 height 38
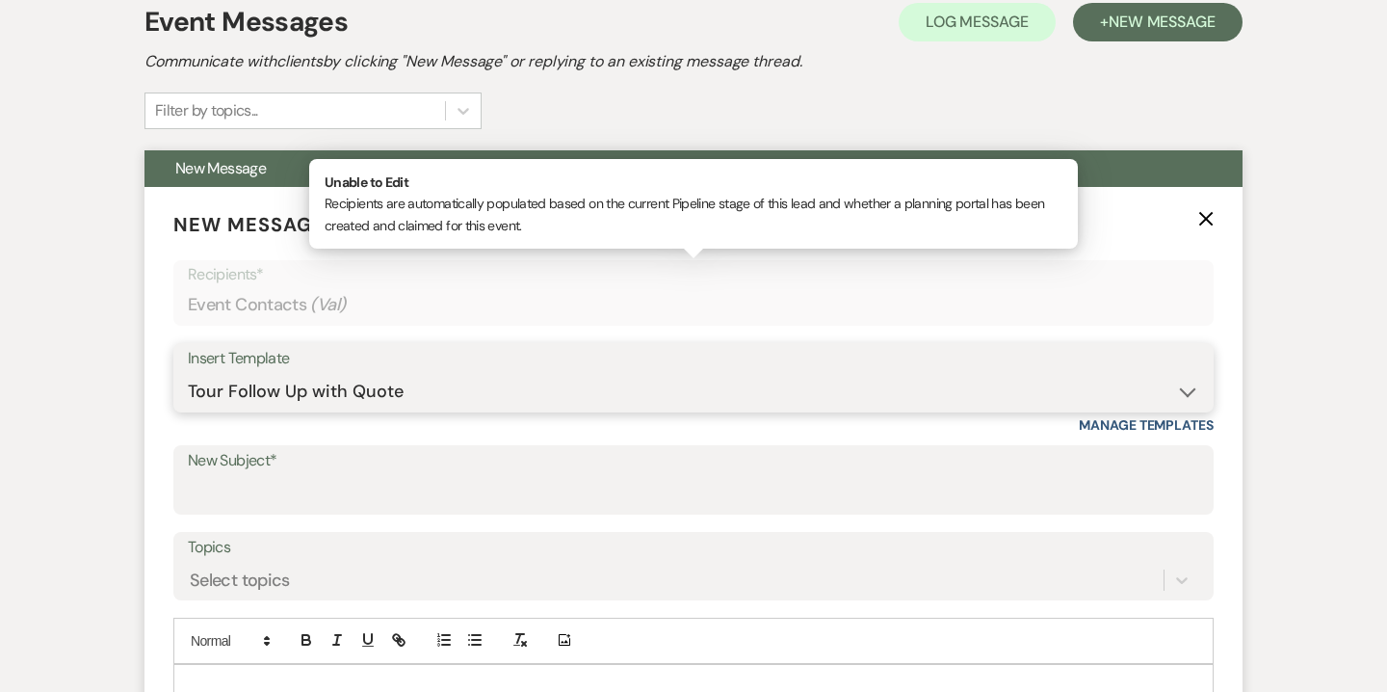
type input "So Nice to Meet You!"
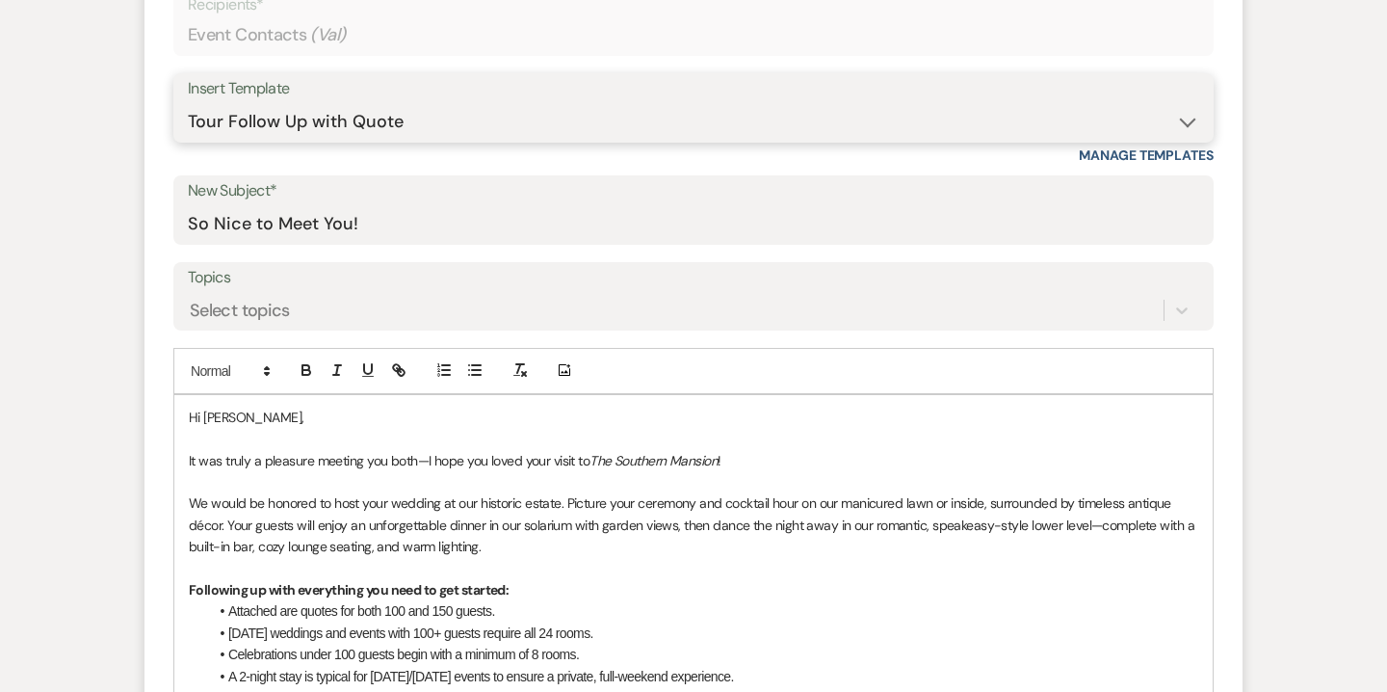
scroll to position [837, 0]
click at [220, 417] on p "Hi Val," at bounding box center [693, 416] width 1009 height 21
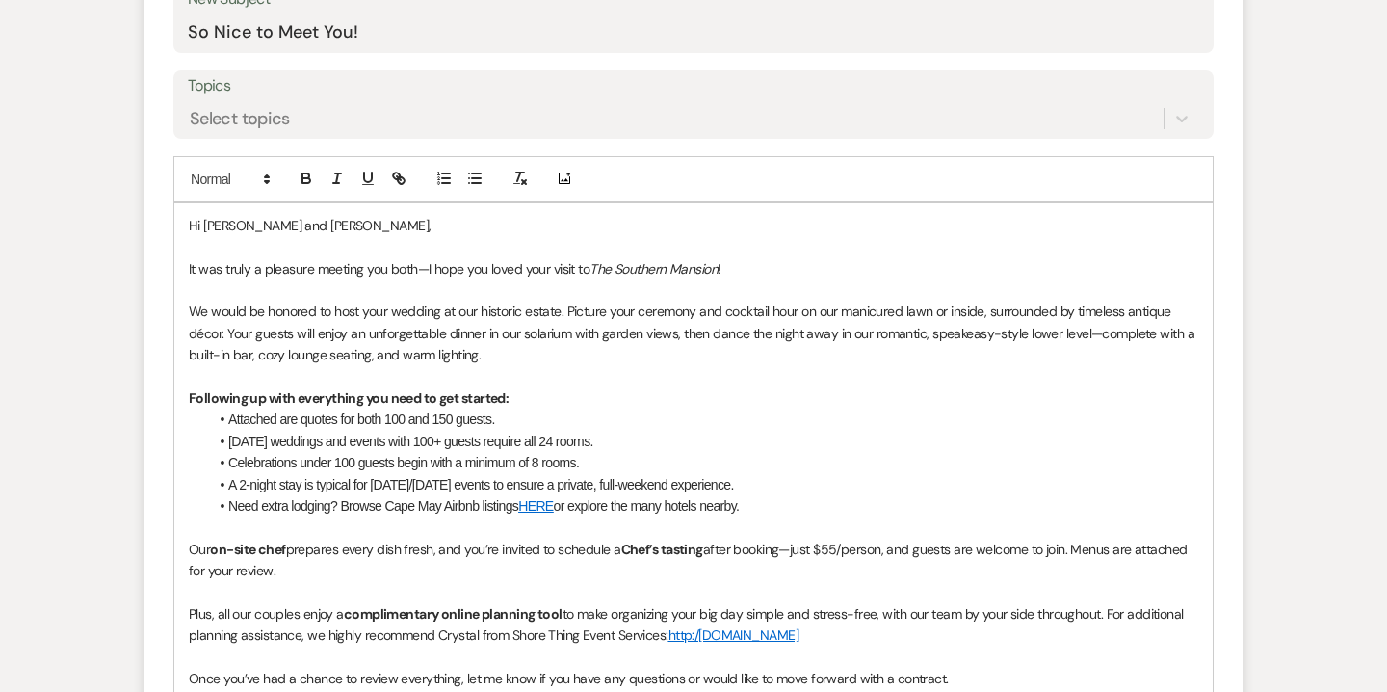
scroll to position [1035, 0]
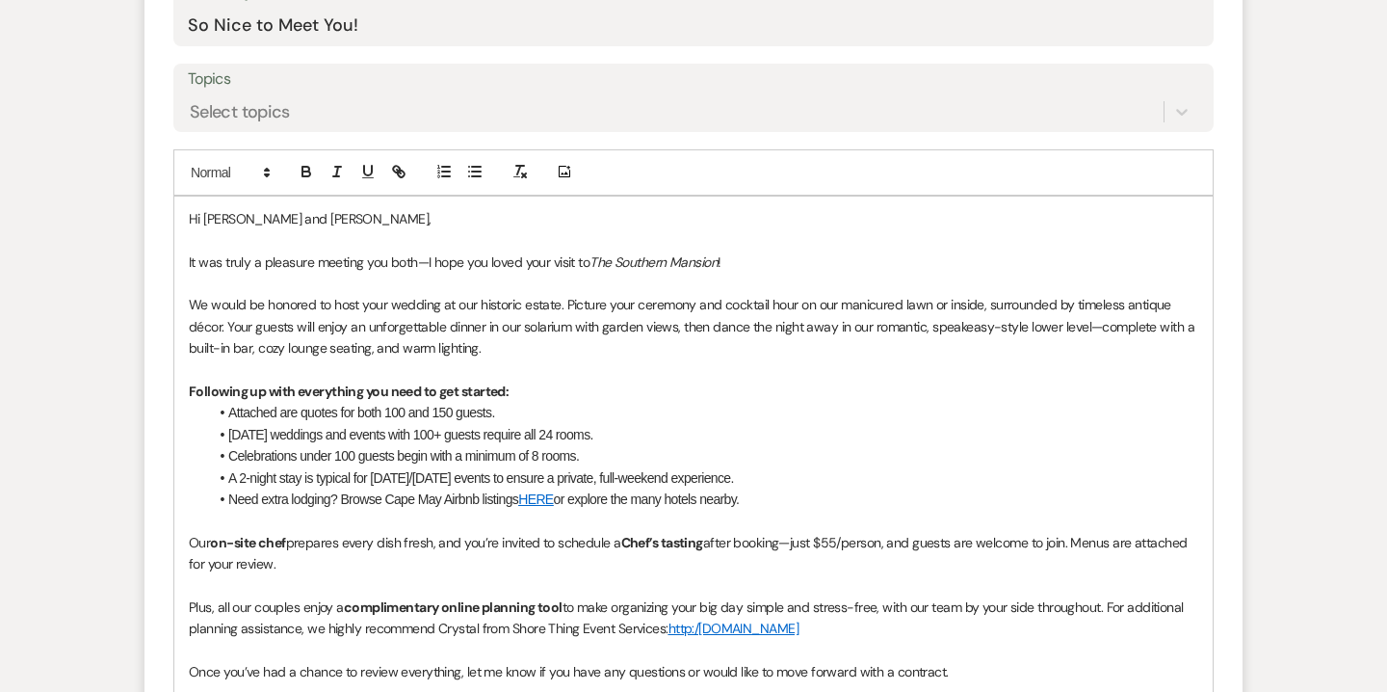
click at [523, 344] on p "We would be honored to host your wedding at our historic estate. Picture your c…" at bounding box center [693, 326] width 1009 height 65
click at [491, 342] on span "We would be honored to host your wedding at our historic estate. Picture your c…" at bounding box center [693, 326] width 1009 height 61
click at [645, 352] on span "We would be honored to host your wedding at our historic estate. Picture your c…" at bounding box center [693, 326] width 1009 height 61
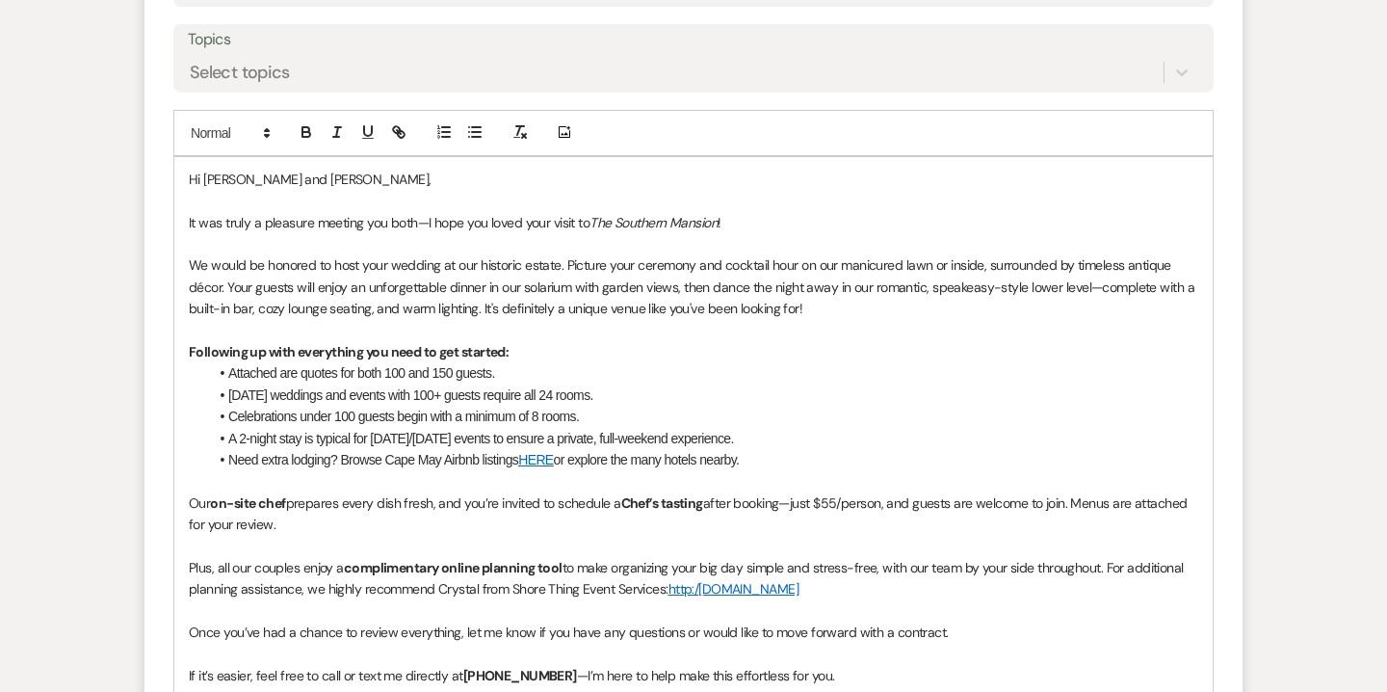
scroll to position [1076, 0]
drag, startPoint x: 390, startPoint y: 371, endPoint x: 405, endPoint y: 373, distance: 14.6
click at [405, 373] on span "Attached are quotes for both 100 and 150 guests." at bounding box center [361, 370] width 267 height 15
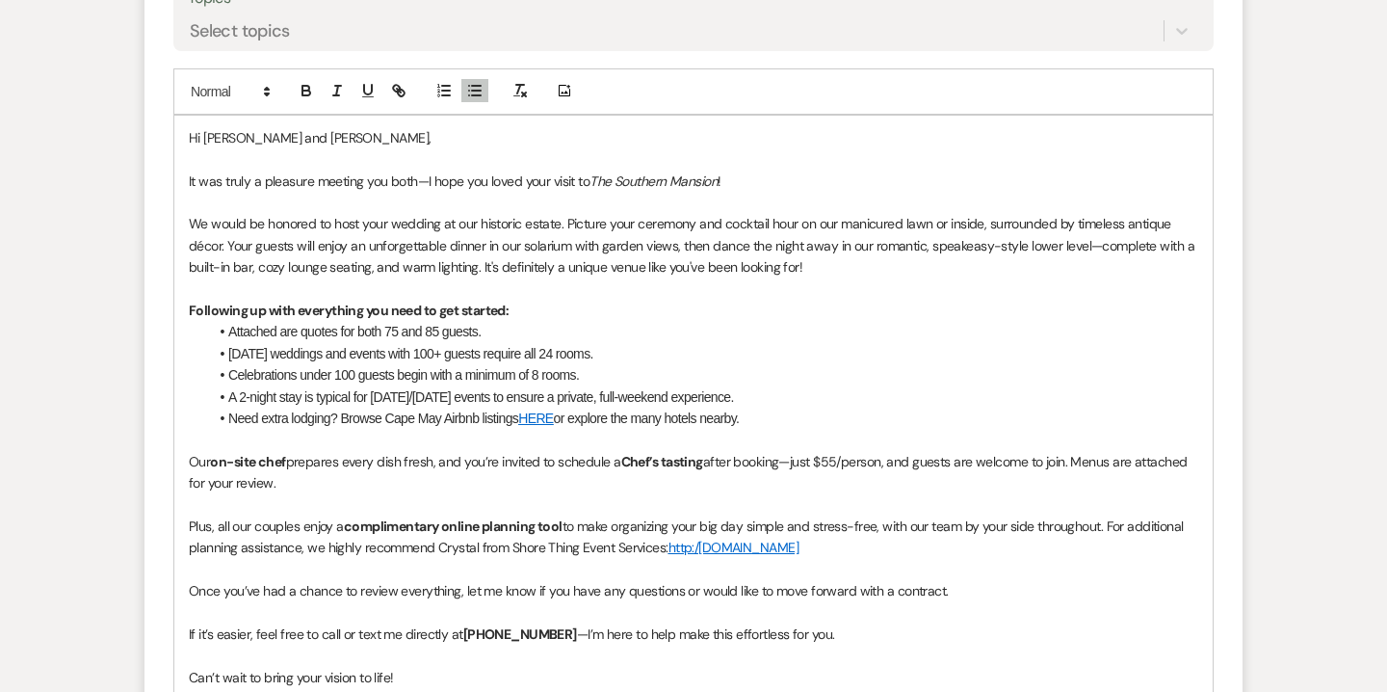
scroll to position [1118, 0]
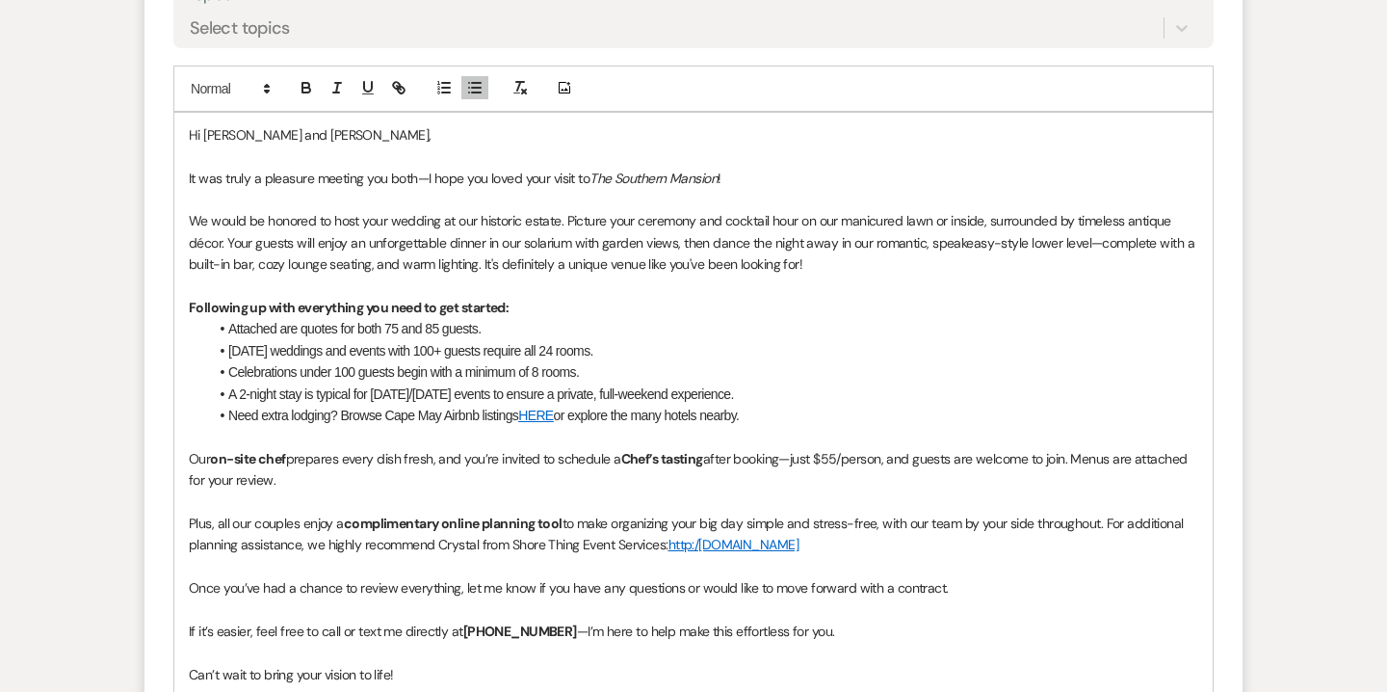
click at [399, 374] on li "Celebrations under 100 guests begin with a minimum of 8 rooms." at bounding box center [703, 371] width 990 height 21
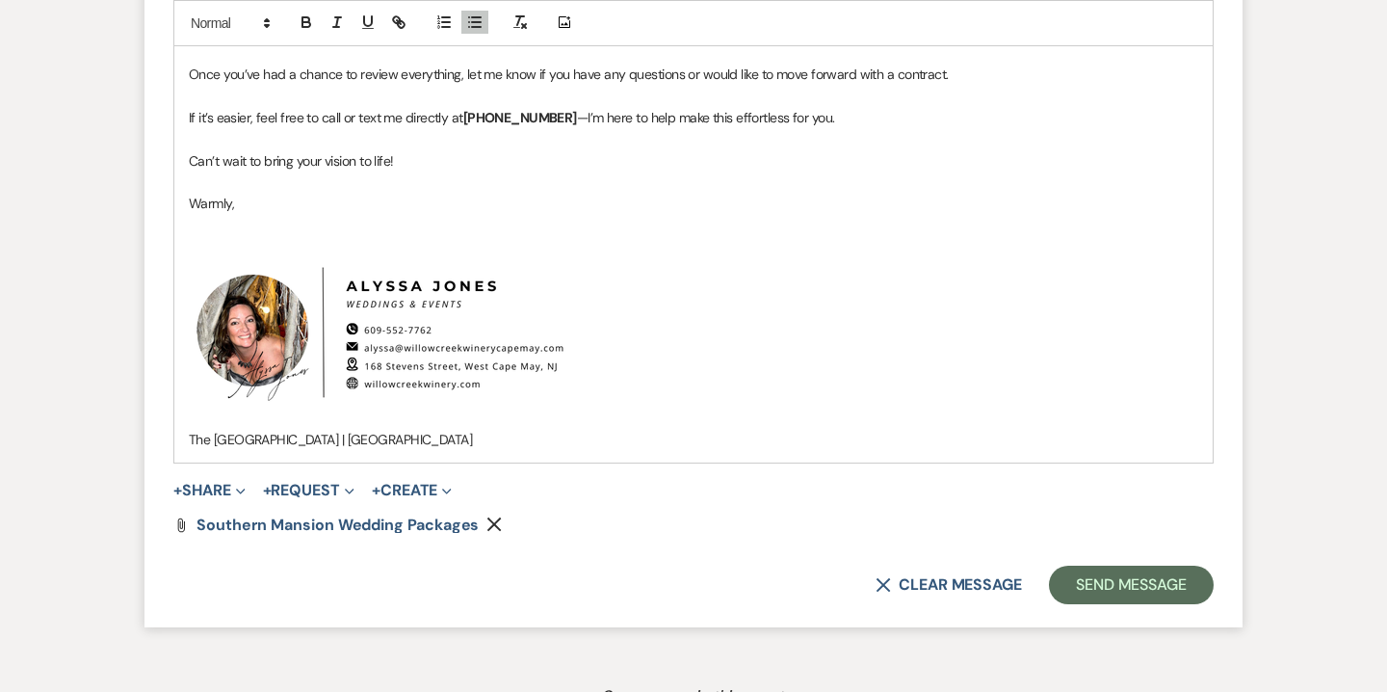
scroll to position [1639, 0]
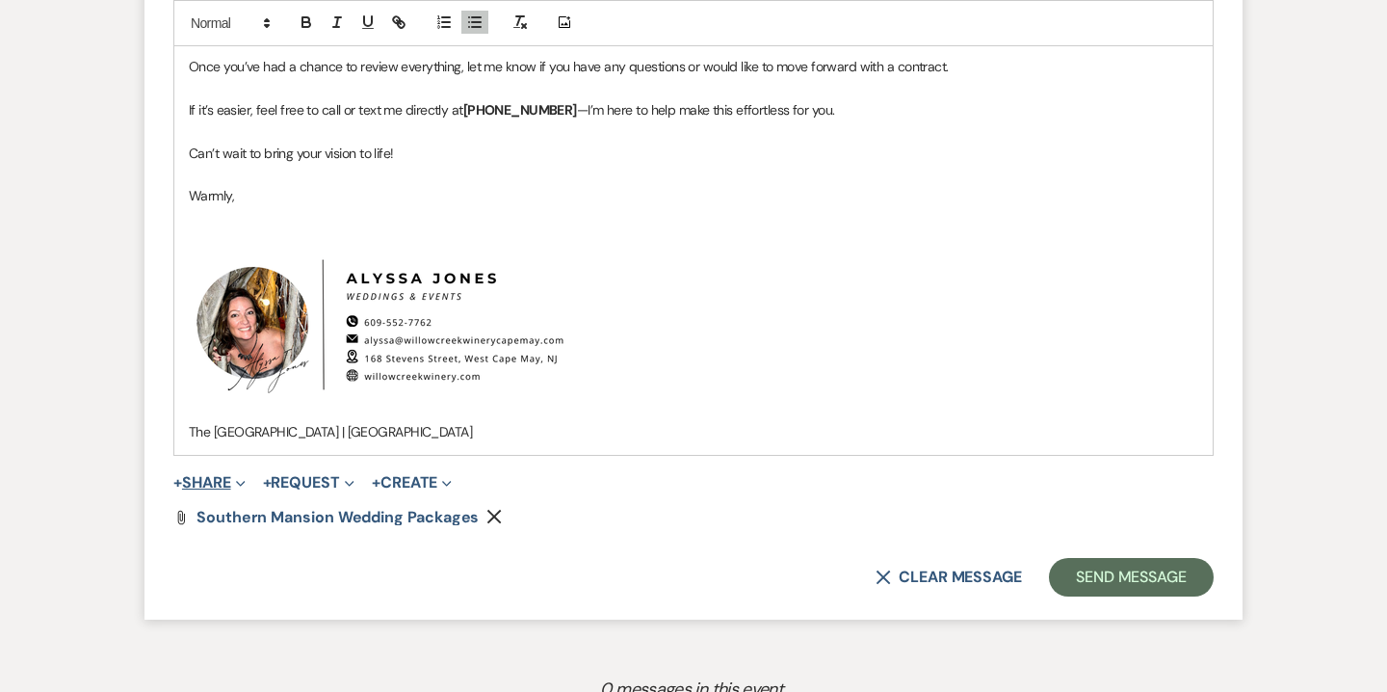
click at [221, 477] on button "+ Share Expand" at bounding box center [209, 482] width 72 height 15
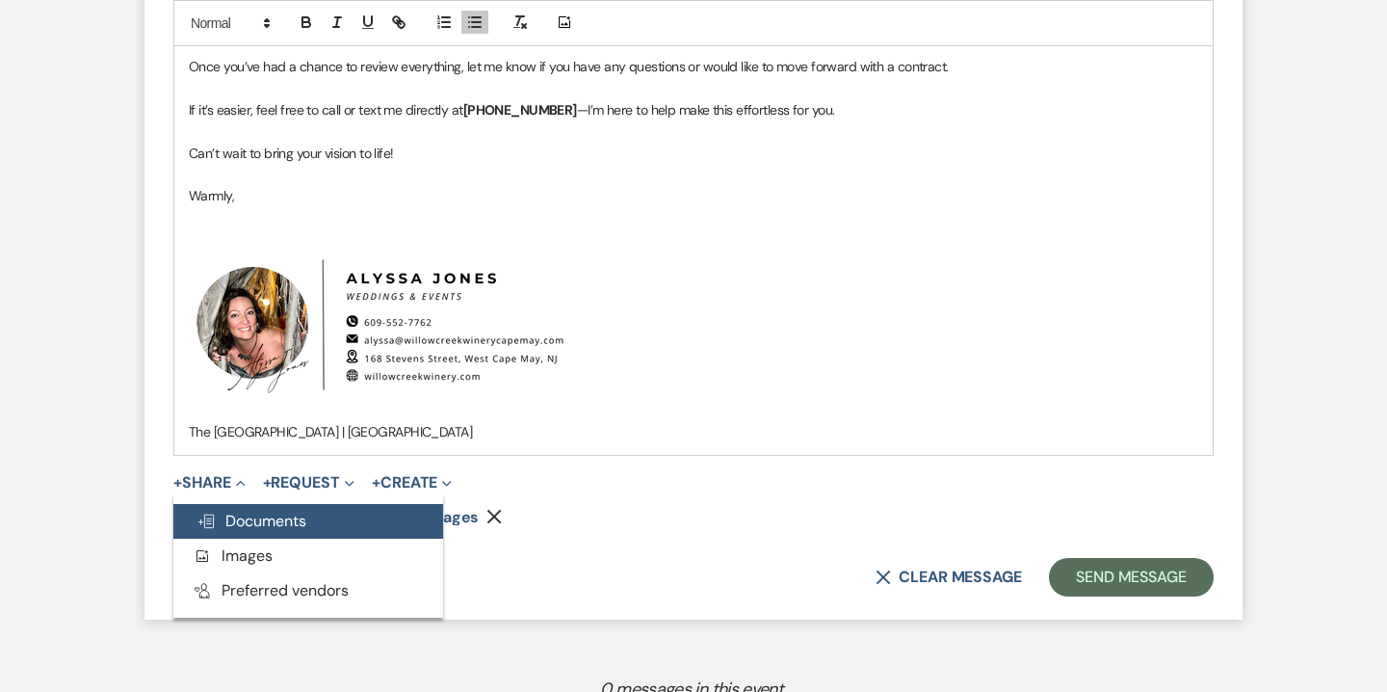
click at [275, 513] on span "Doc Upload Documents" at bounding box center [252, 521] width 110 height 20
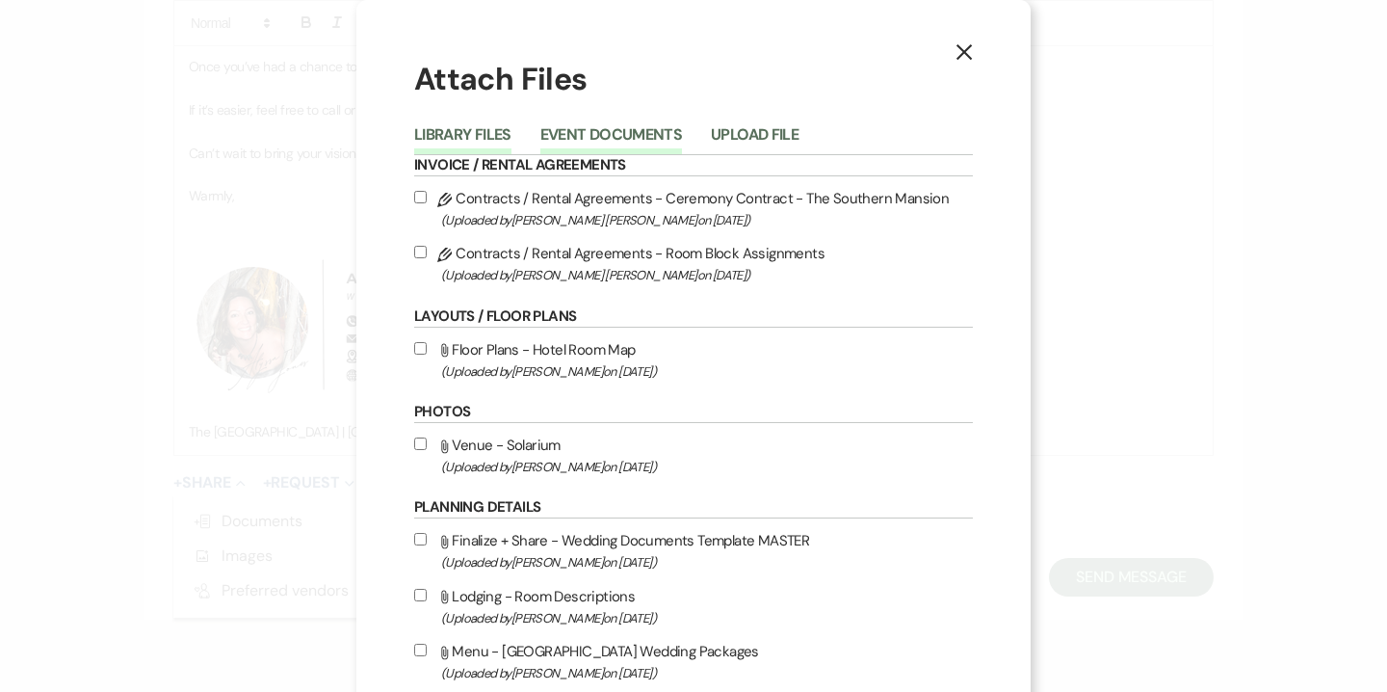
click at [587, 132] on button "Event Documents" at bounding box center [611, 140] width 142 height 27
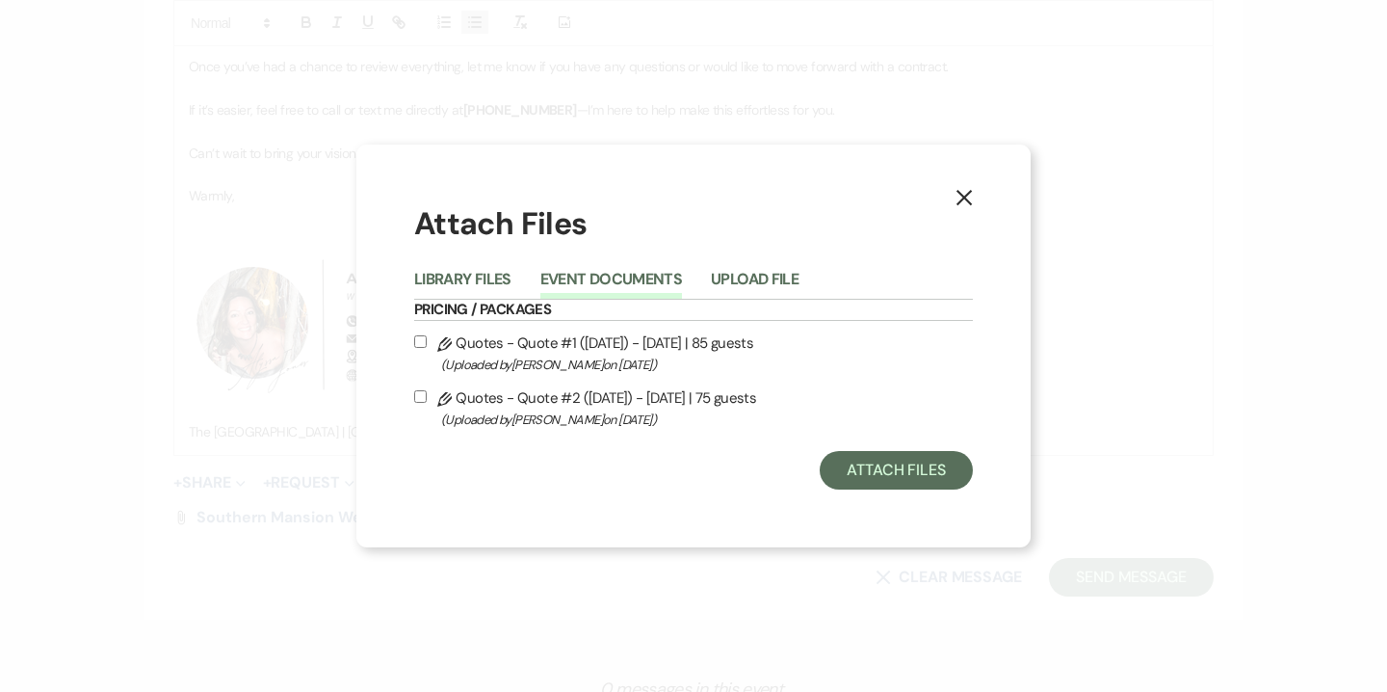
click at [586, 337] on label "Pencil Quotes - Quote #1 (8-26-2025) - Friday | 85 guests (Uploaded by Alyssa J…" at bounding box center [693, 352] width 559 height 45
click at [427, 337] on input "Pencil Quotes - Quote #1 (8-26-2025) - Friday | 85 guests (Uploaded by Alyssa J…" at bounding box center [420, 341] width 13 height 13
checkbox input "true"
click at [590, 410] on span "(Uploaded by Alyssa Jones on Aug 26th, 2025 )" at bounding box center [707, 419] width 532 height 22
click at [427, 403] on input "Pencil Quotes - Quote #2 (8-26-2025) - Sunday | 75 guests (Uploaded by Alyssa J…" at bounding box center [420, 396] width 13 height 13
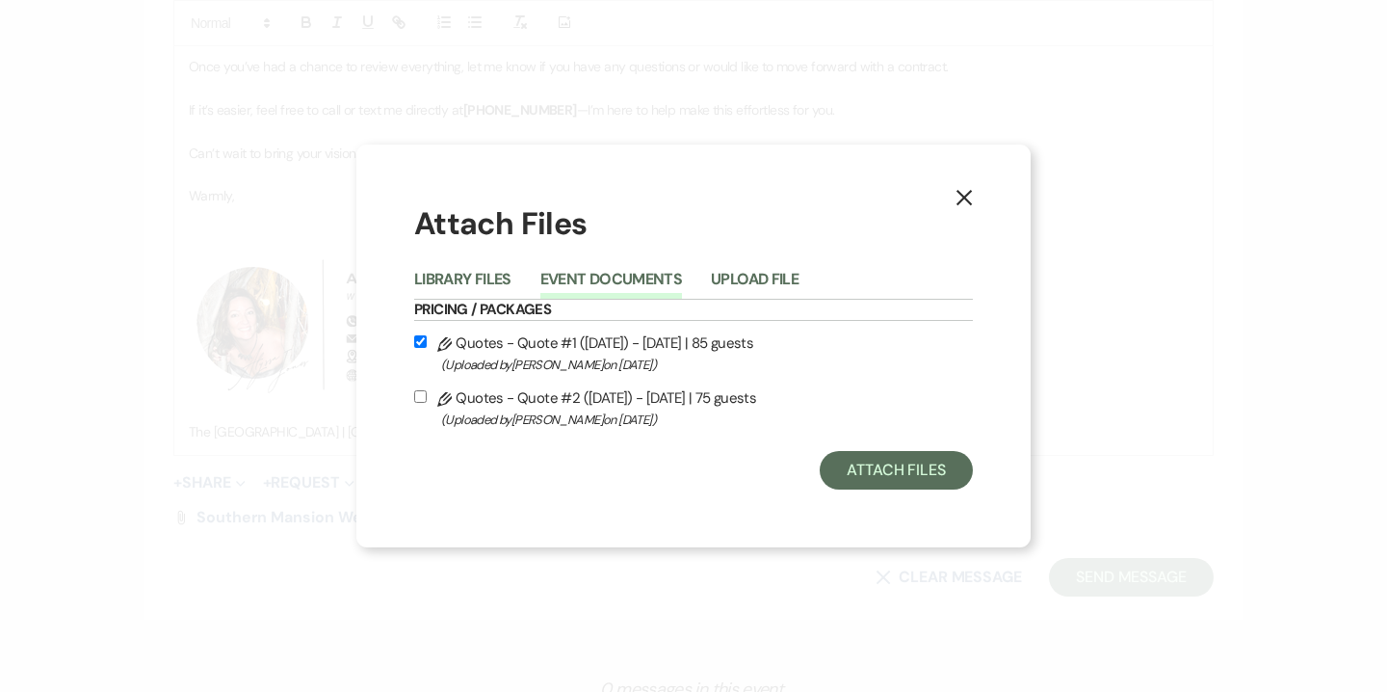
checkbox input "true"
click at [927, 459] on button "Attach Files" at bounding box center [896, 470] width 153 height 39
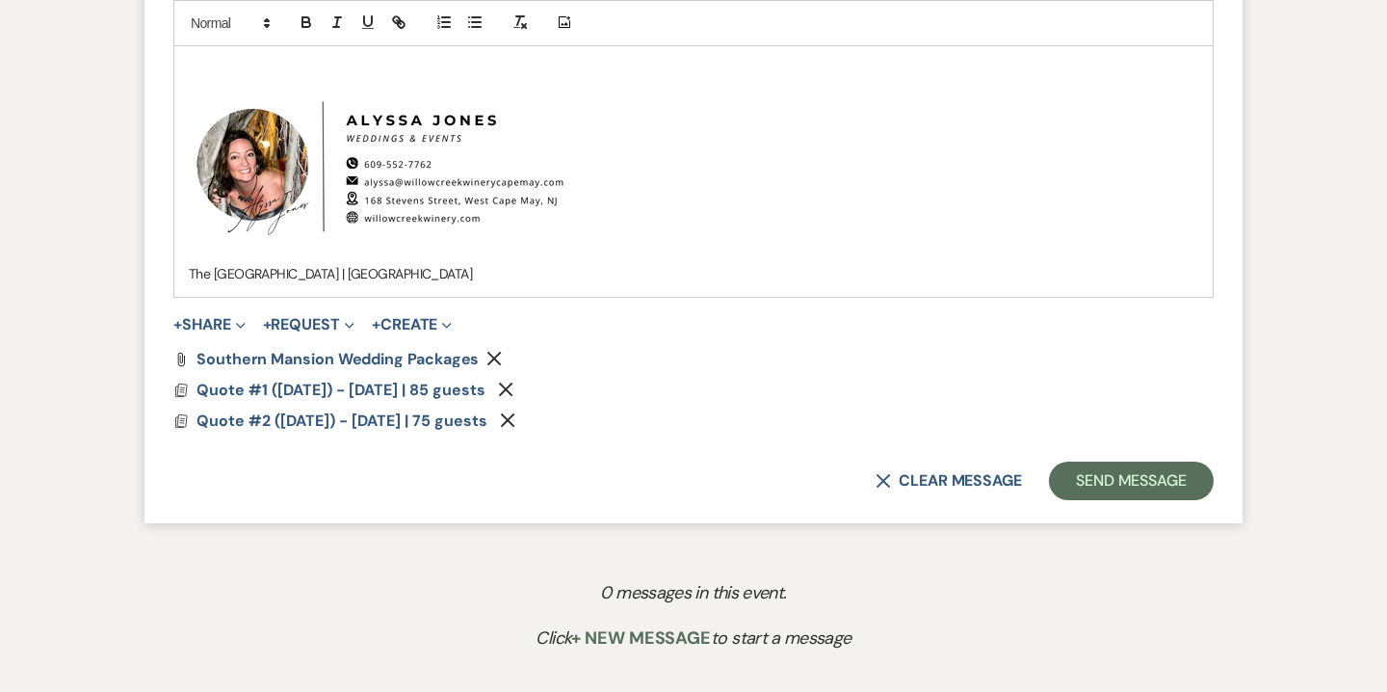
scroll to position [1943, 0]
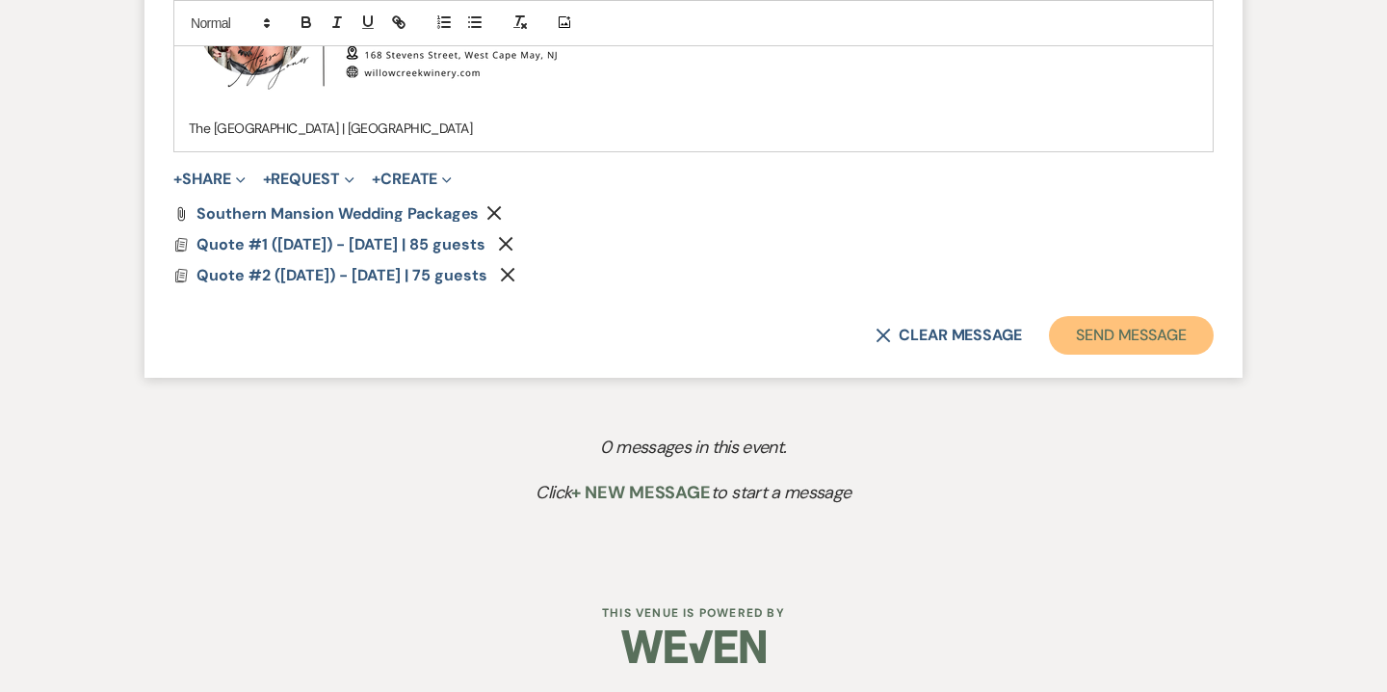
click at [1137, 347] on button "Send Message" at bounding box center [1131, 335] width 165 height 39
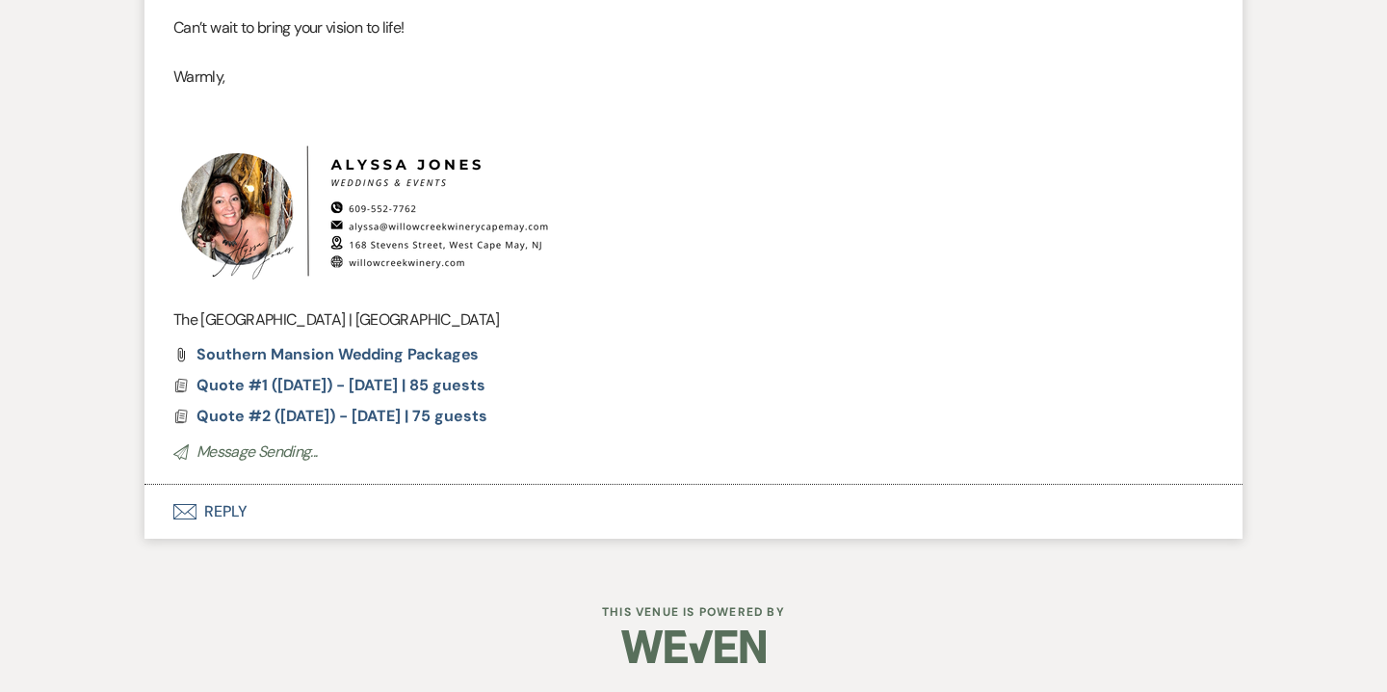
scroll to position [1064, 0]
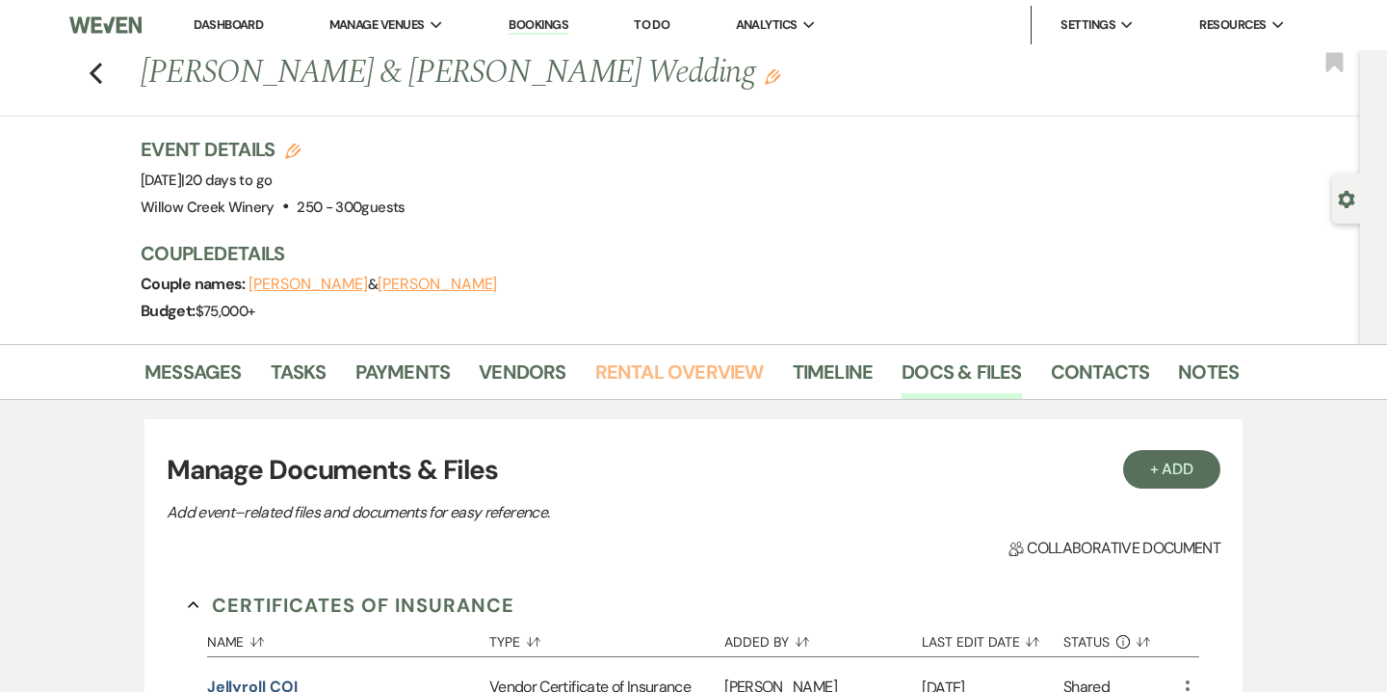
click at [706, 382] on link "Rental Overview" at bounding box center [679, 377] width 169 height 42
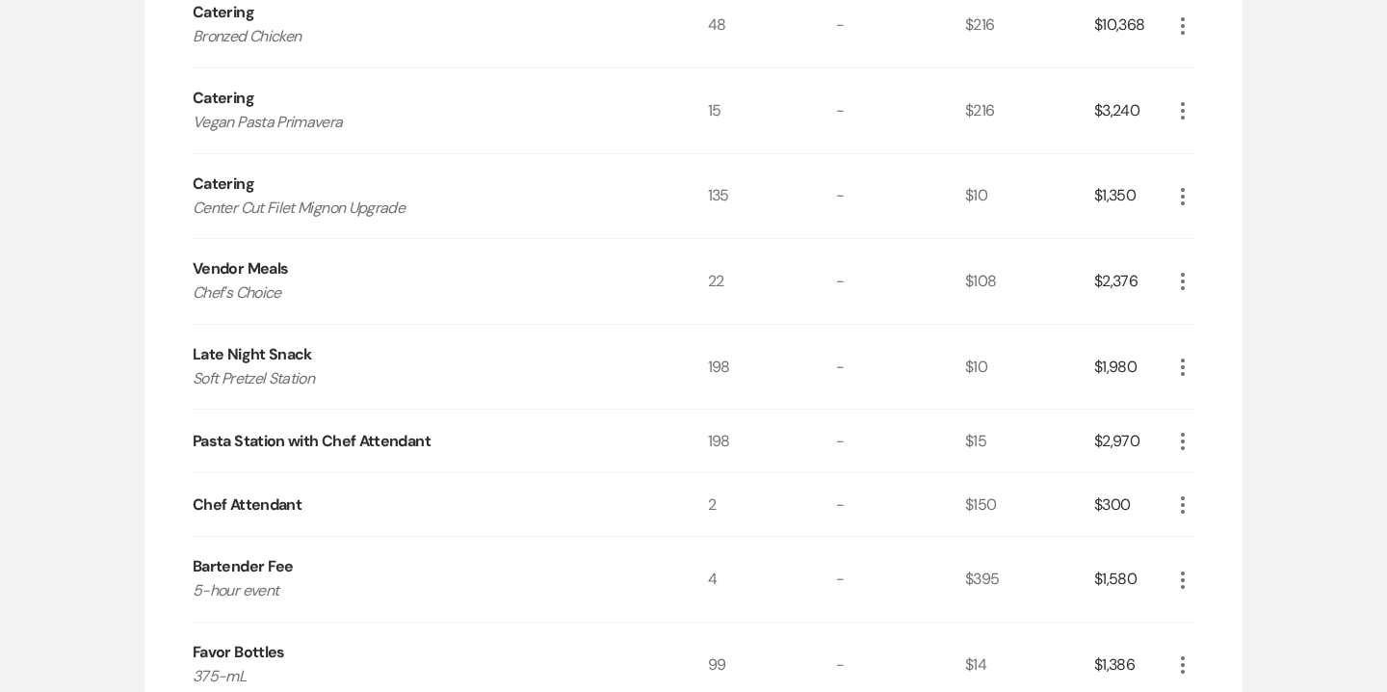
scroll to position [1740, 0]
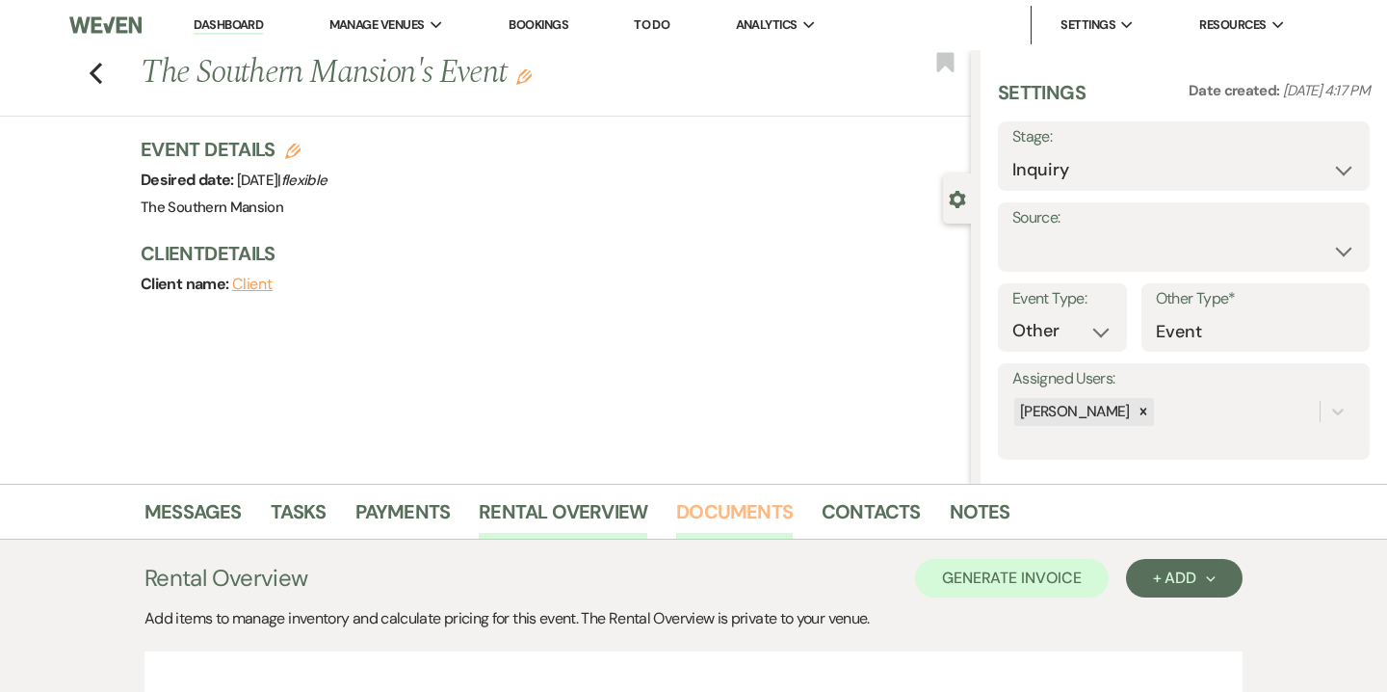
click at [721, 533] on link "Documents" at bounding box center [734, 517] width 117 height 42
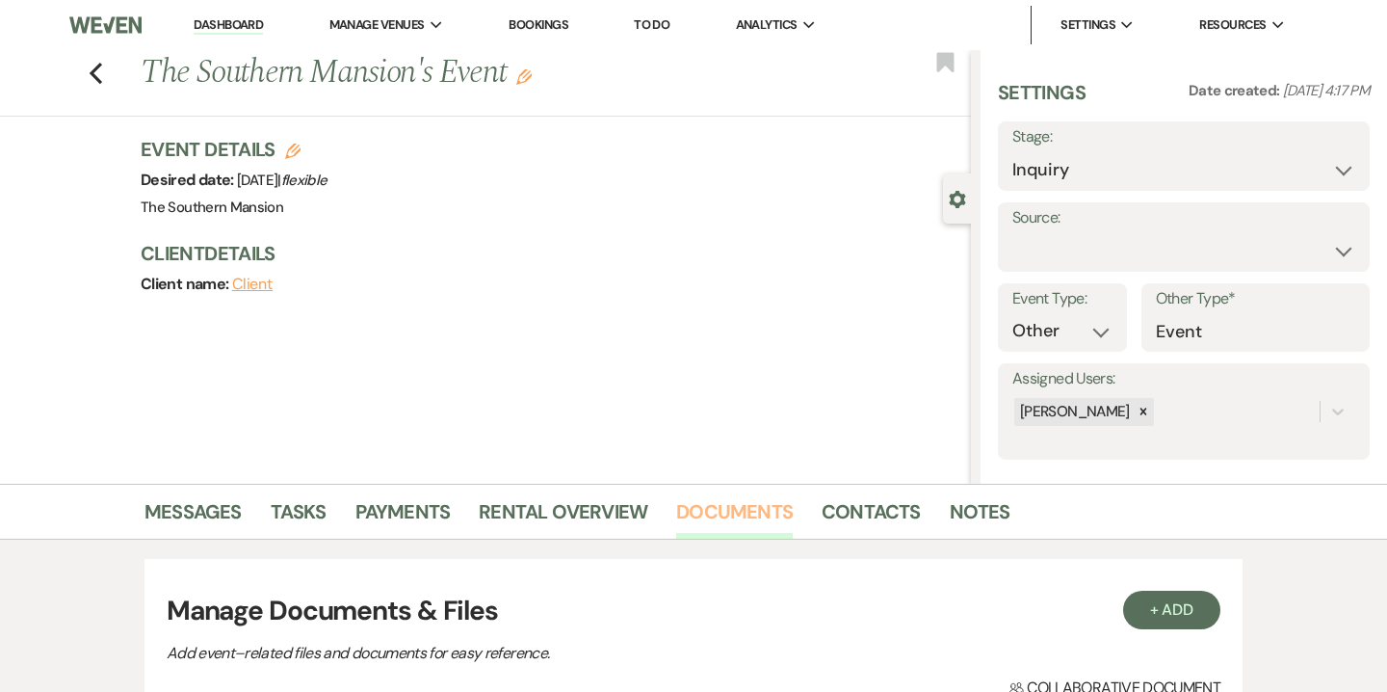
scroll to position [490, 0]
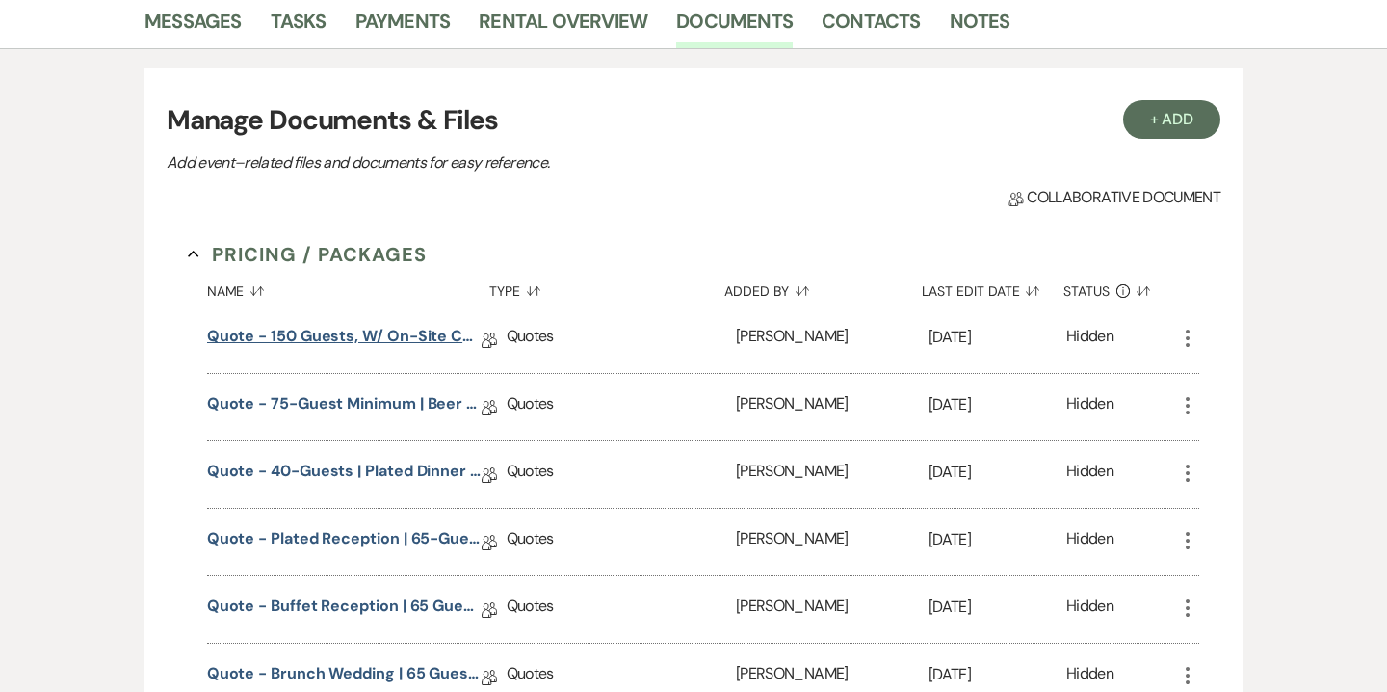
click at [391, 341] on link "Quote - 150 guests, w/ on-site Ceremony - The Southern Mansion" at bounding box center [344, 340] width 275 height 30
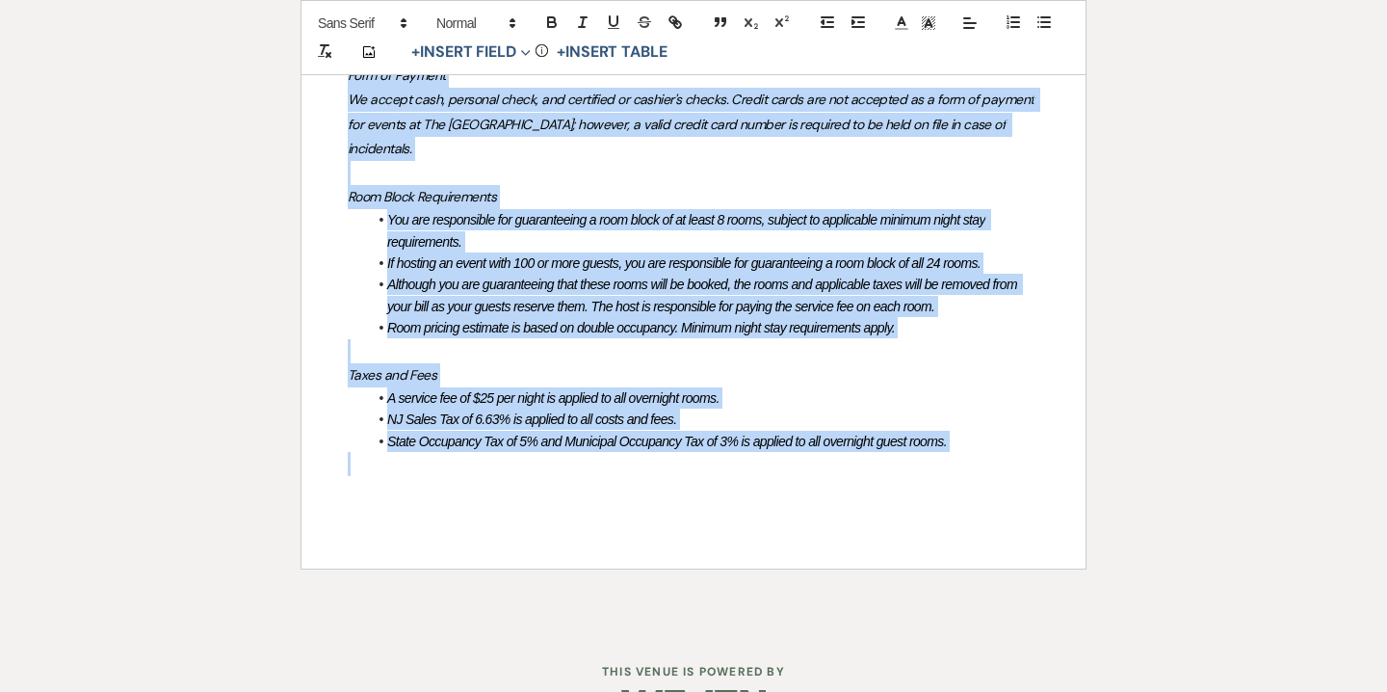
scroll to position [2194, 0]
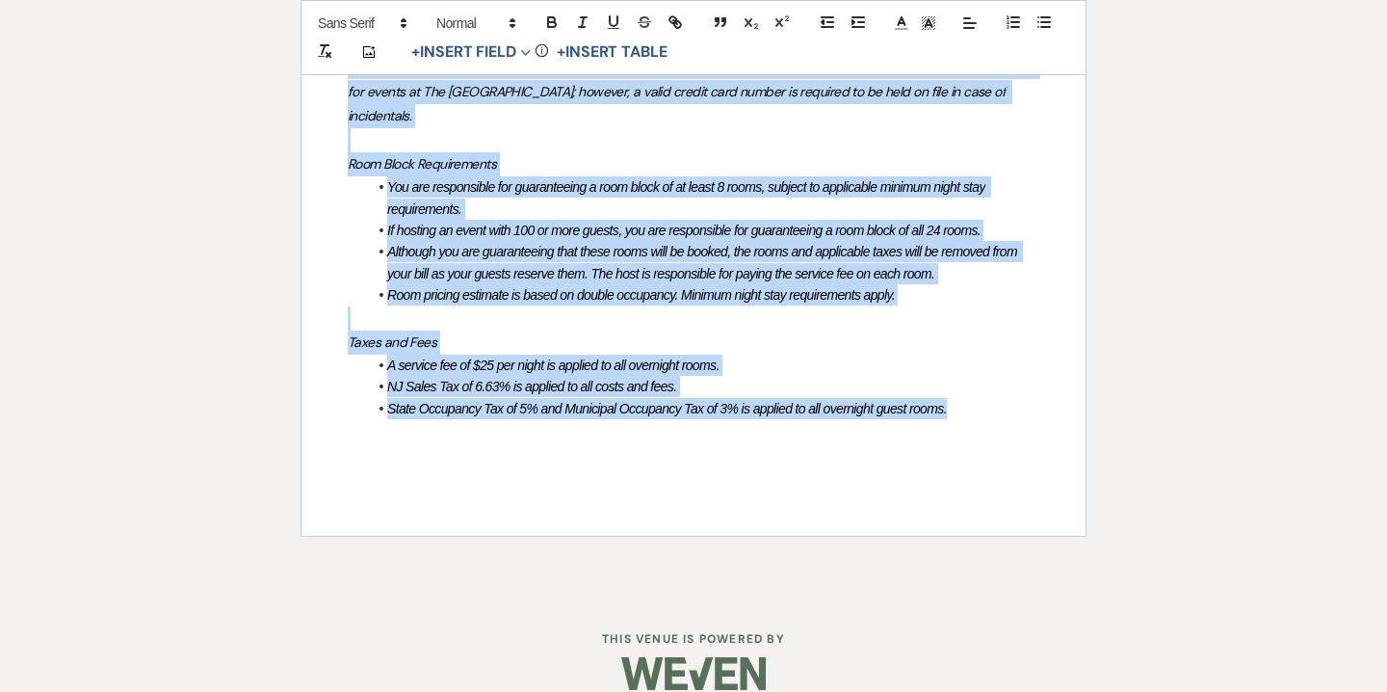
drag, startPoint x: 350, startPoint y: 179, endPoint x: 976, endPoint y: 414, distance: 668.8
copy div "The Southern Mansion Wedding Experience Includes: Expert Assistance from your V…"
